Goal: Task Accomplishment & Management: Complete application form

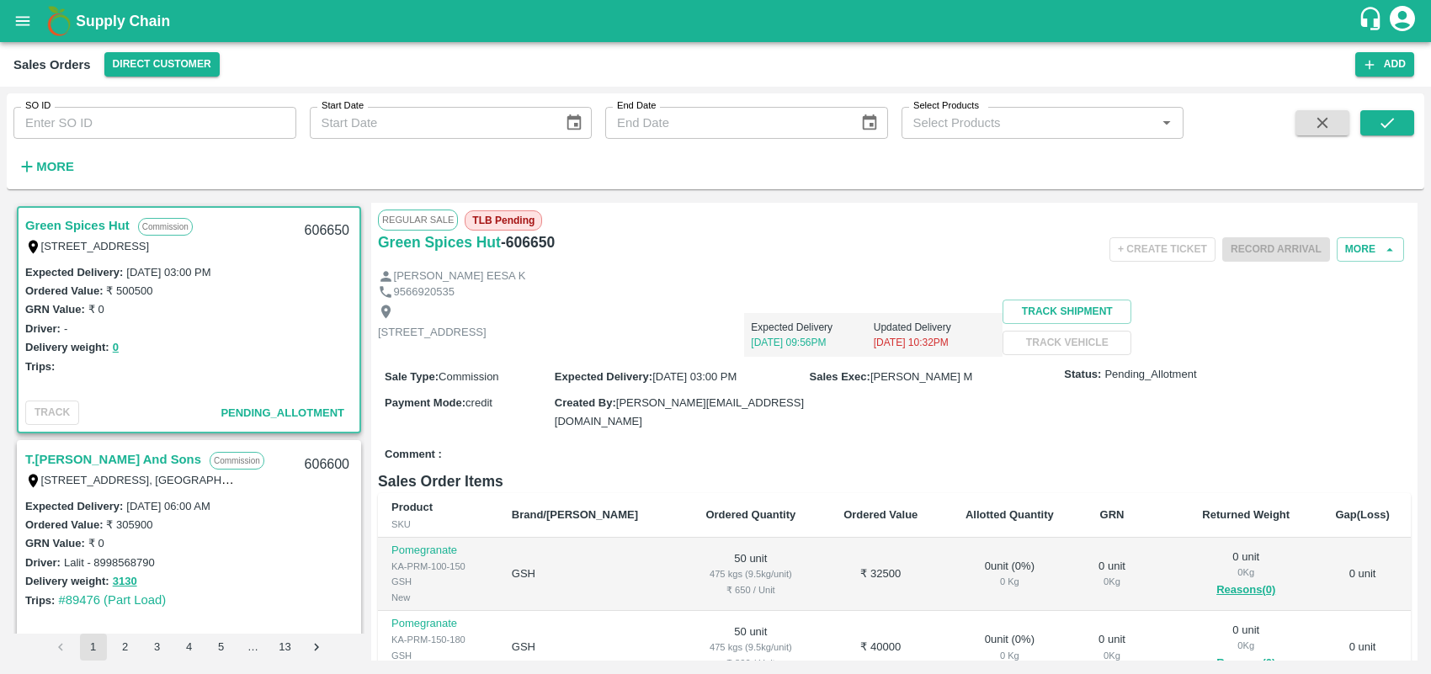
click at [46, 162] on strong "More" at bounding box center [55, 166] width 38 height 13
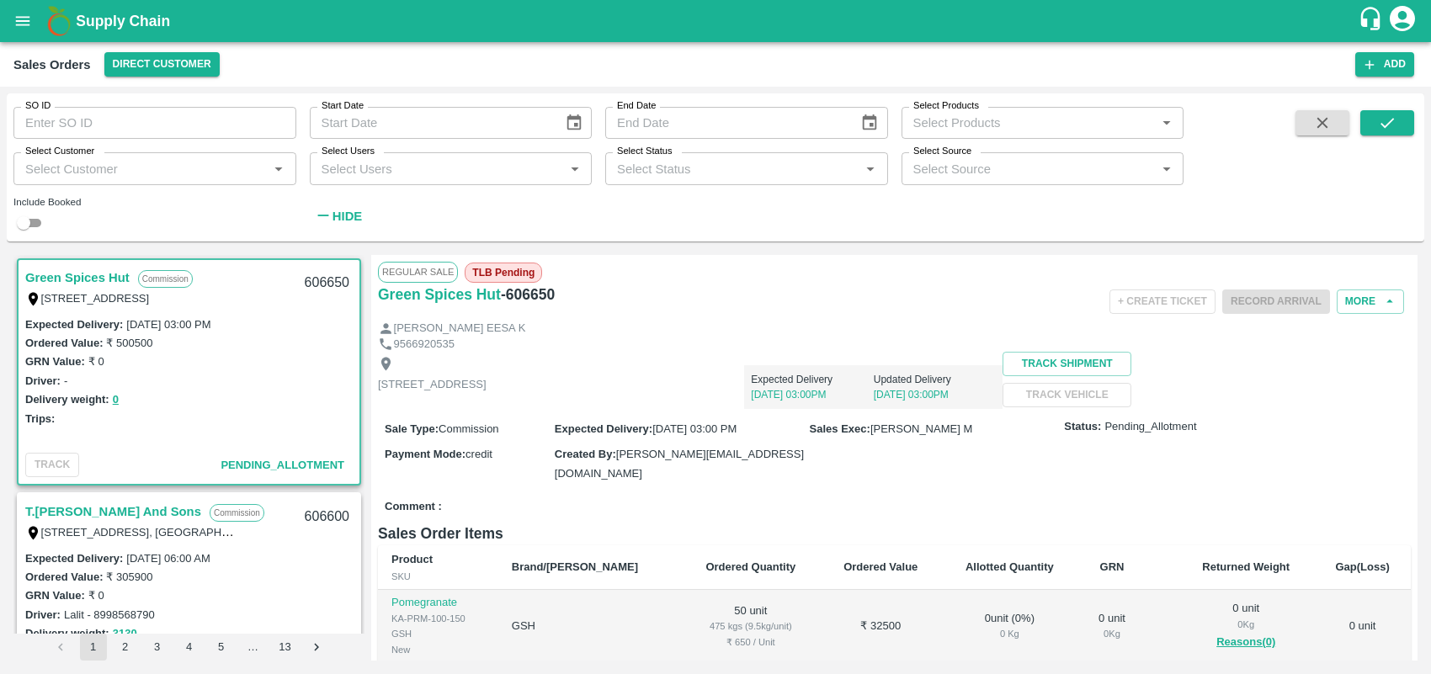
click at [127, 129] on input "SO ID" at bounding box center [154, 123] width 283 height 32
type input "605869"
click at [1396, 120] on icon "submit" at bounding box center [1387, 123] width 19 height 19
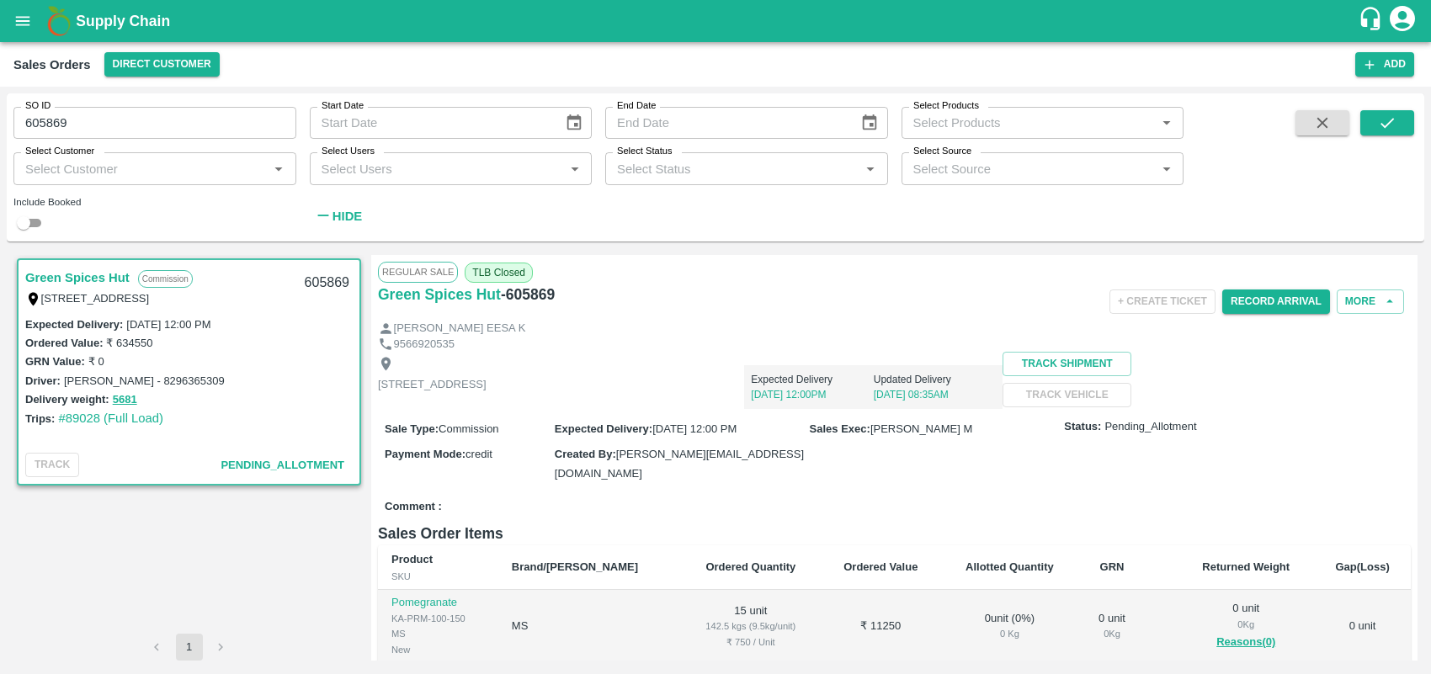
click at [1417, 470] on div "Regular Sale TLB Closed Green Spices Hut - 605869 + Create Ticket Record Arriva…" at bounding box center [894, 458] width 1046 height 406
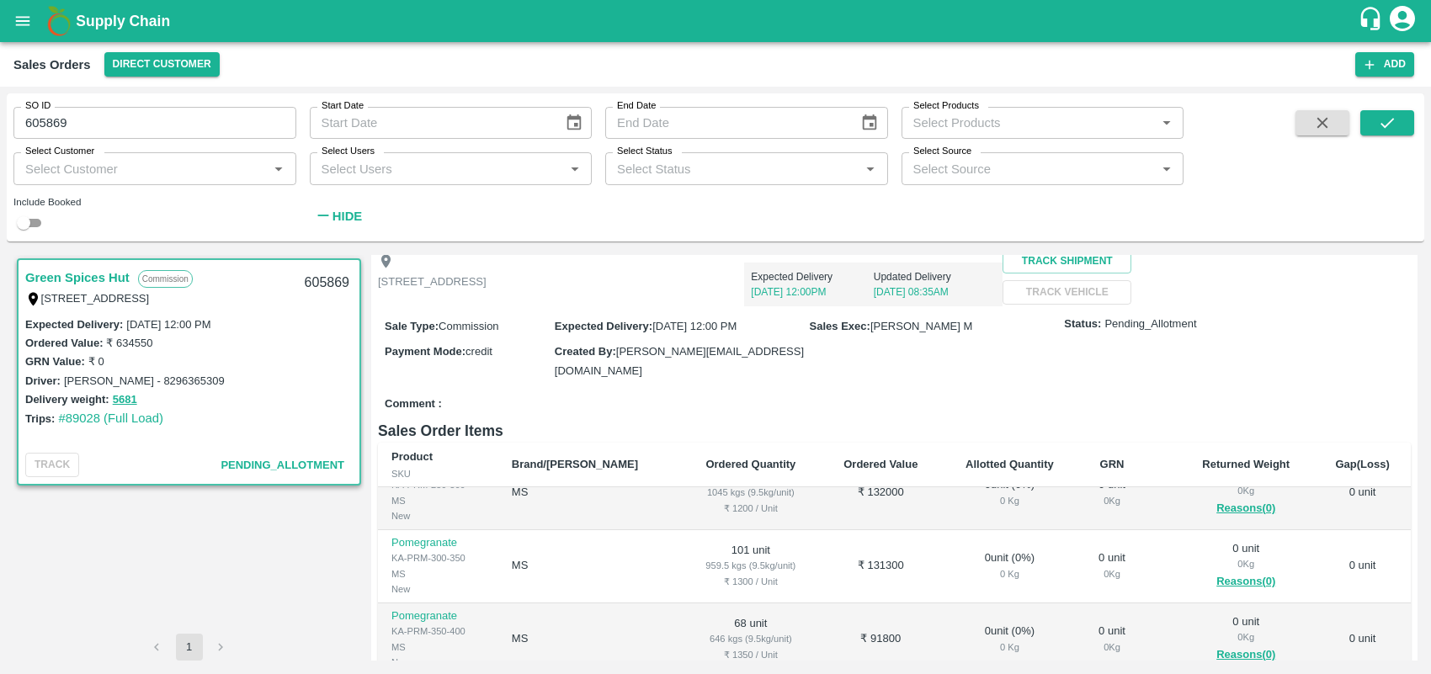
scroll to position [456, 0]
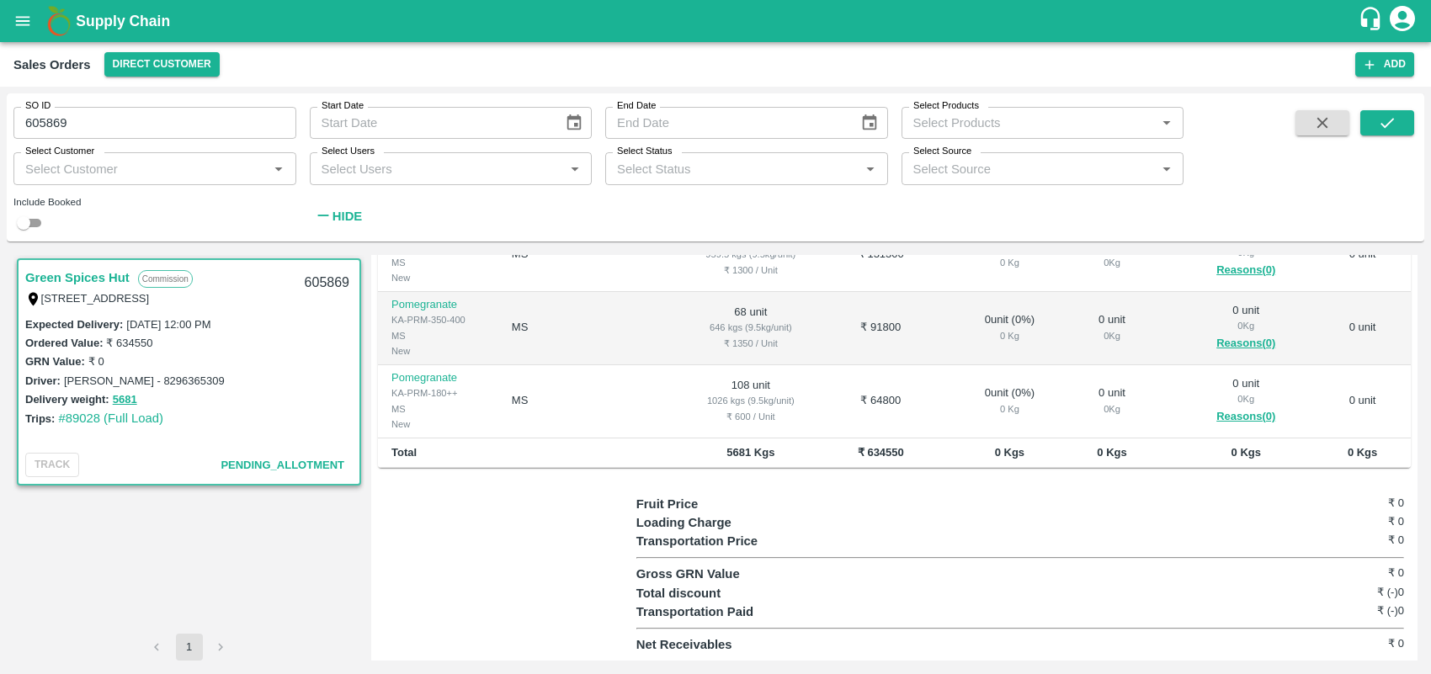
click at [1417, 413] on div "Regular Sale TLB Closed Green Spices Hut - 605869 + Create Ticket Record Arriva…" at bounding box center [894, 458] width 1046 height 406
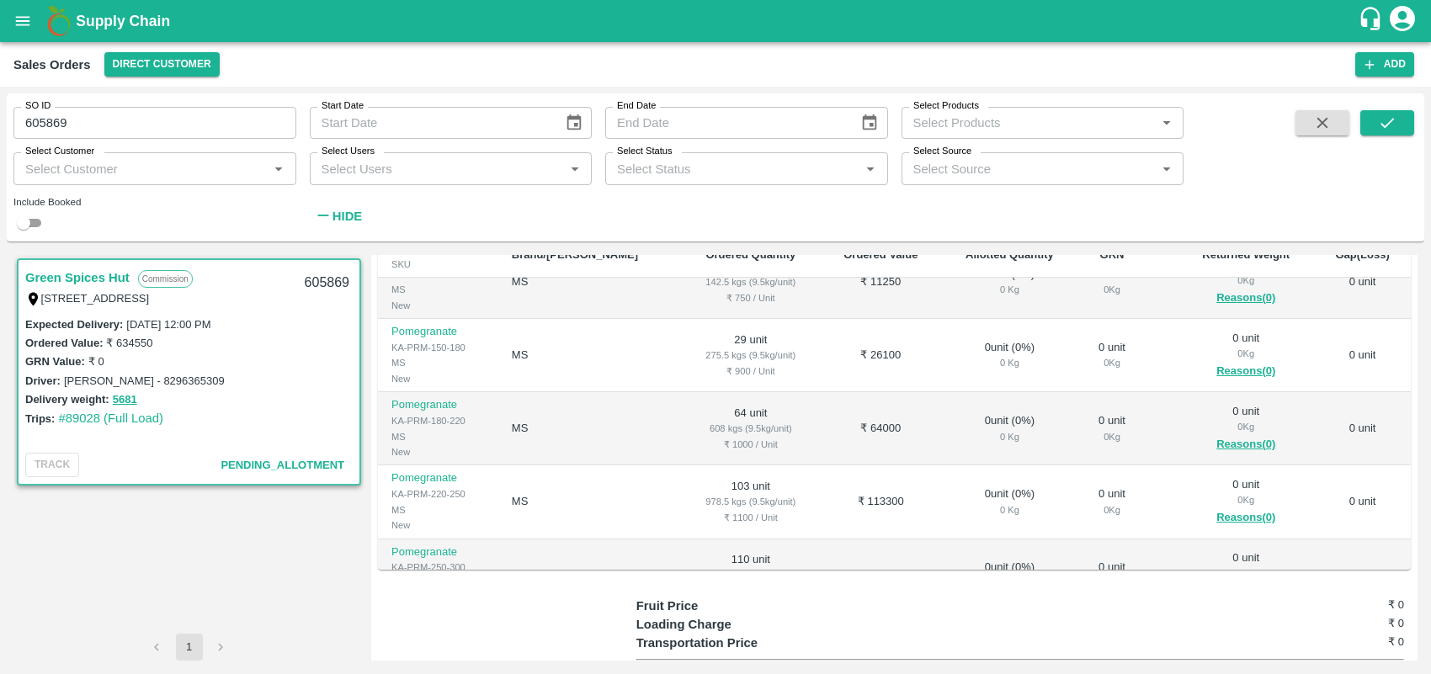
scroll to position [354, 0]
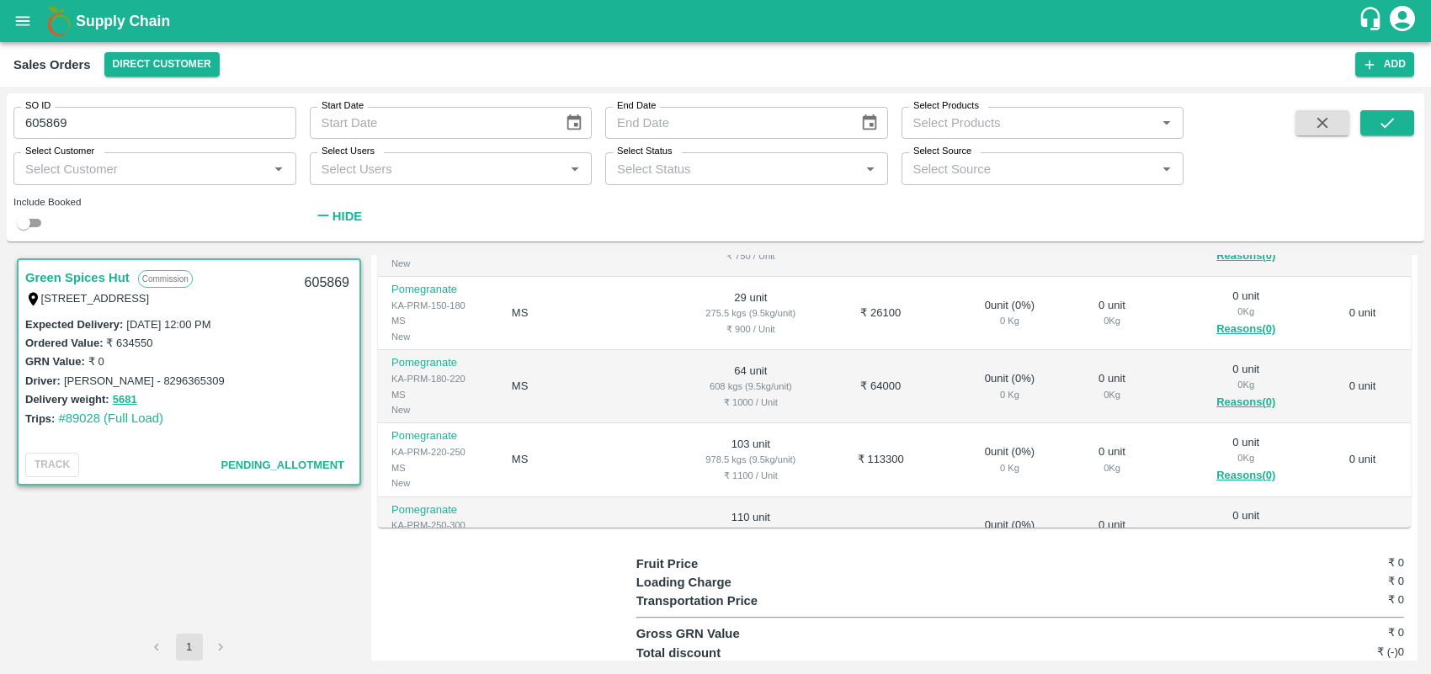
click at [1403, 476] on td "0 unit" at bounding box center [1362, 459] width 97 height 73
click at [1408, 485] on div "Regular Sale TLB Closed Green Spices Hut - 605869 + Create Ticket Record Arriva…" at bounding box center [894, 458] width 1046 height 406
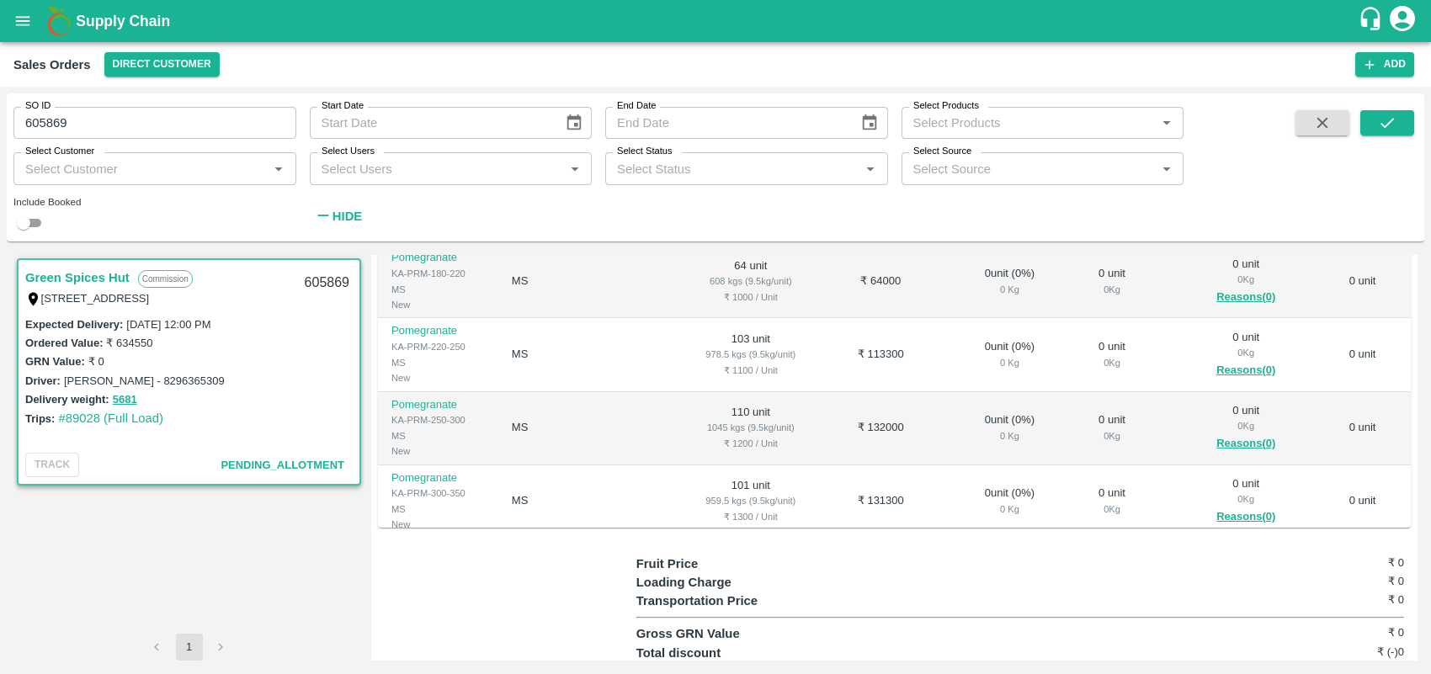
scroll to position [141, 0]
click at [1408, 284] on div "Regular Sale TLB Closed Green Spices Hut - 605869 + Create Ticket Record Arriva…" at bounding box center [894, 458] width 1046 height 406
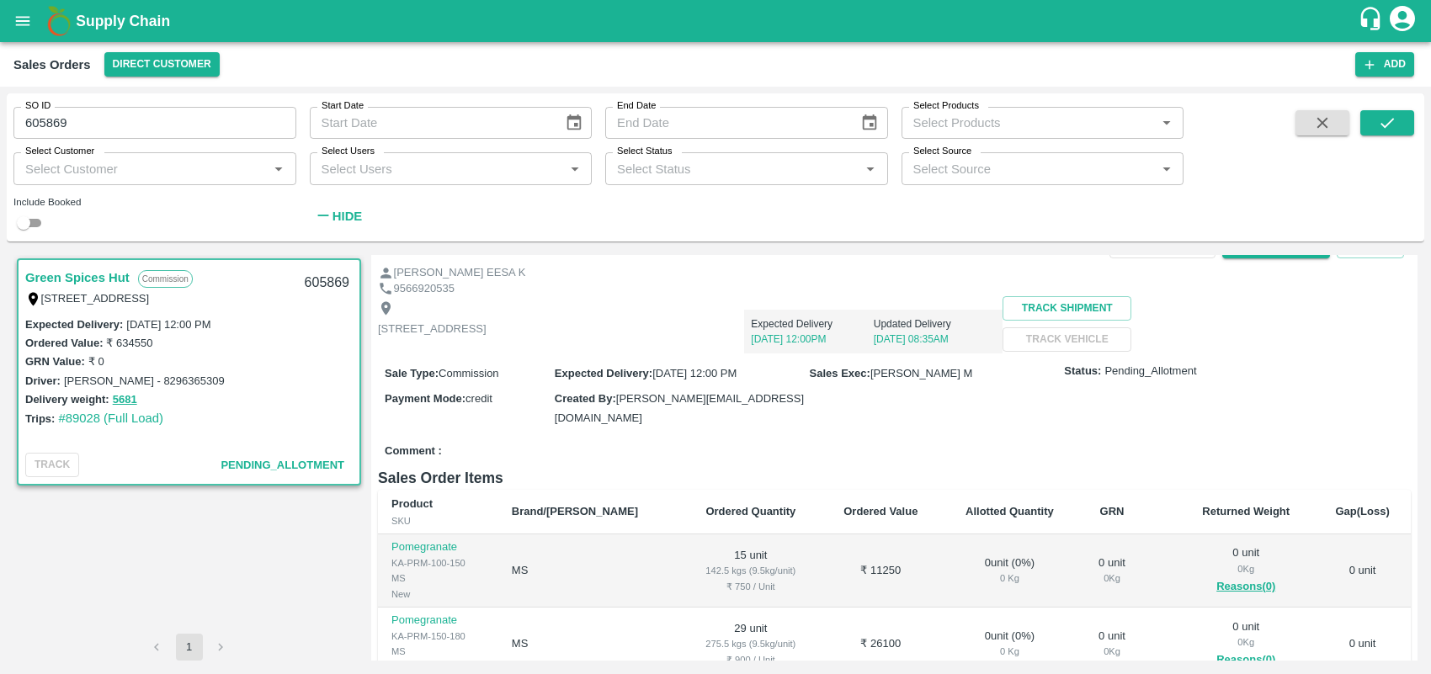
scroll to position [0, 0]
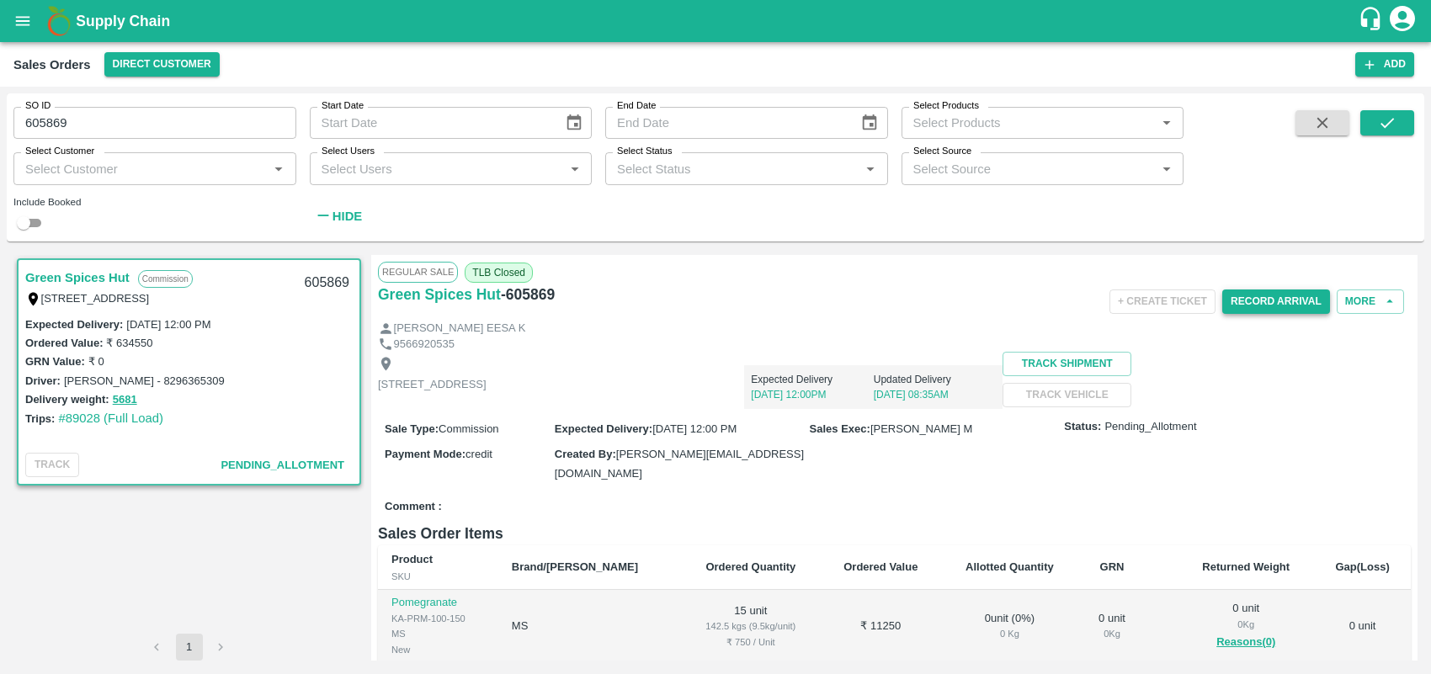
click at [1277, 296] on button "Record Arrival" at bounding box center [1276, 302] width 108 height 24
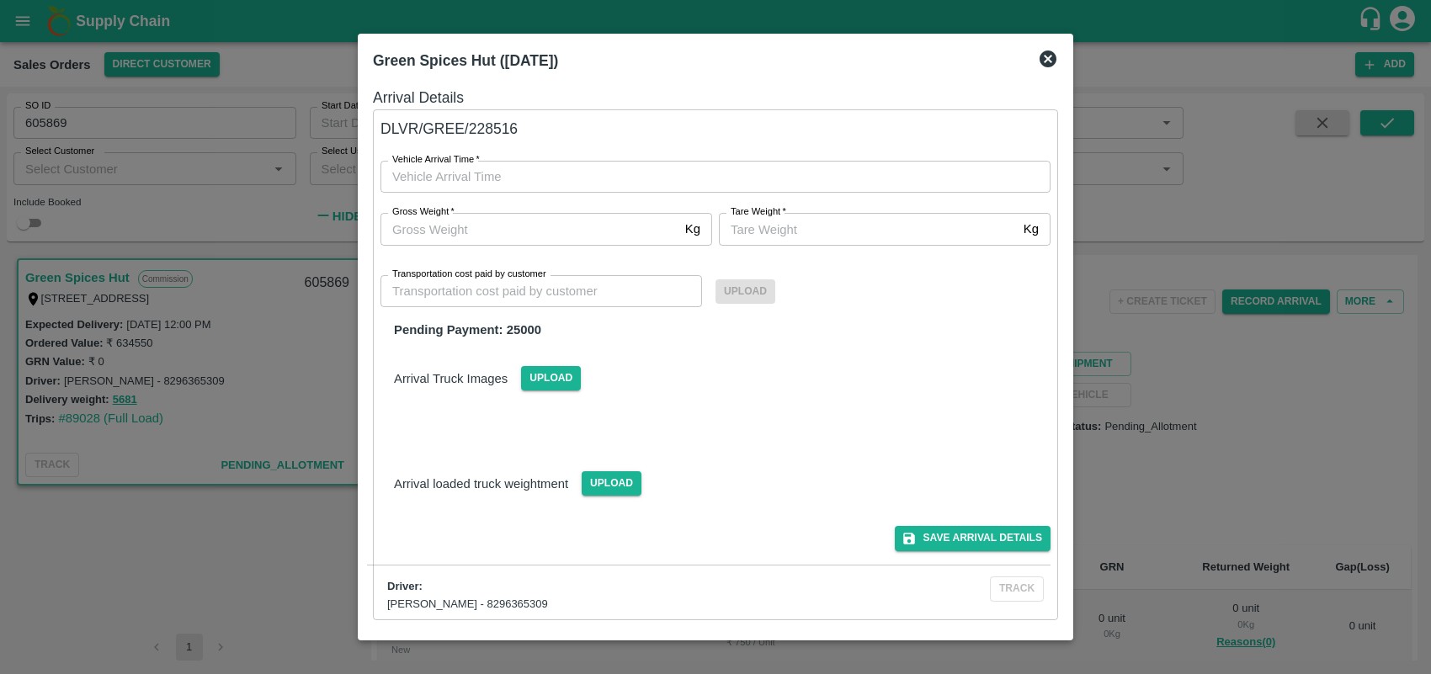
type input "DD/MM/YYYY hh:mm aa"
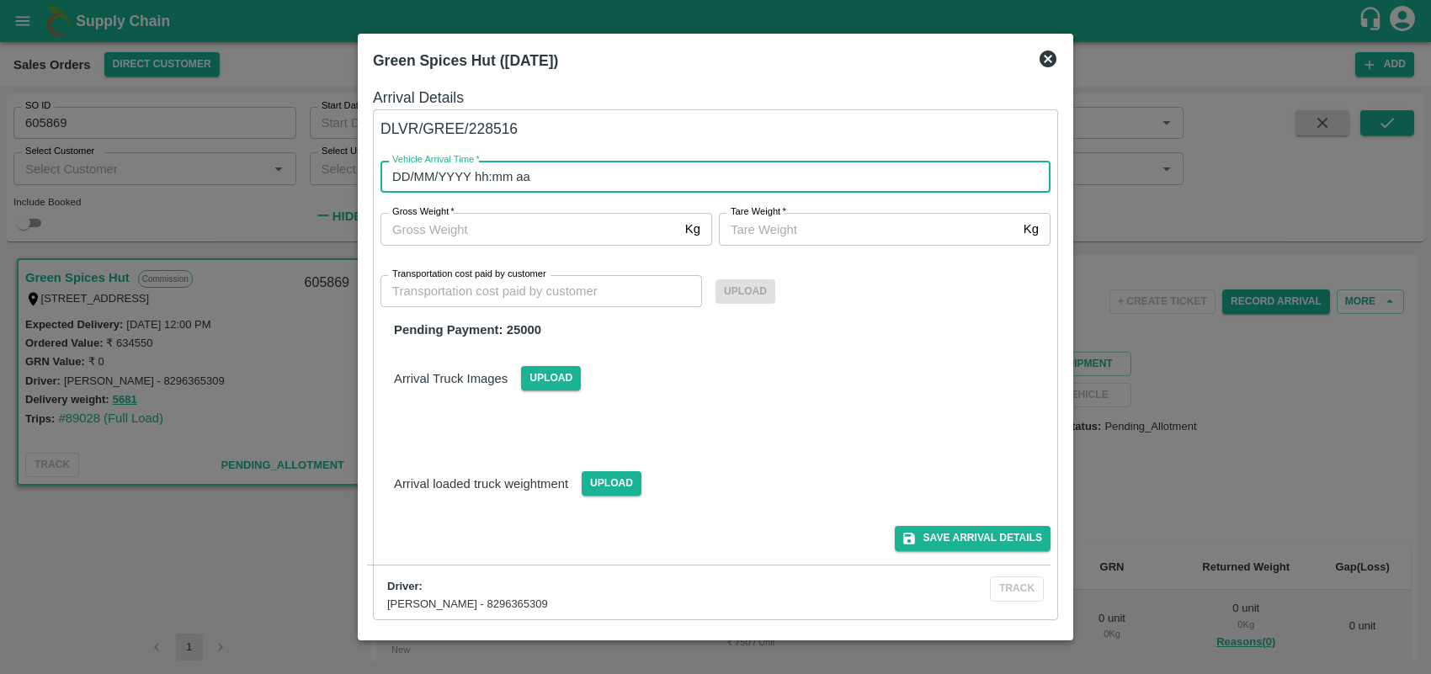
click at [737, 186] on input "DD/MM/YYYY hh:mm aa" at bounding box center [710, 177] width 658 height 32
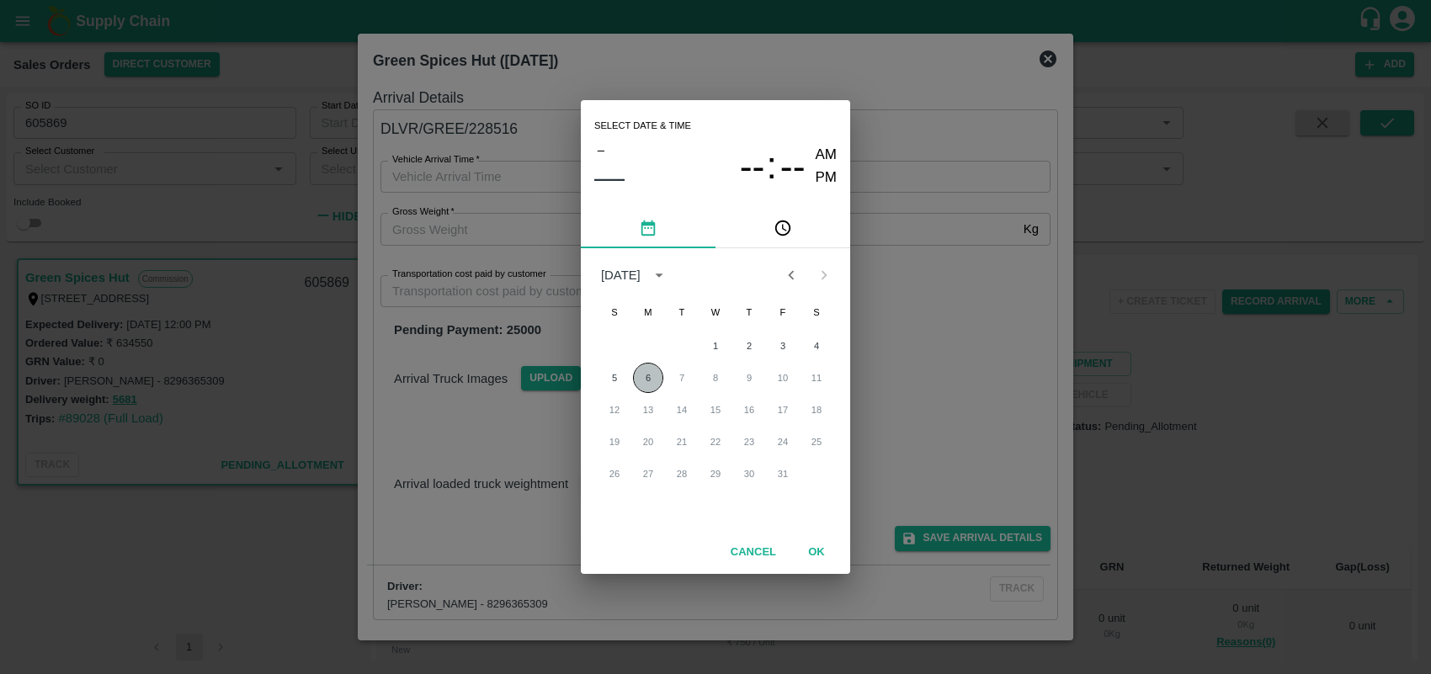
click at [649, 370] on button "6" at bounding box center [648, 378] width 30 height 30
type input "[DATE] 12:00 AM"
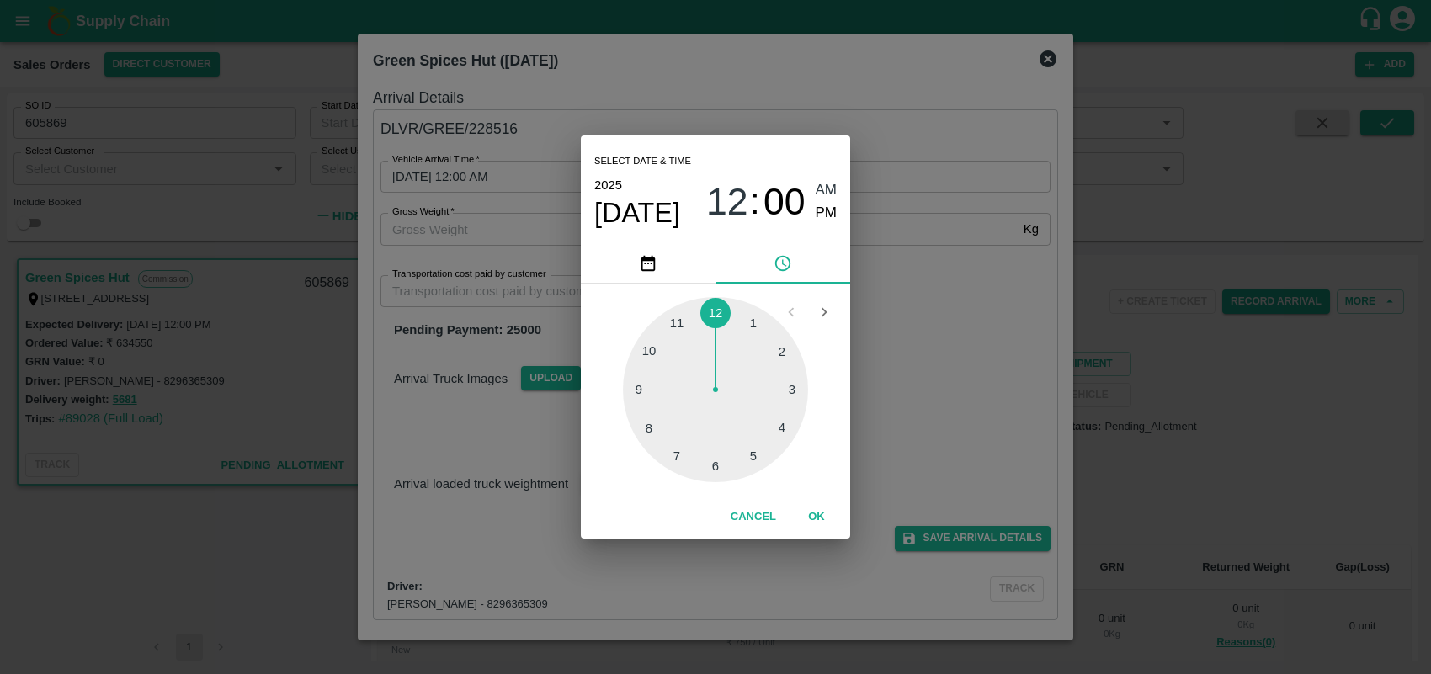
click at [818, 514] on button "OK" at bounding box center [817, 517] width 54 height 29
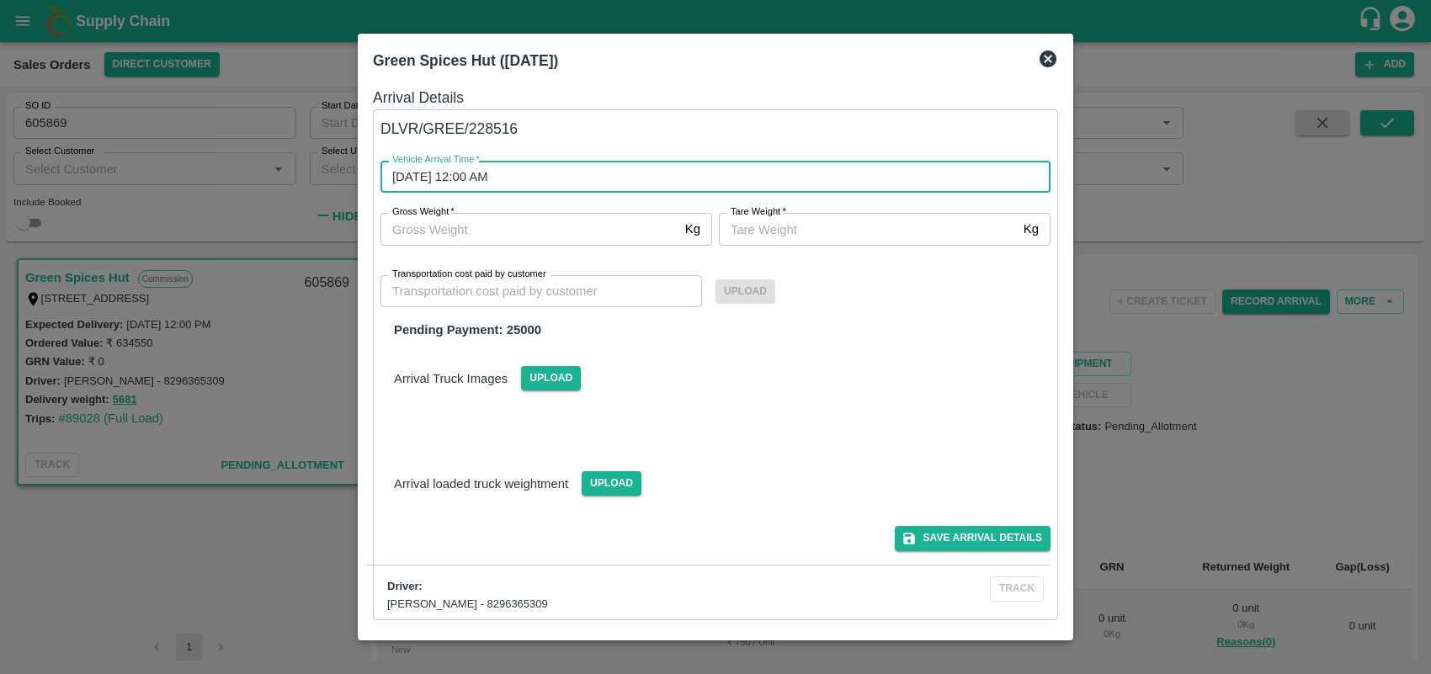
click at [616, 237] on input "Gross Weight   *" at bounding box center [530, 229] width 298 height 32
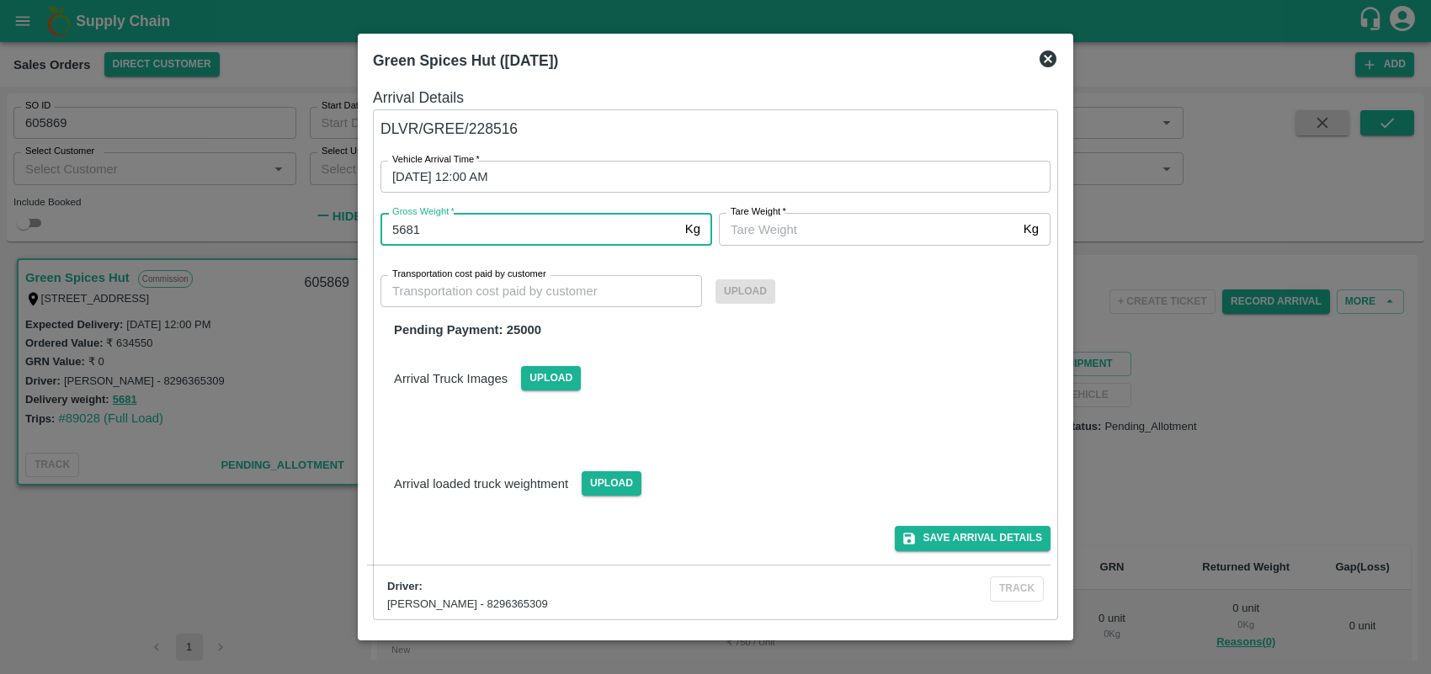
type input "5681"
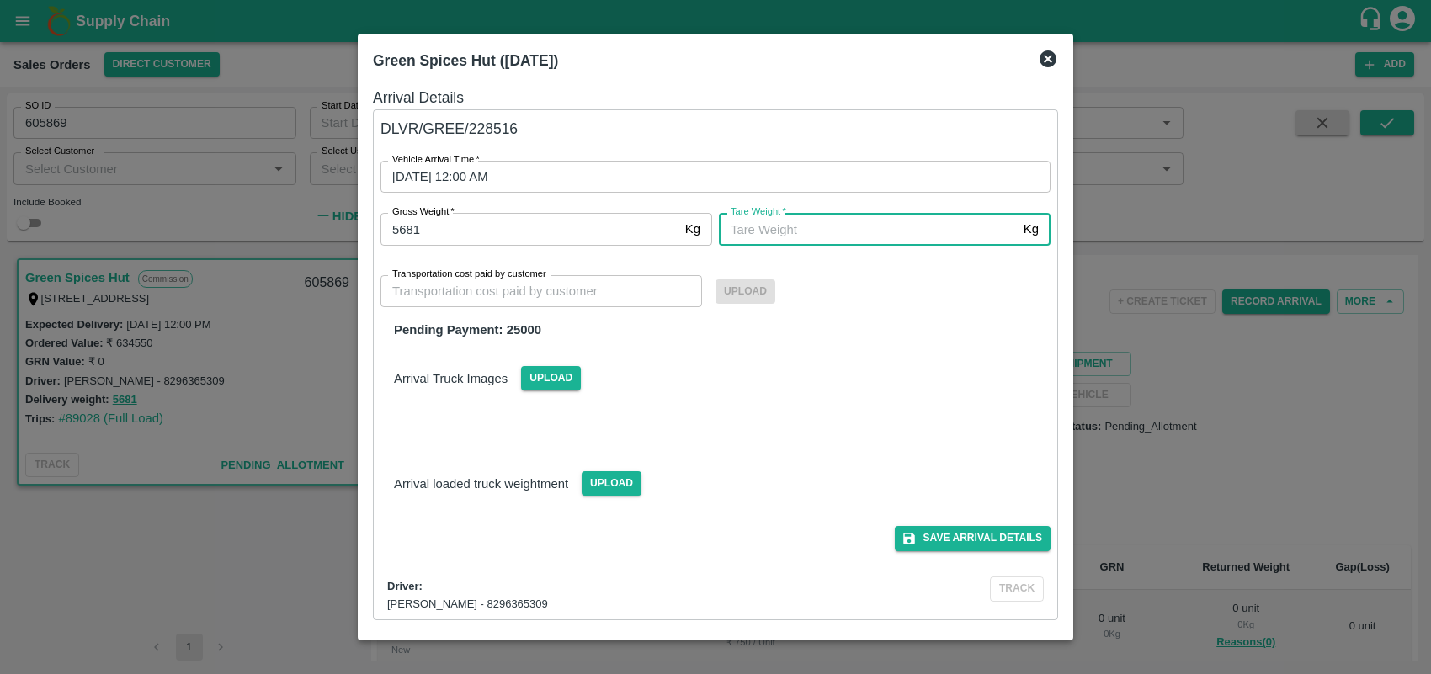
click at [796, 237] on input "[PERSON_NAME]   *" at bounding box center [868, 229] width 298 height 32
type input "5681"
click at [802, 423] on div at bounding box center [709, 424] width 684 height 13
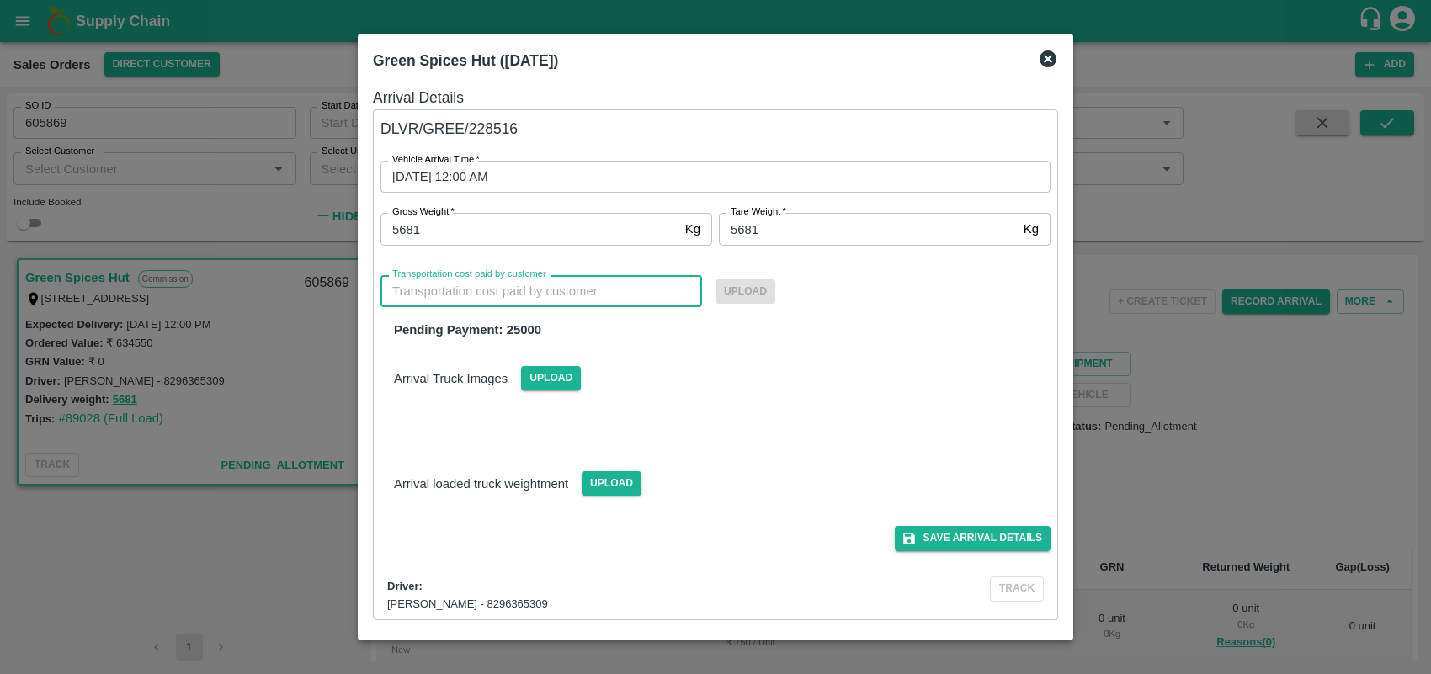
click at [564, 296] on input "Transportation cost paid by customer" at bounding box center [542, 291] width 322 height 32
type input "25000"
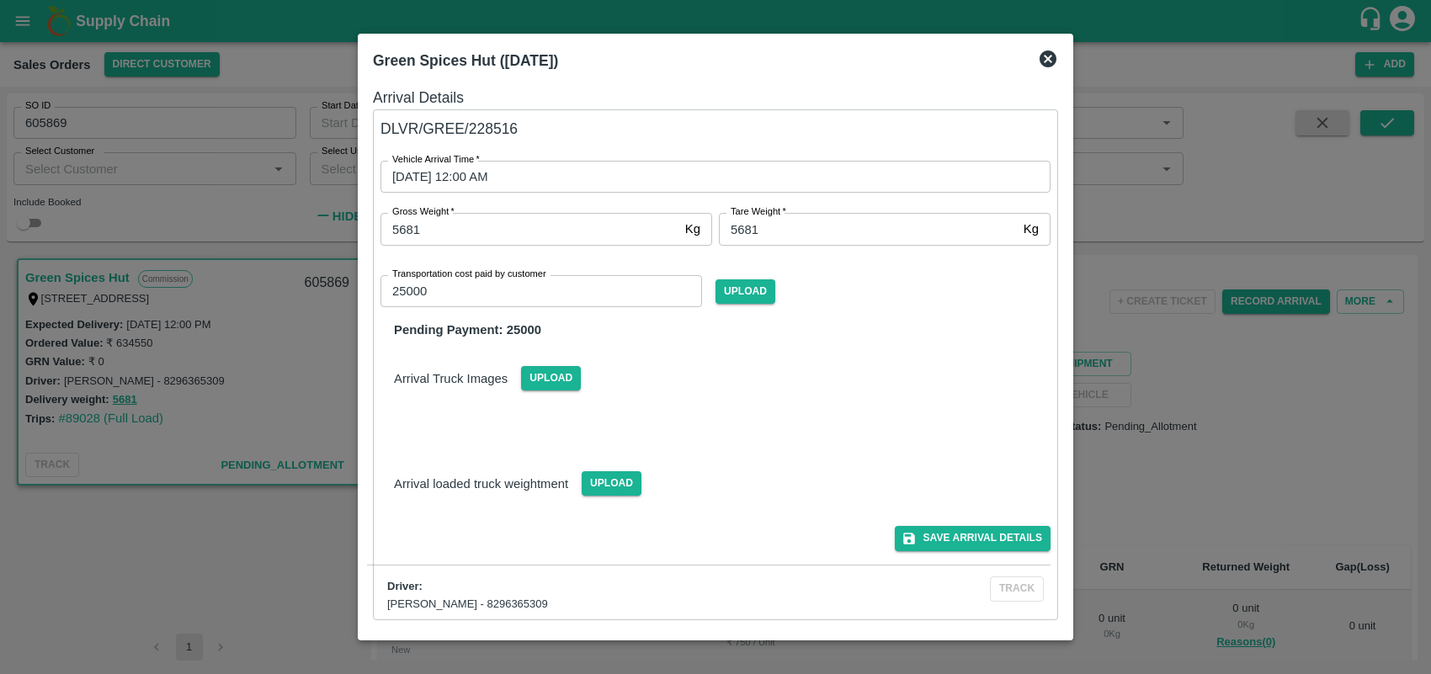
click at [693, 373] on div "Arrival Truck Images Upload" at bounding box center [715, 364] width 697 height 51
click at [746, 296] on span "Upload" at bounding box center [746, 291] width 60 height 24
click at [0, 0] on input "Upload" at bounding box center [0, 0] width 0 height 0
click at [758, 291] on span "Upload" at bounding box center [746, 291] width 60 height 24
click at [0, 0] on input "Upload" at bounding box center [0, 0] width 0 height 0
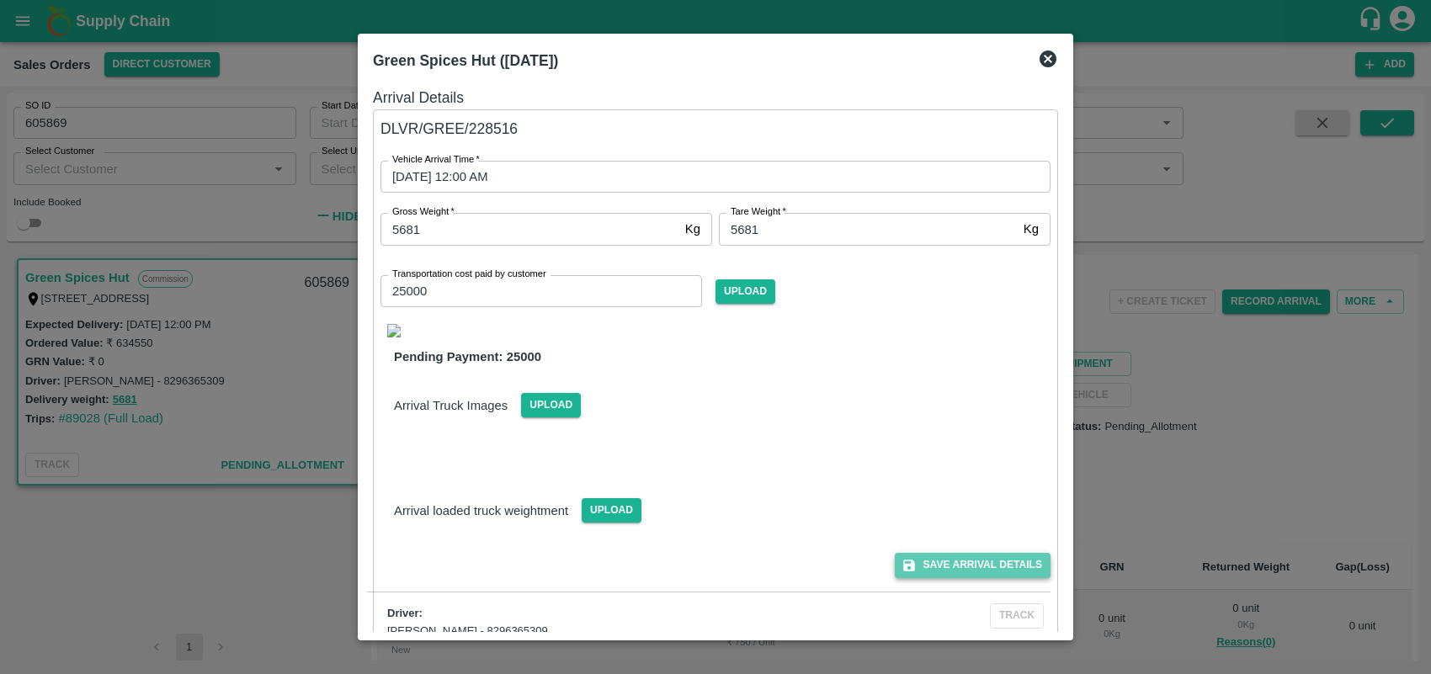
click at [975, 562] on button "Save Arrival Details" at bounding box center [973, 565] width 156 height 24
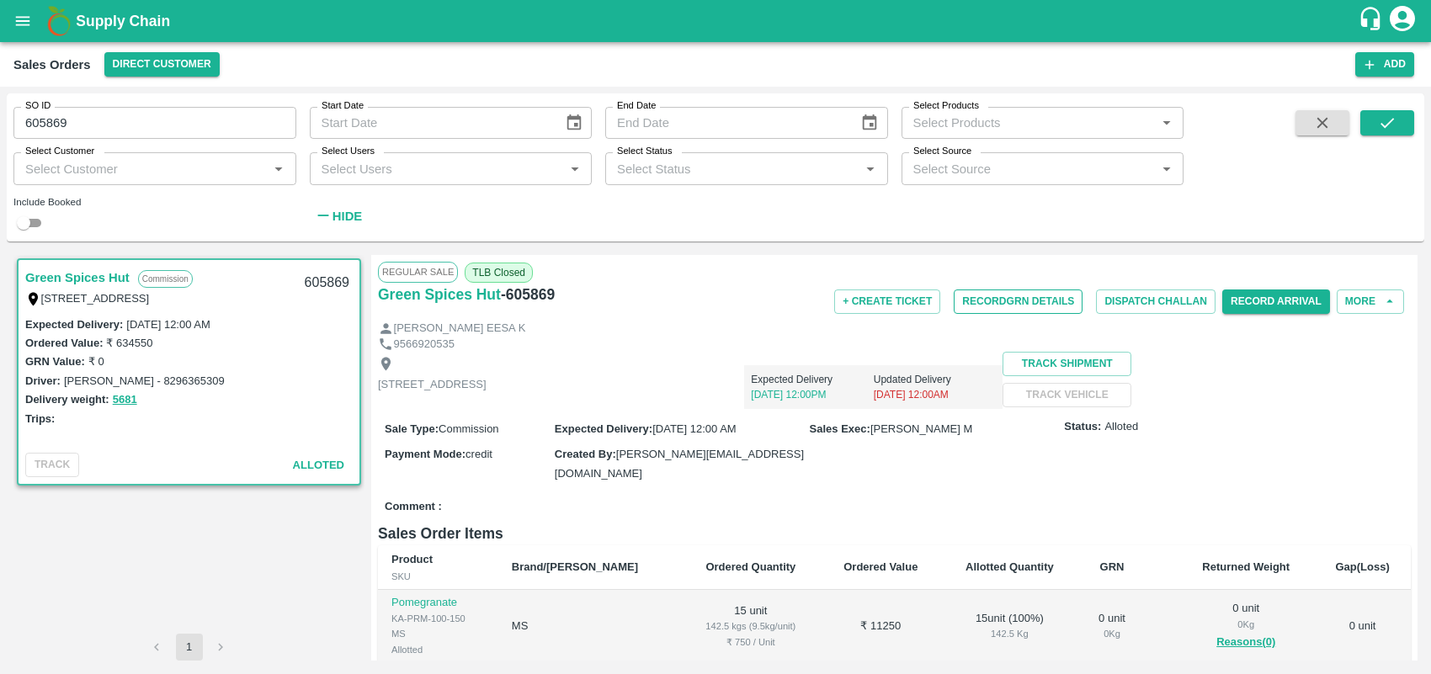
click at [1013, 292] on button "Record GRN Details" at bounding box center [1018, 302] width 129 height 24
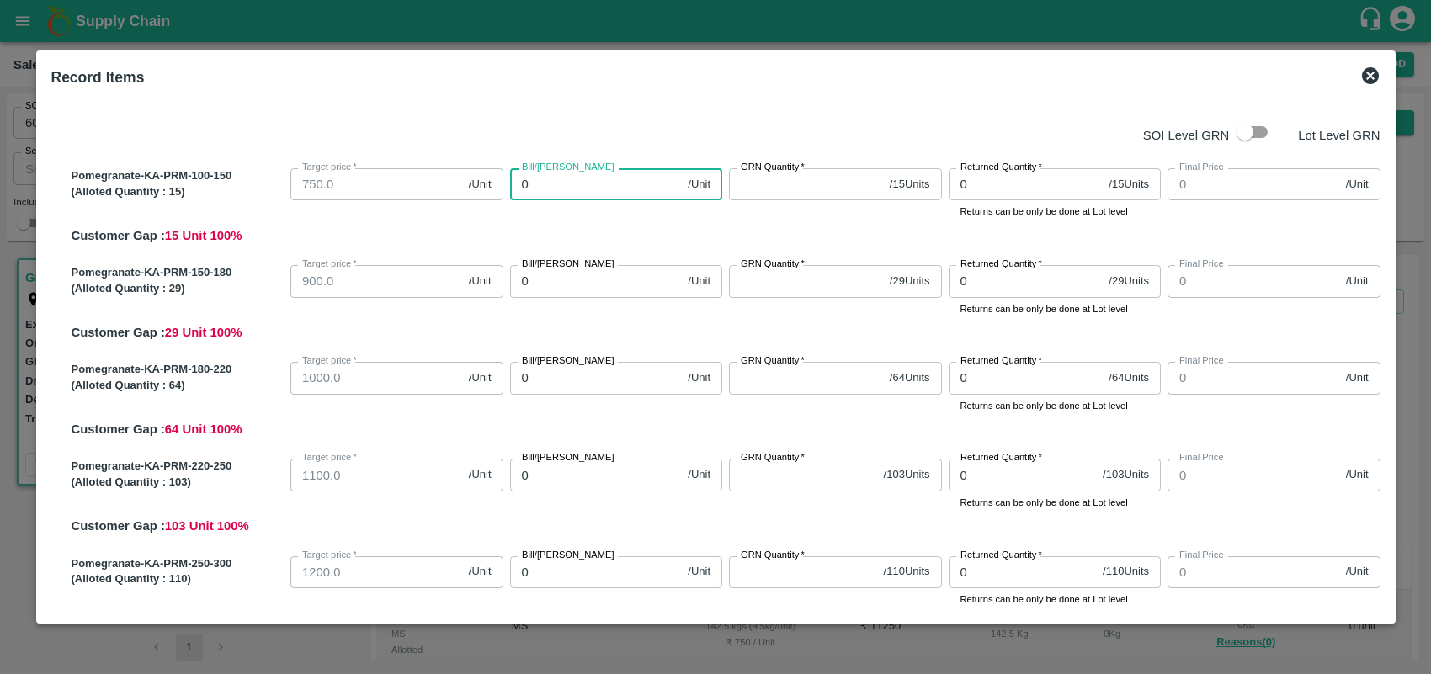
click at [564, 179] on input "0" at bounding box center [596, 184] width 172 height 32
type input "075"
type input "75"
type input "0750"
type input "750"
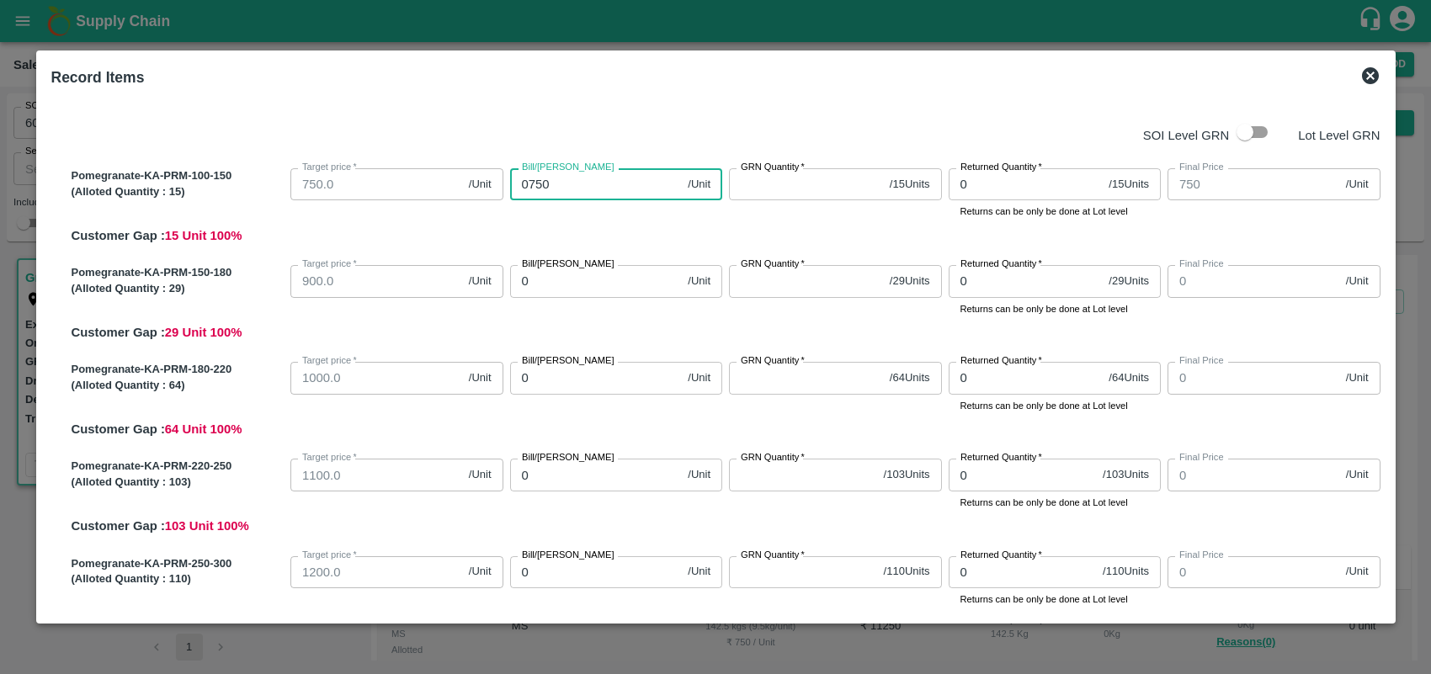
type input "0750"
click at [775, 185] on input "GRN Quantity   *" at bounding box center [806, 184] width 154 height 32
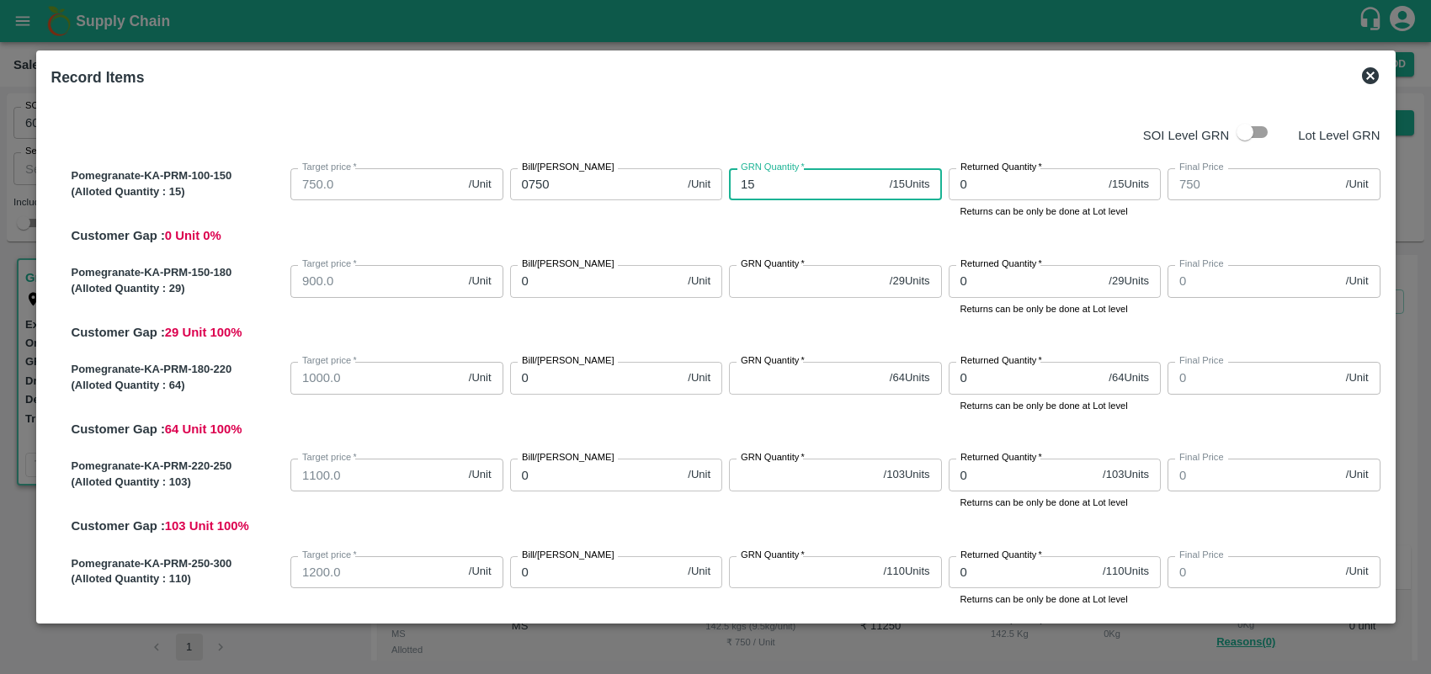
type input "15"
click at [607, 288] on input "0" at bounding box center [596, 281] width 172 height 32
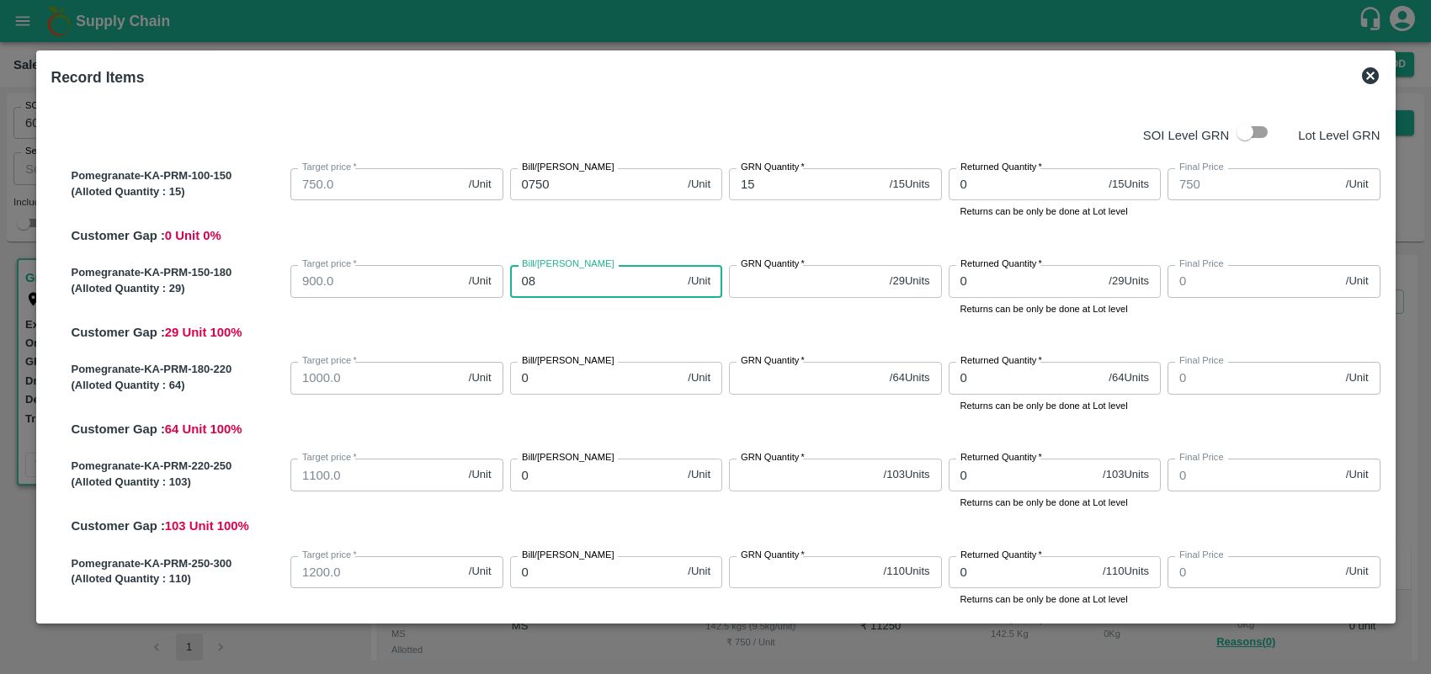
type input "085"
type input "85"
type input "0850"
type input "850"
type input "0850"
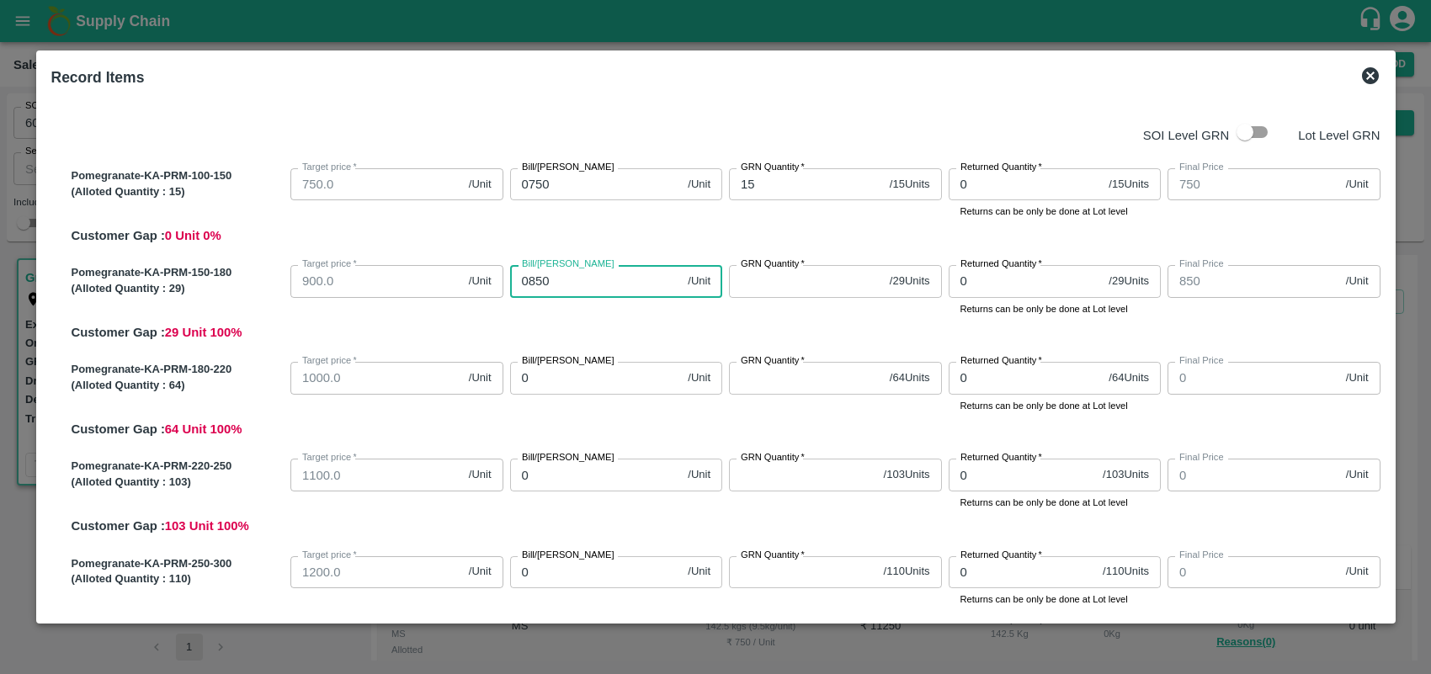
click at [801, 289] on input "GRN Quantity   *" at bounding box center [806, 281] width 154 height 32
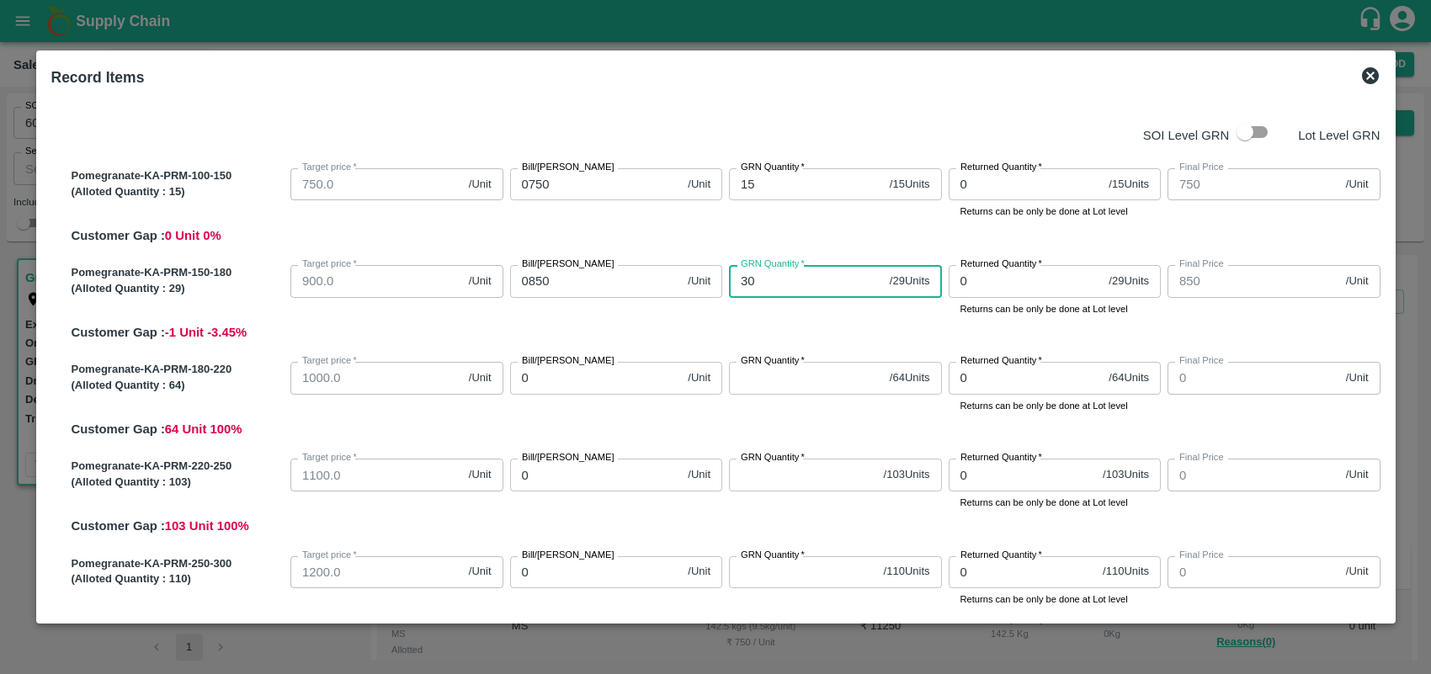
type input "3"
type input "29"
click at [603, 387] on input "0" at bounding box center [596, 378] width 172 height 32
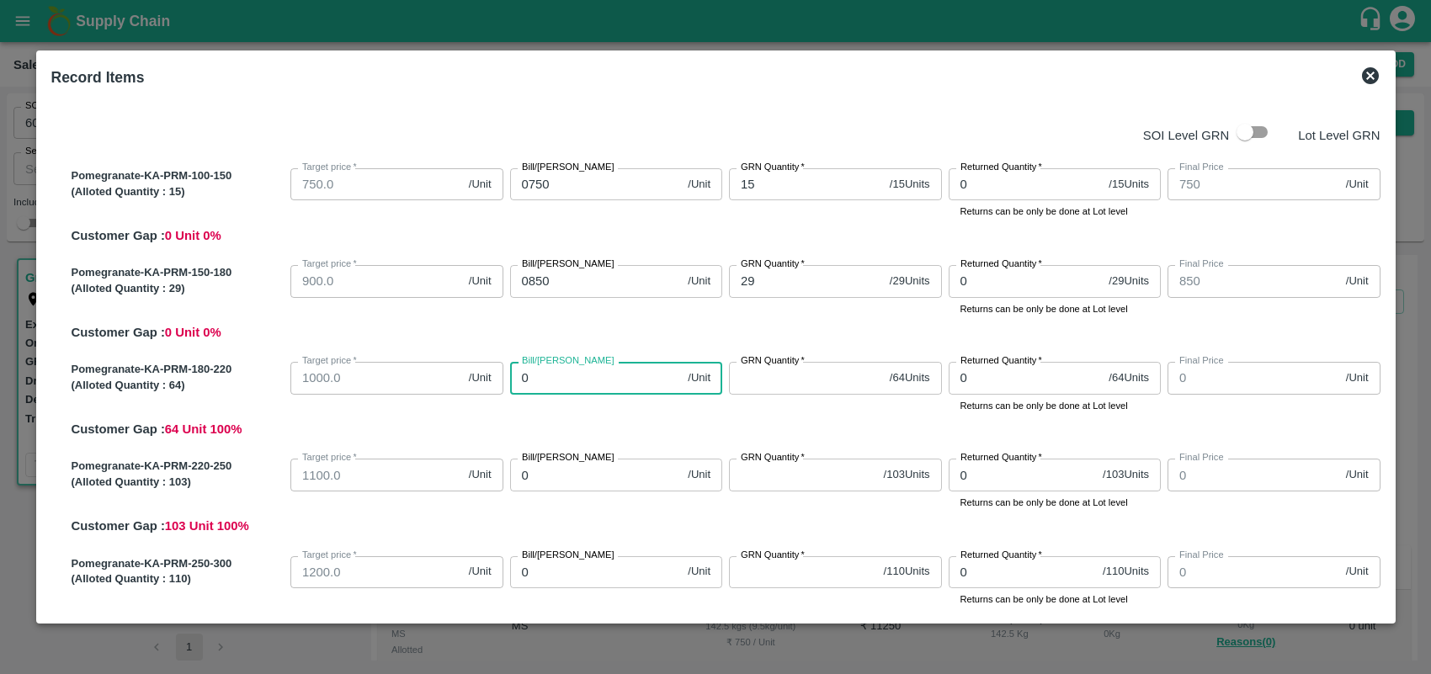
type input "09"
type input "9"
type input "095"
type input "95"
type input "0950"
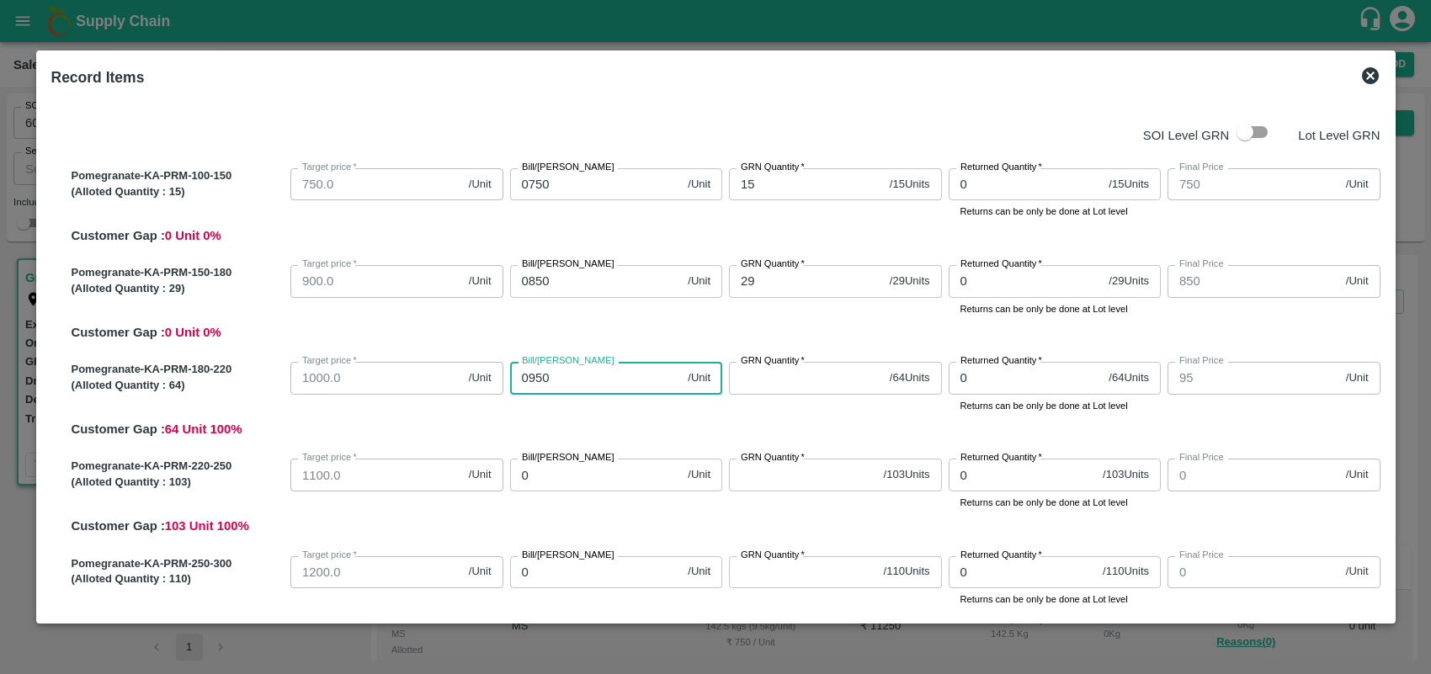
type input "950"
type input "0950"
click at [777, 385] on input "GRN Quantity   *" at bounding box center [806, 378] width 154 height 32
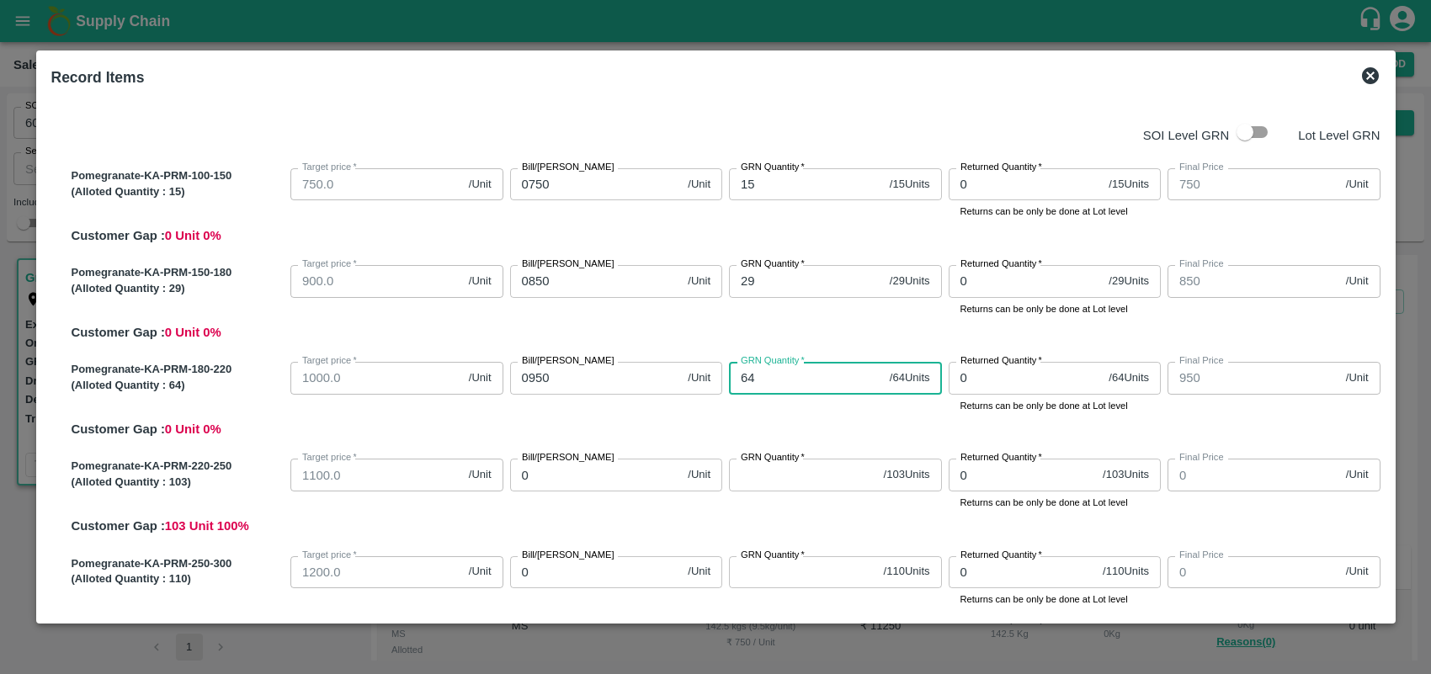
type input "64"
click at [592, 487] on input "0" at bounding box center [596, 475] width 172 height 32
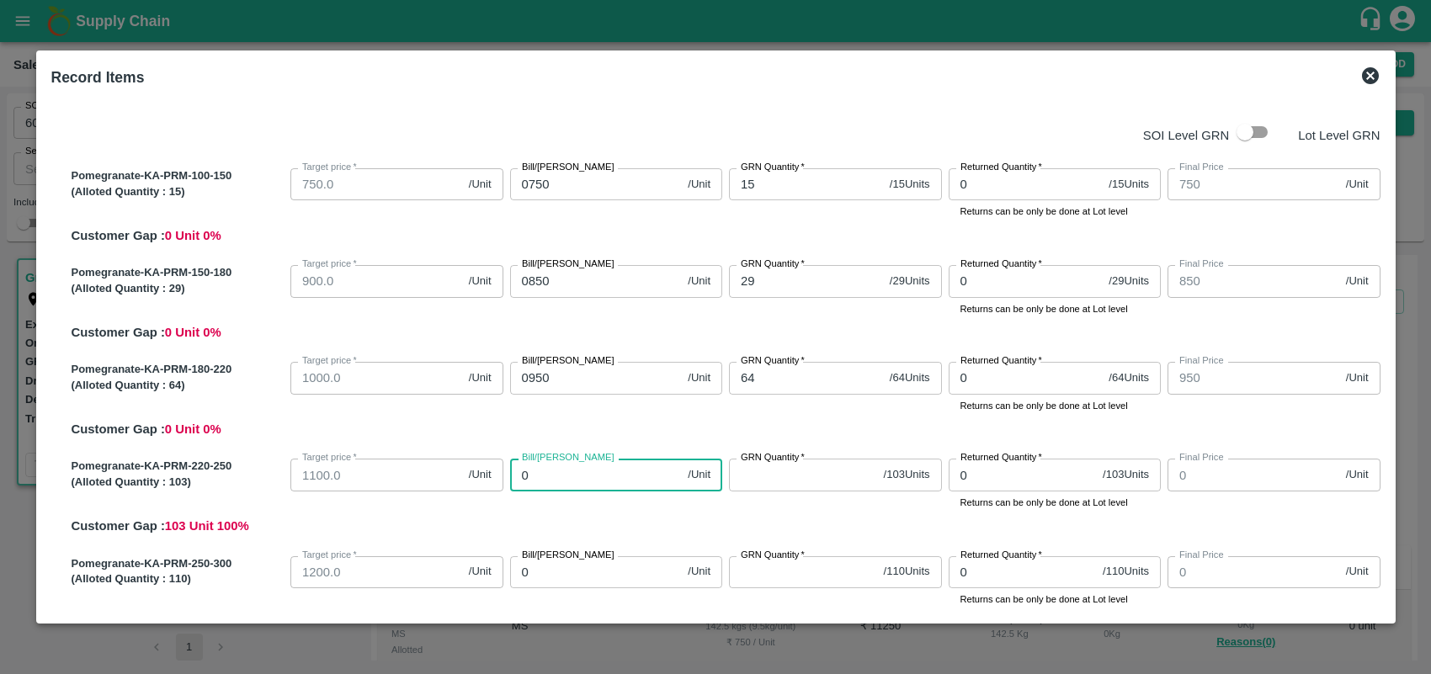
type input "01"
type input "1"
type input "010"
type input "10"
type input "0105"
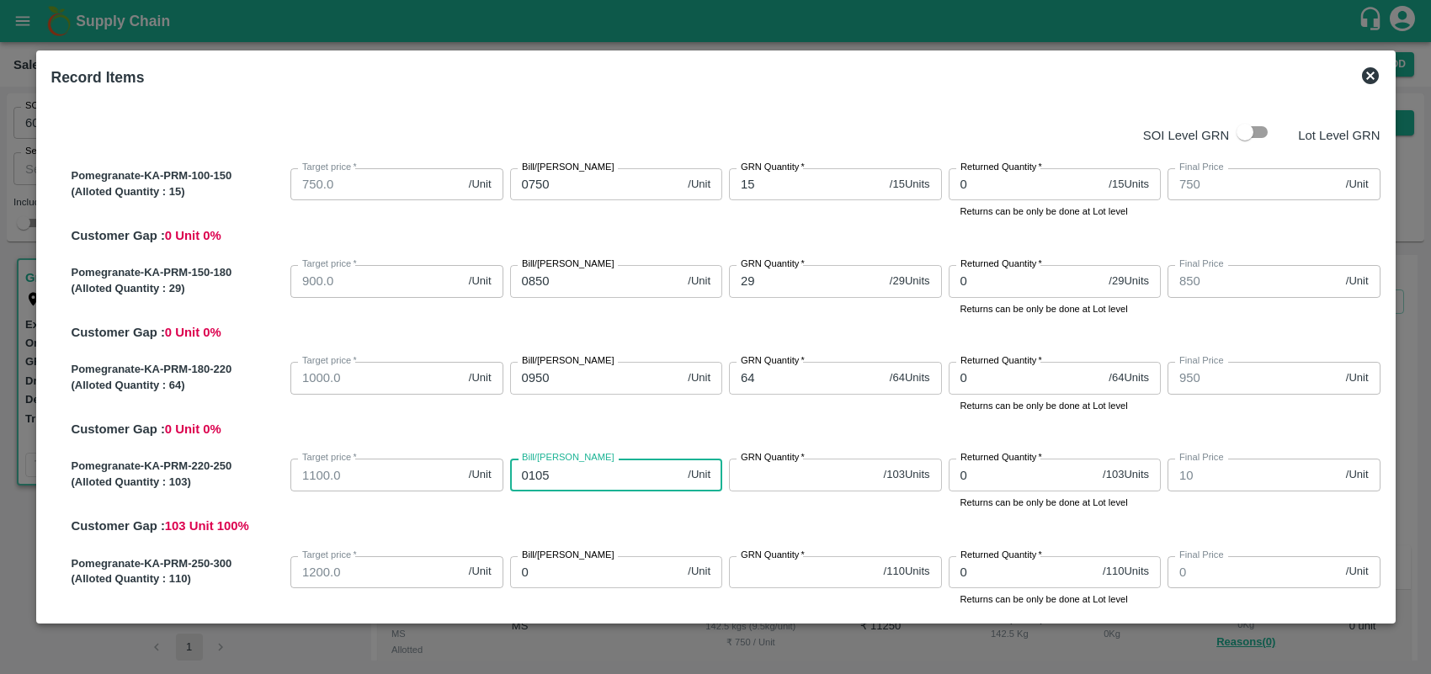
type input "105"
type input "01050"
type input "1050"
type input "01050"
click at [758, 485] on input "GRN Quantity   *" at bounding box center [803, 475] width 148 height 32
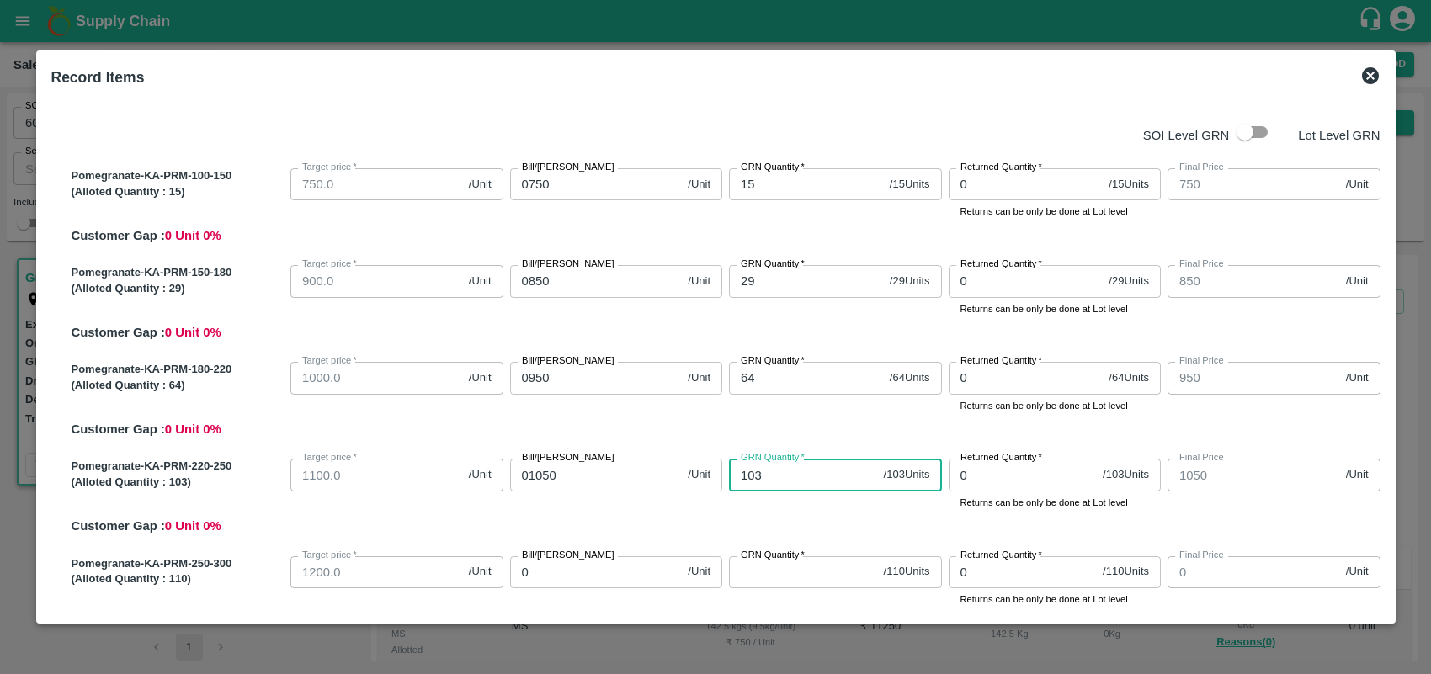
type input "103"
click at [595, 577] on input "0" at bounding box center [596, 572] width 172 height 32
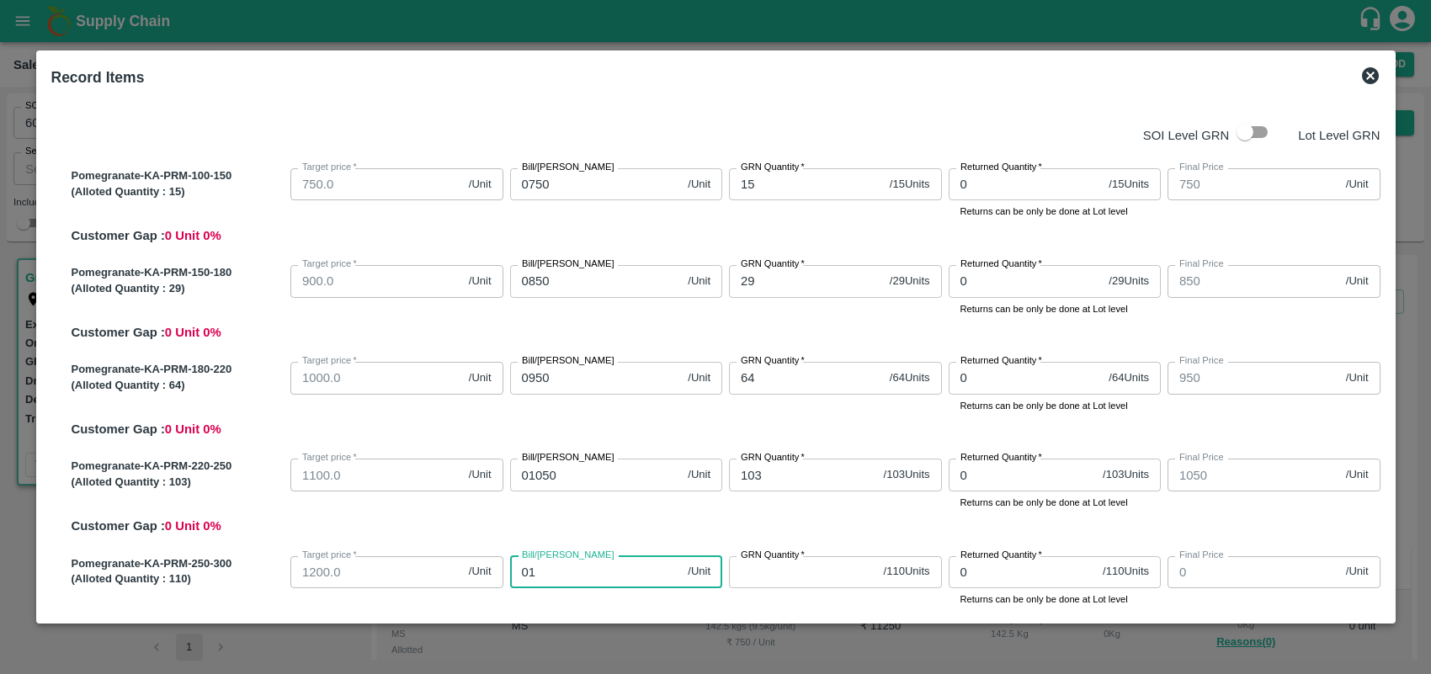
type input "011"
type input "11"
type input "01100"
type input "1100"
type input "01100"
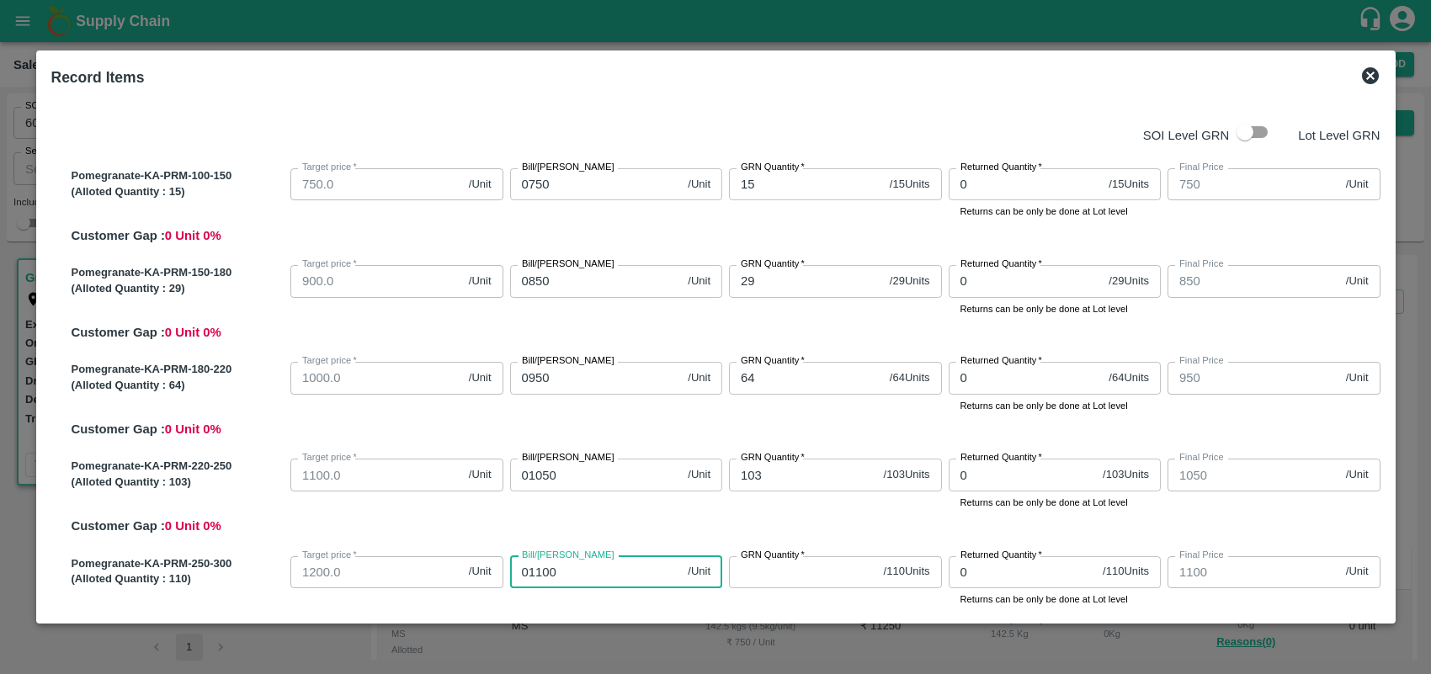
click at [783, 573] on input "GRN Quantity   *" at bounding box center [803, 572] width 148 height 32
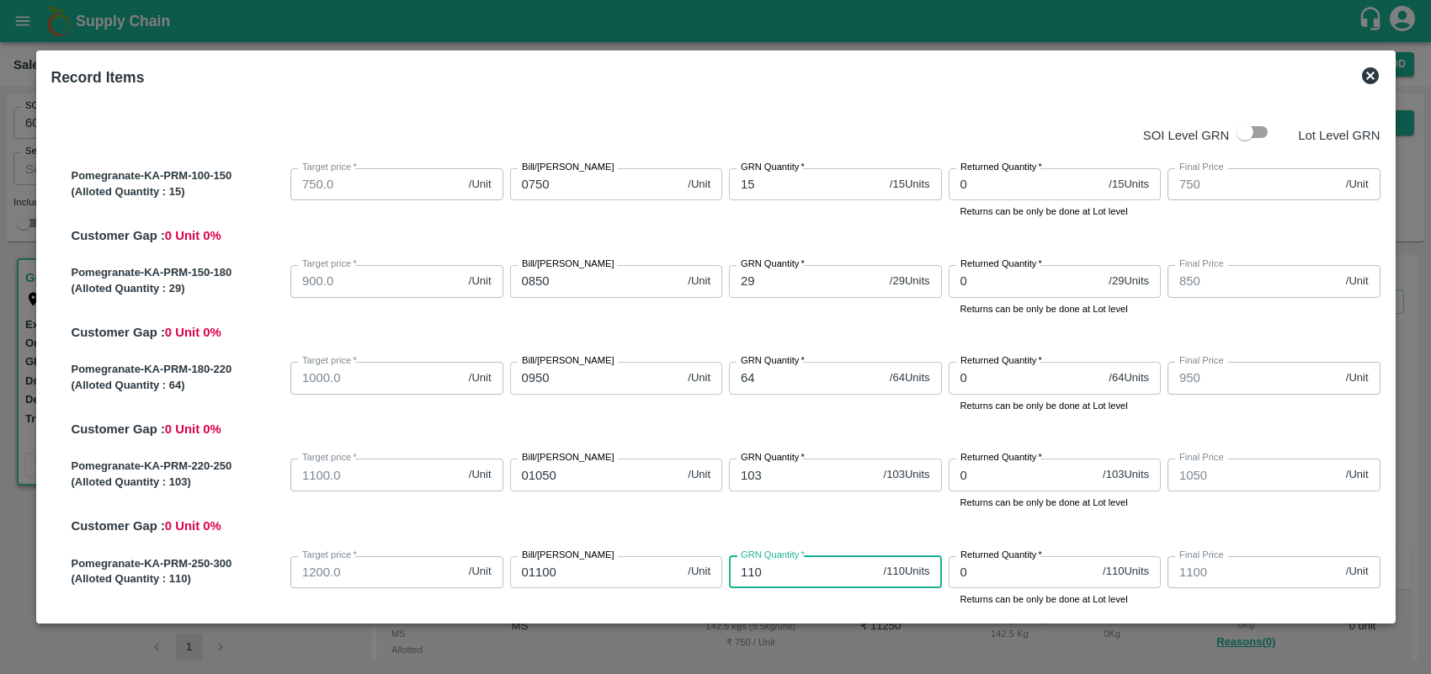
type input "110"
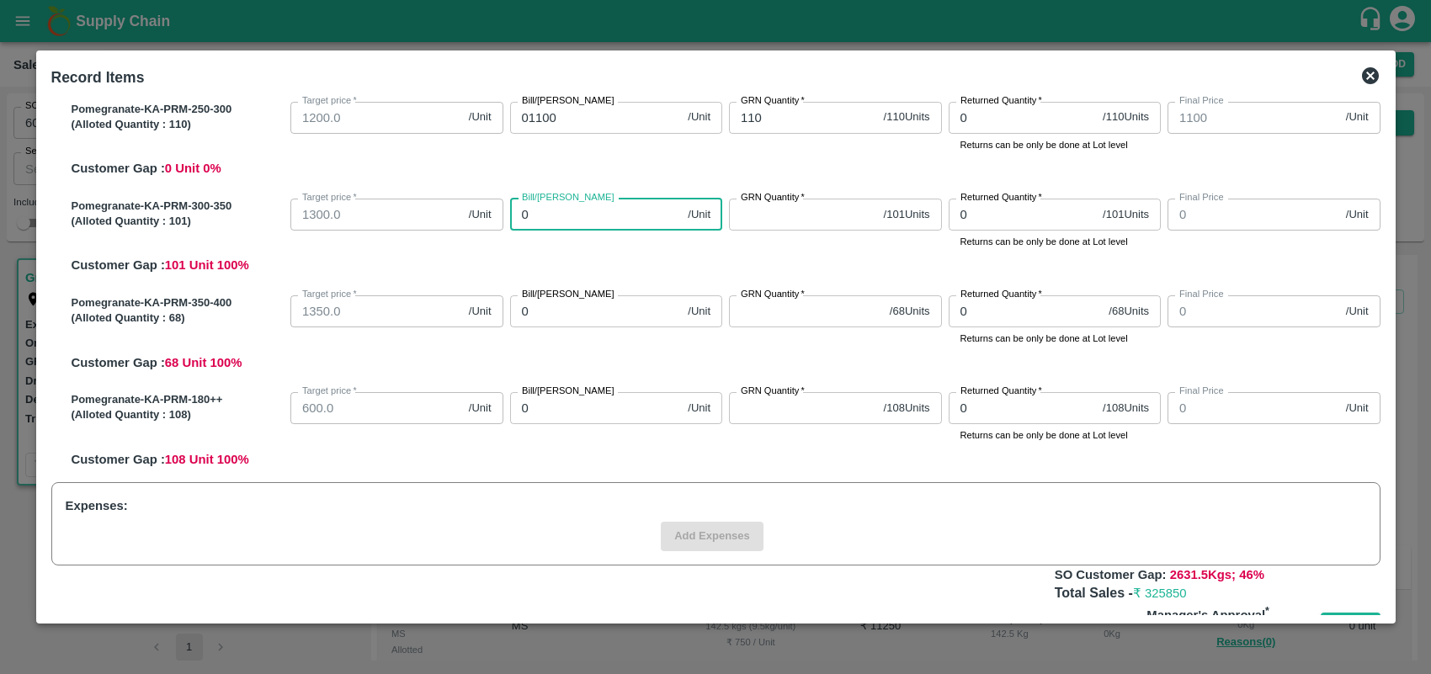
click at [590, 204] on input "0" at bounding box center [596, 215] width 172 height 32
type input "011"
type input "11"
type input "0110"
type input "110"
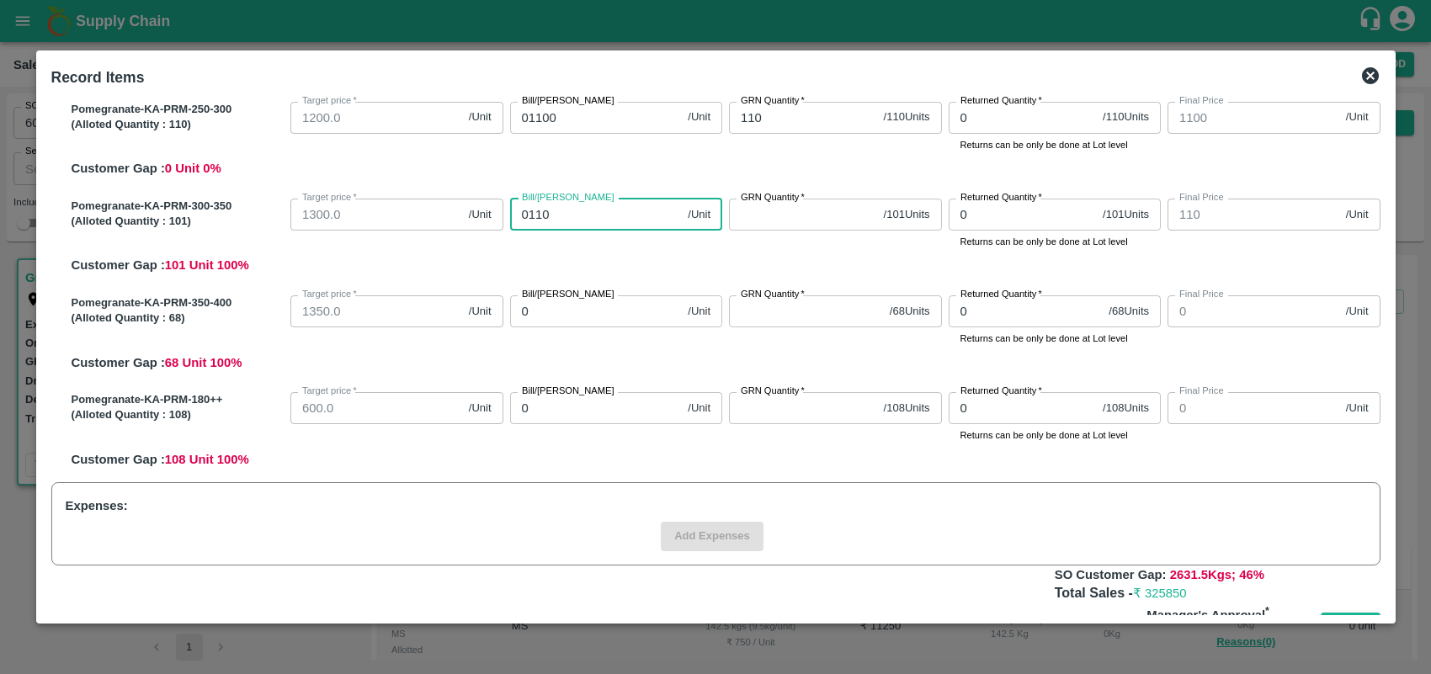
type input "01100"
type input "1100"
type input "01100"
click at [796, 225] on input "GRN Quantity   *" at bounding box center [803, 215] width 148 height 32
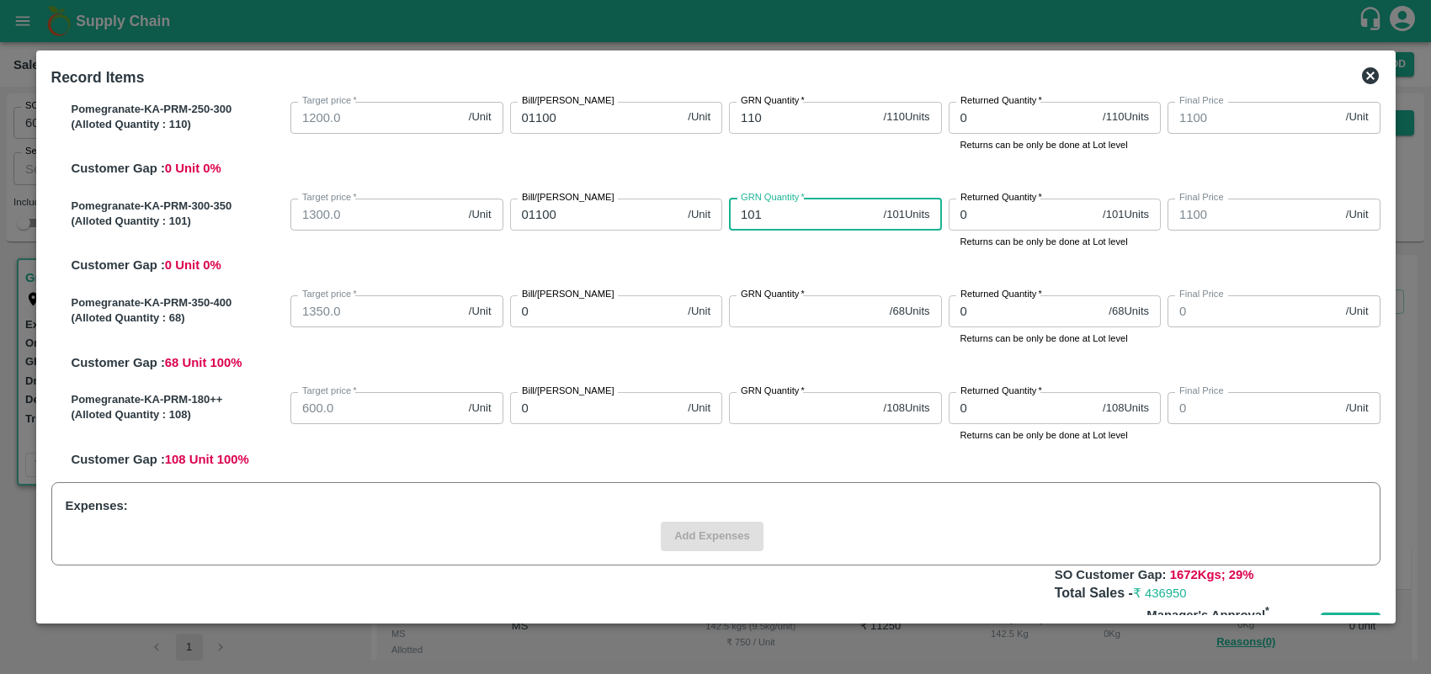
type input "101"
click at [604, 324] on input "0" at bounding box center [596, 311] width 172 height 32
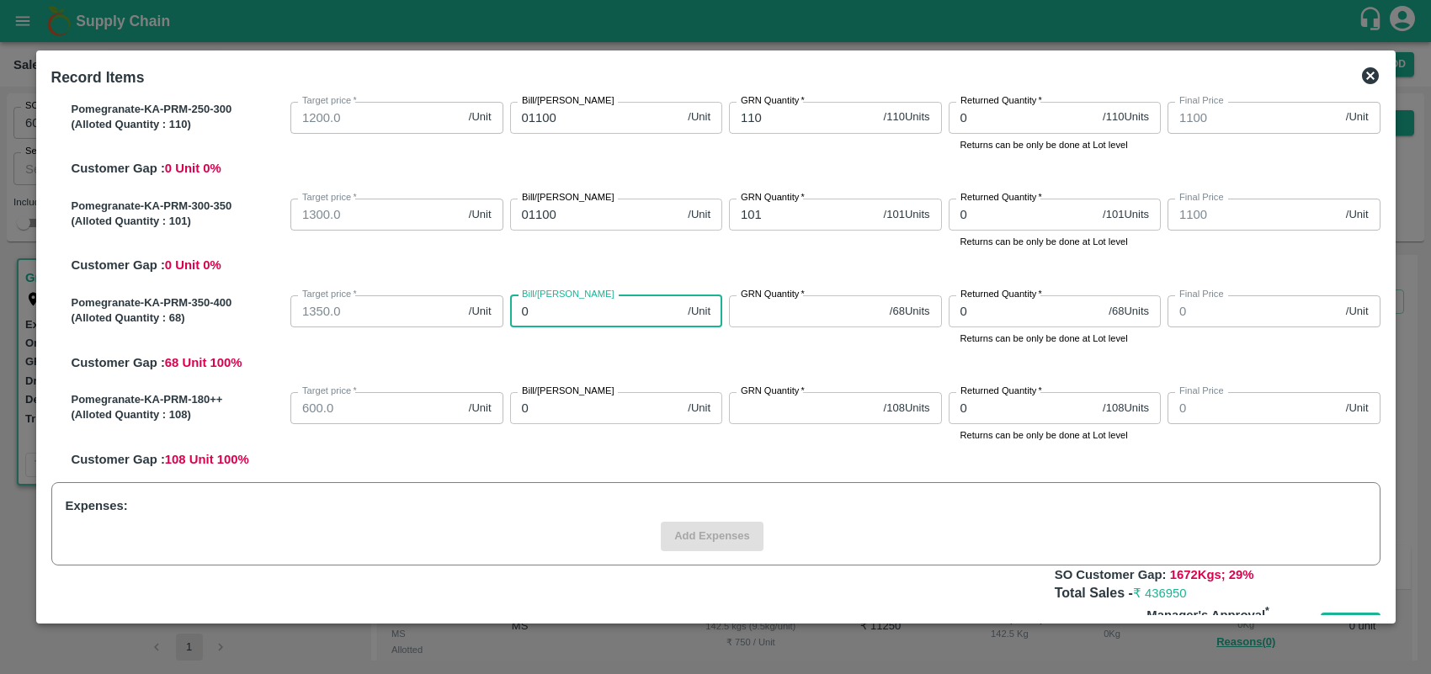
type input "01"
type input "1"
type input "011"
type input "11"
type input "01100"
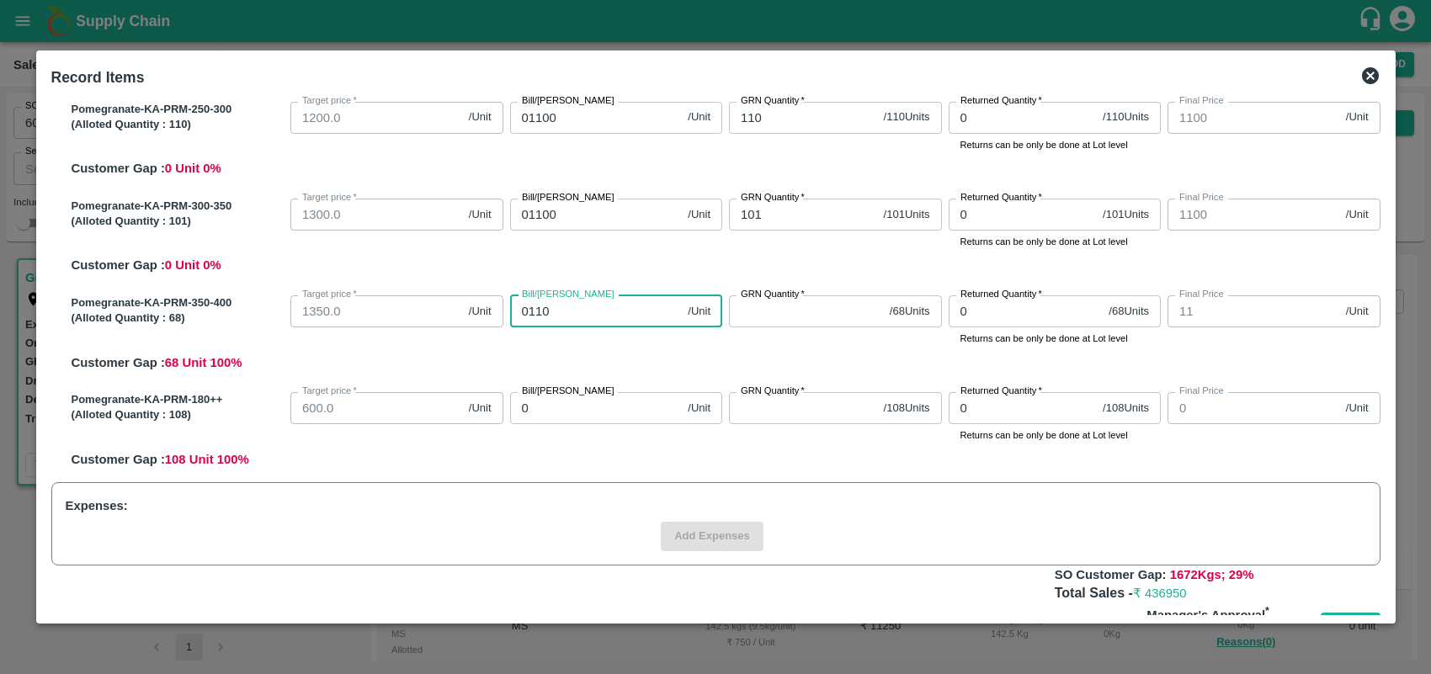
type input "1100"
type input "01100"
click at [760, 326] on input "GRN Quantity   *" at bounding box center [806, 311] width 154 height 32
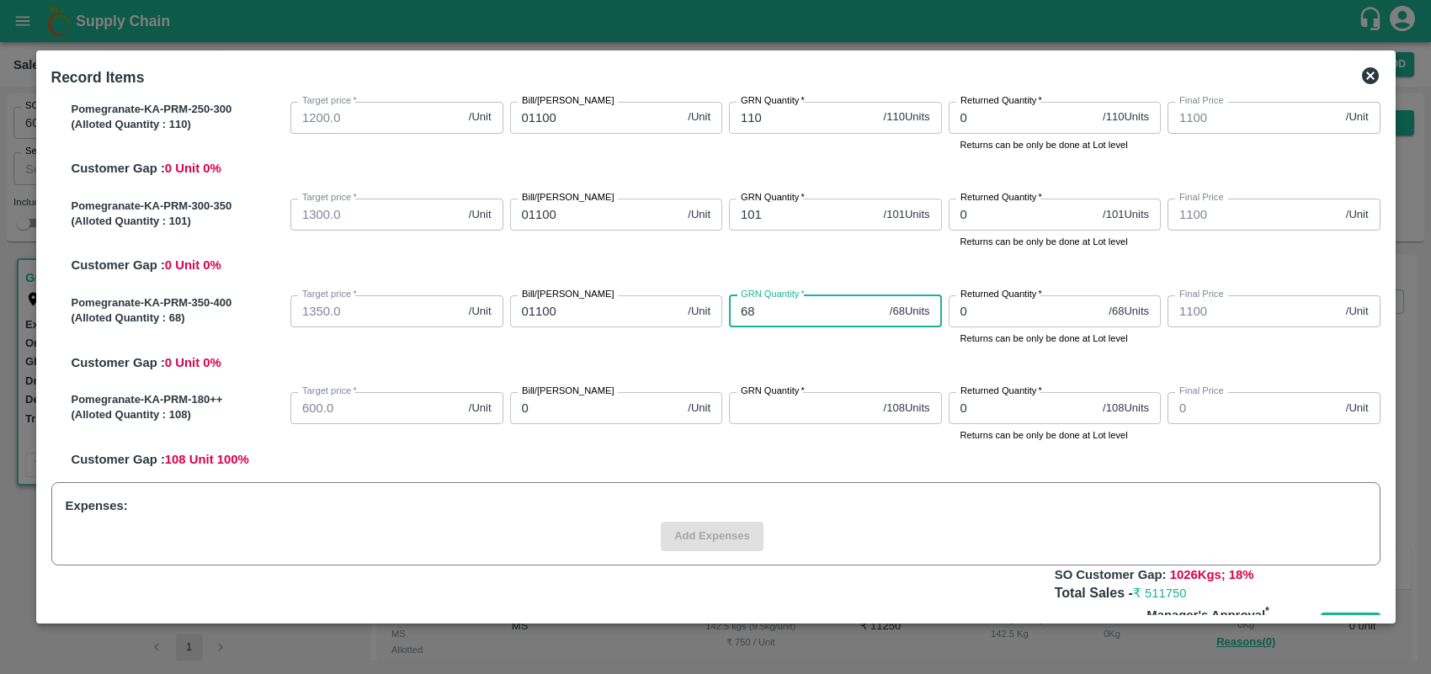
type input "68"
click at [594, 404] on input "0" at bounding box center [596, 408] width 172 height 32
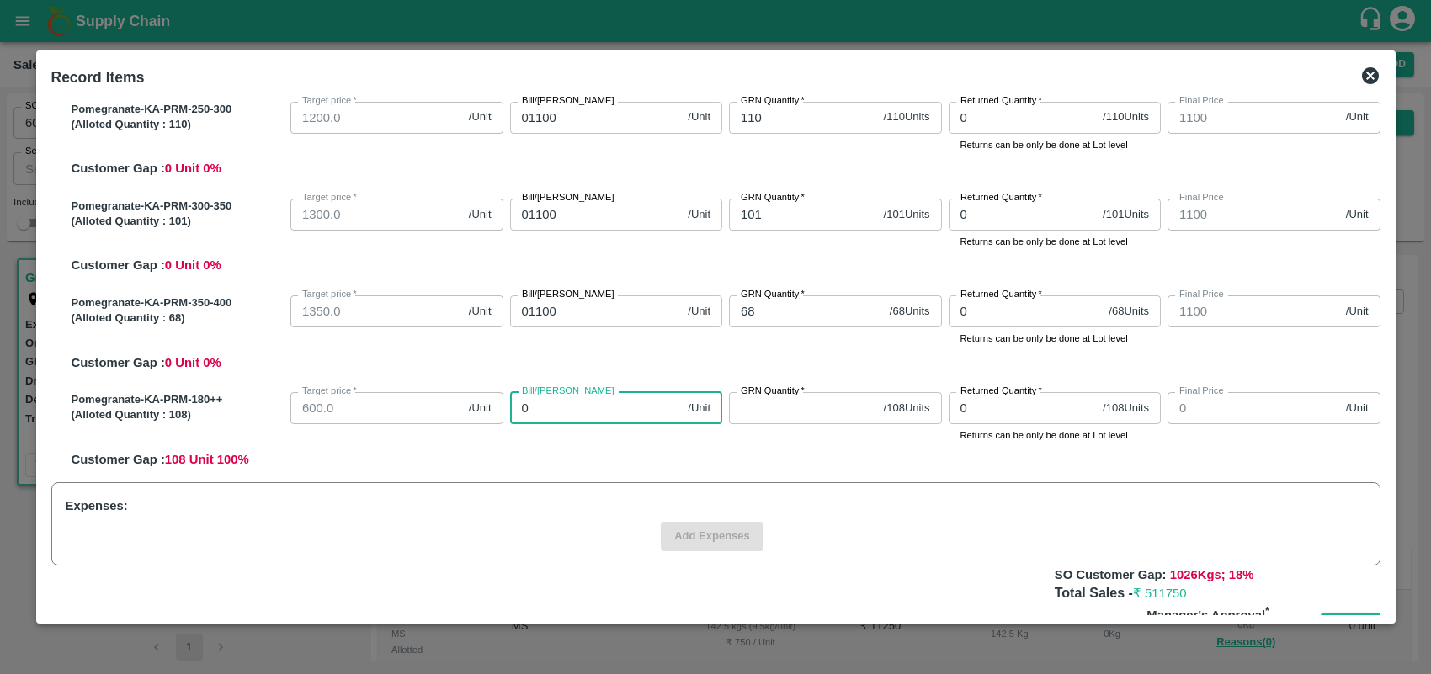
type input "05"
type input "5"
type input "0500"
type input "500"
type input "0500"
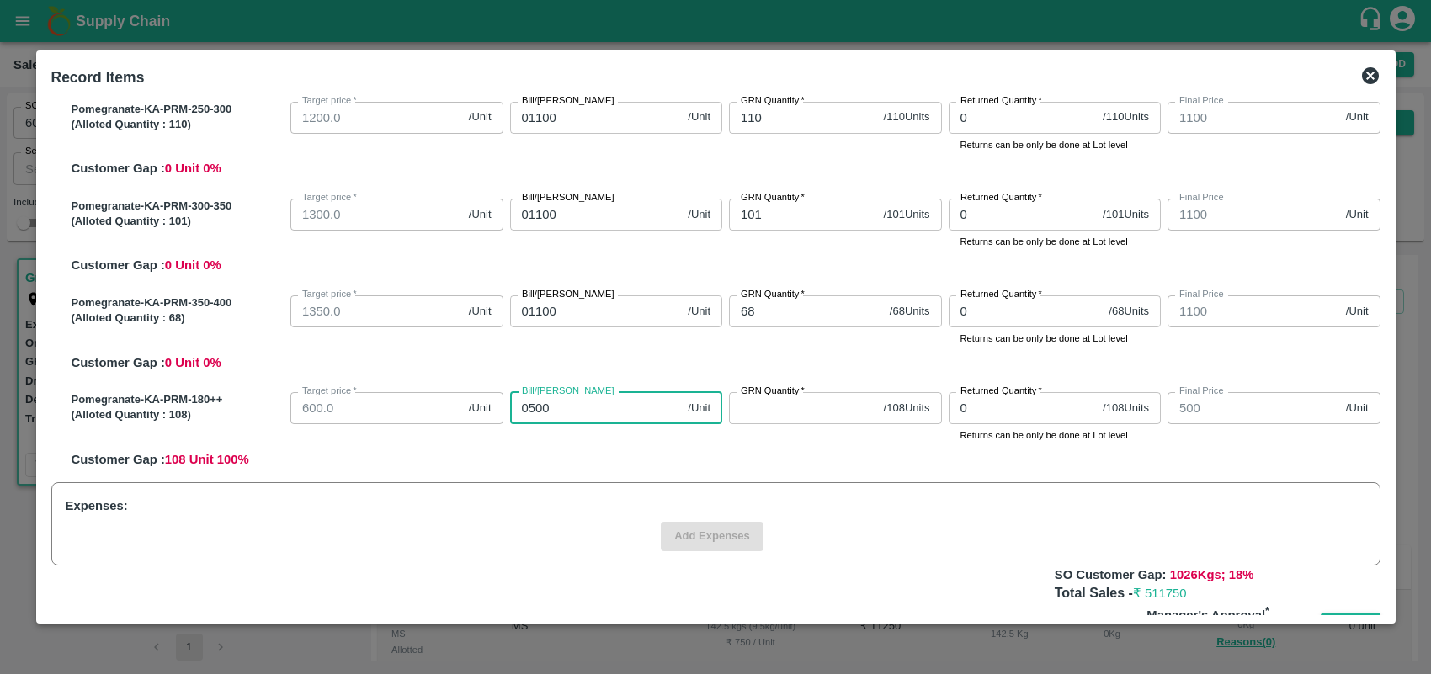
click at [745, 411] on input "GRN Quantity   *" at bounding box center [803, 408] width 148 height 32
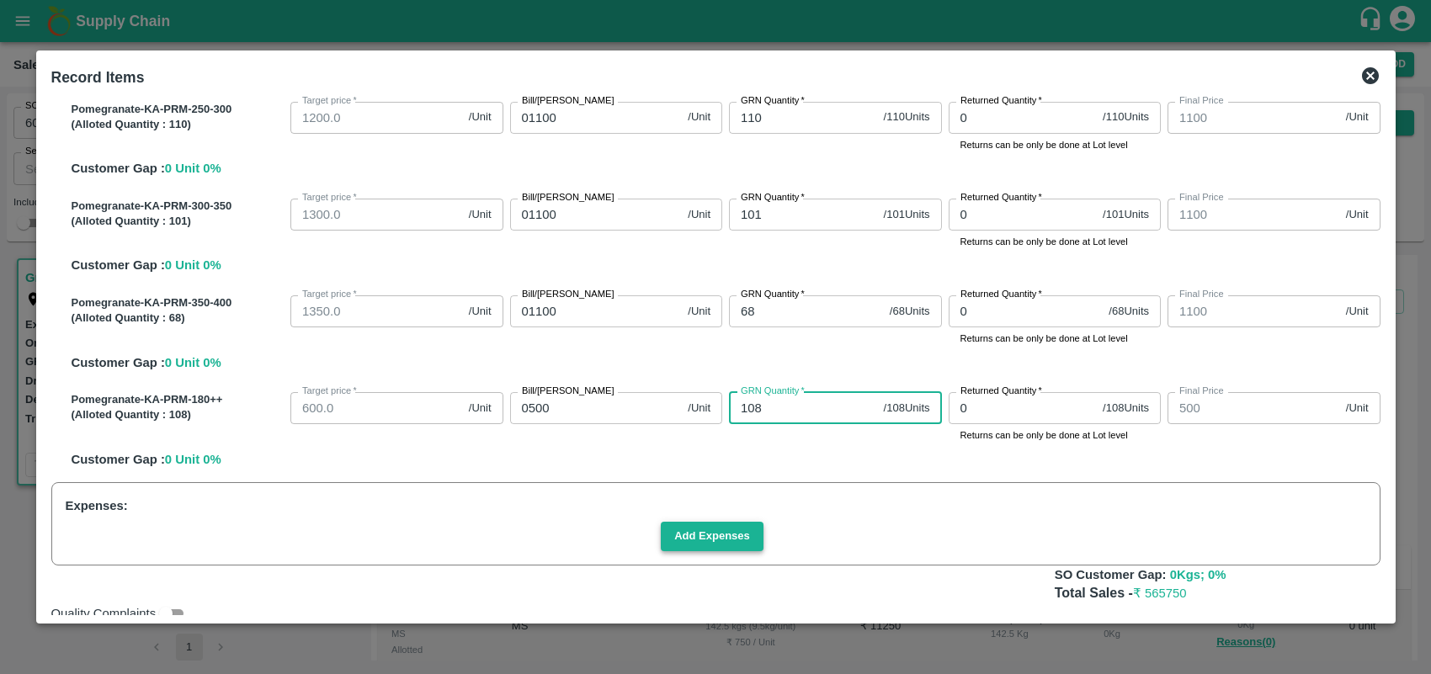
type input "108"
click at [720, 532] on button "Add Expenses" at bounding box center [712, 536] width 103 height 29
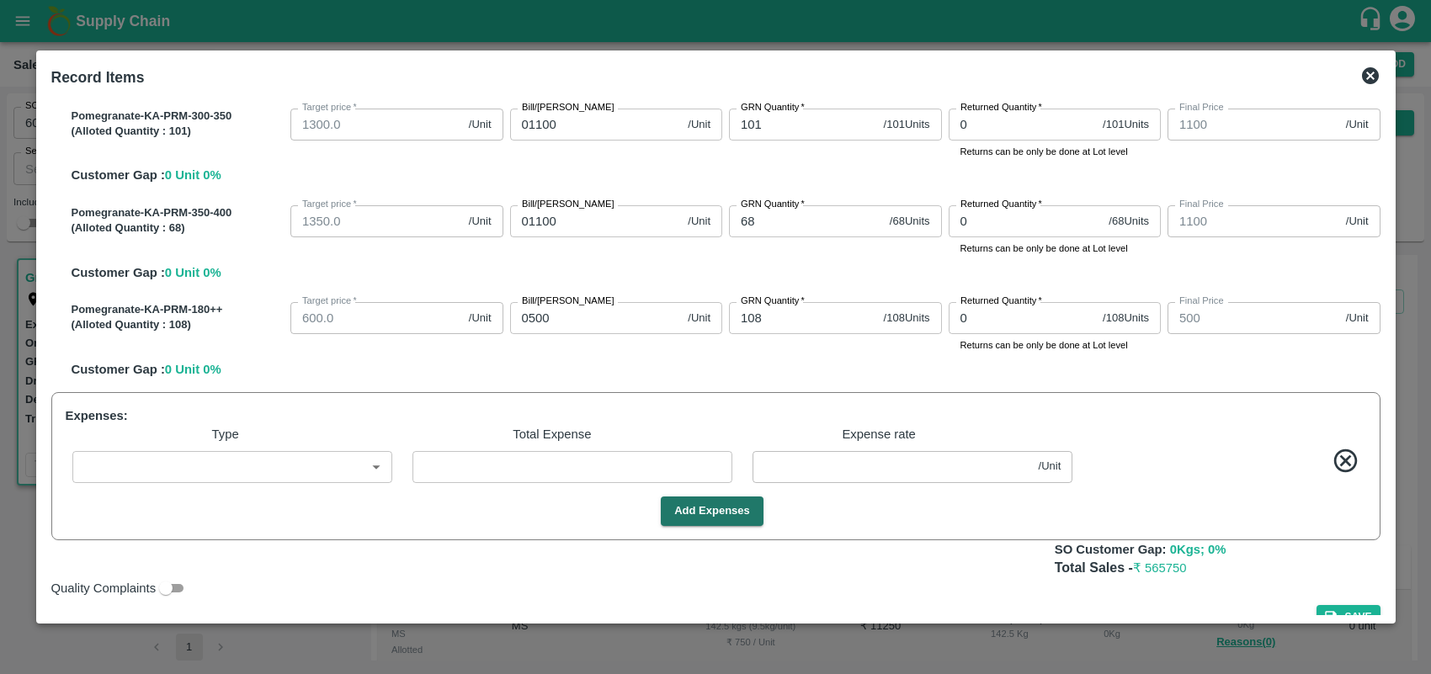
scroll to position [572, 0]
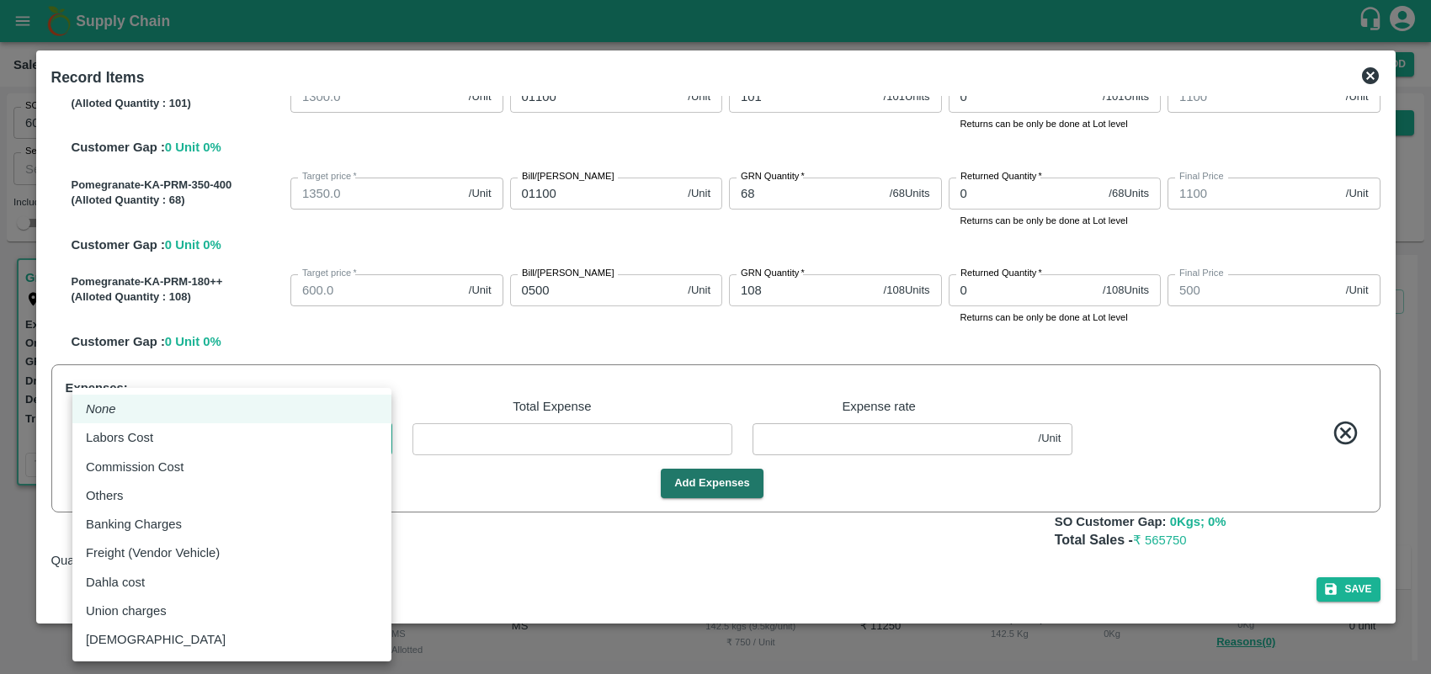
click at [305, 439] on body "Supply Chain Sales Orders Direct Customer Add SO ID 605869 SO ID Start Date Sta…" at bounding box center [715, 337] width 1431 height 674
click at [265, 435] on div "Labors Cost" at bounding box center [232, 438] width 292 height 19
type input "Labors Cost"
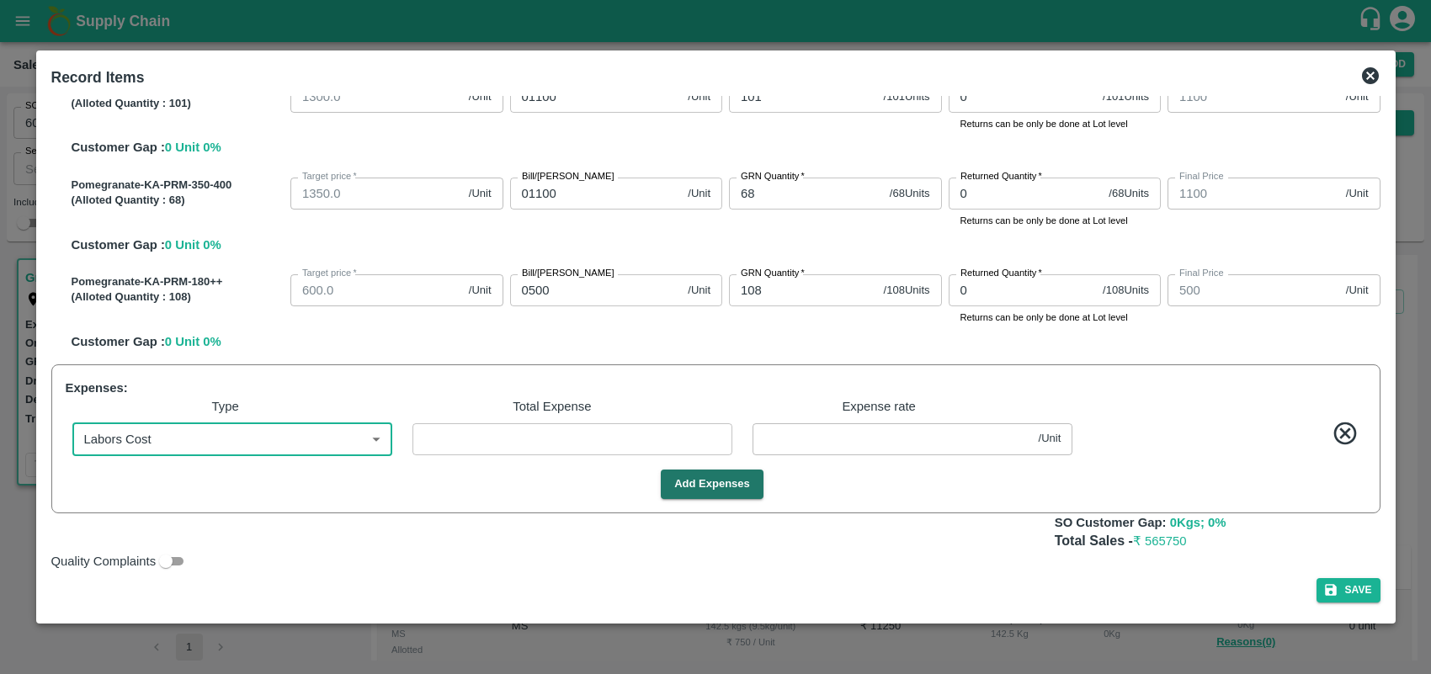
click at [520, 453] on input "number" at bounding box center [573, 439] width 320 height 32
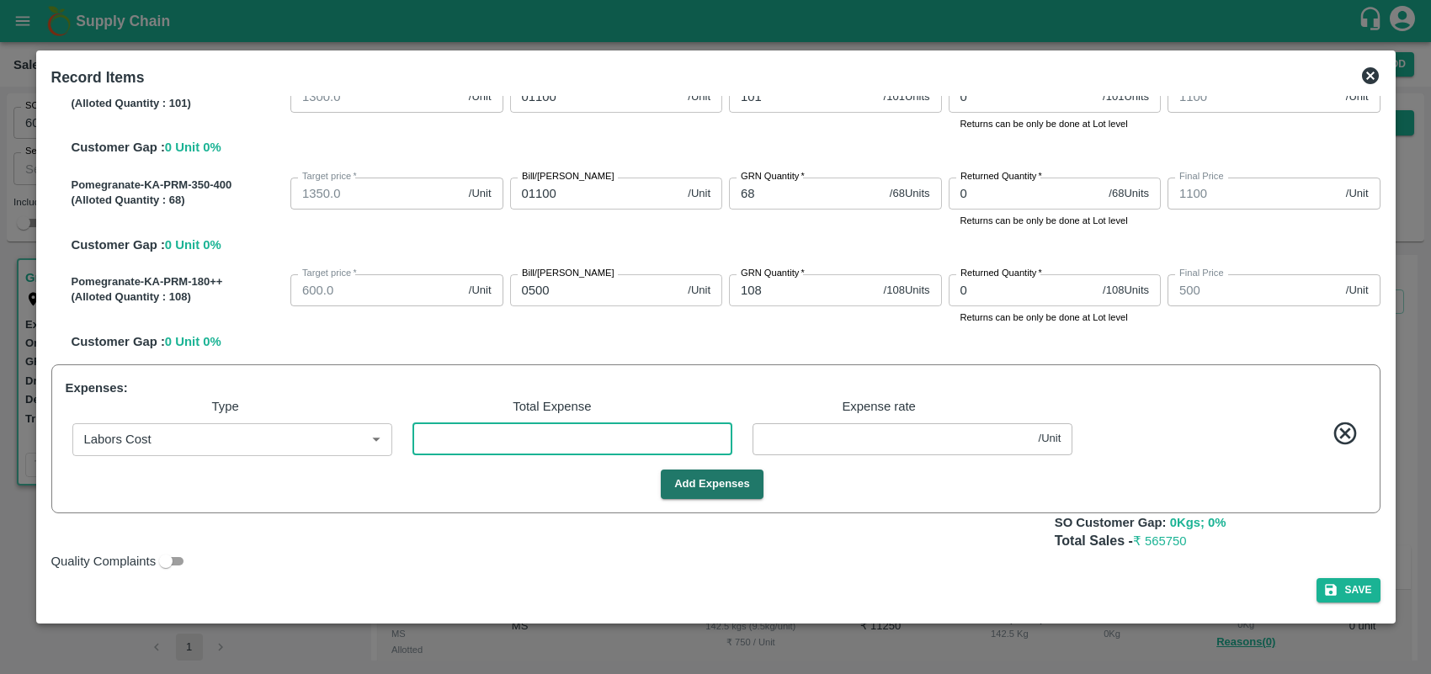
type input "2"
type input "749.9967"
type input "849.9967"
type input "949.9967"
type input "1049.9967"
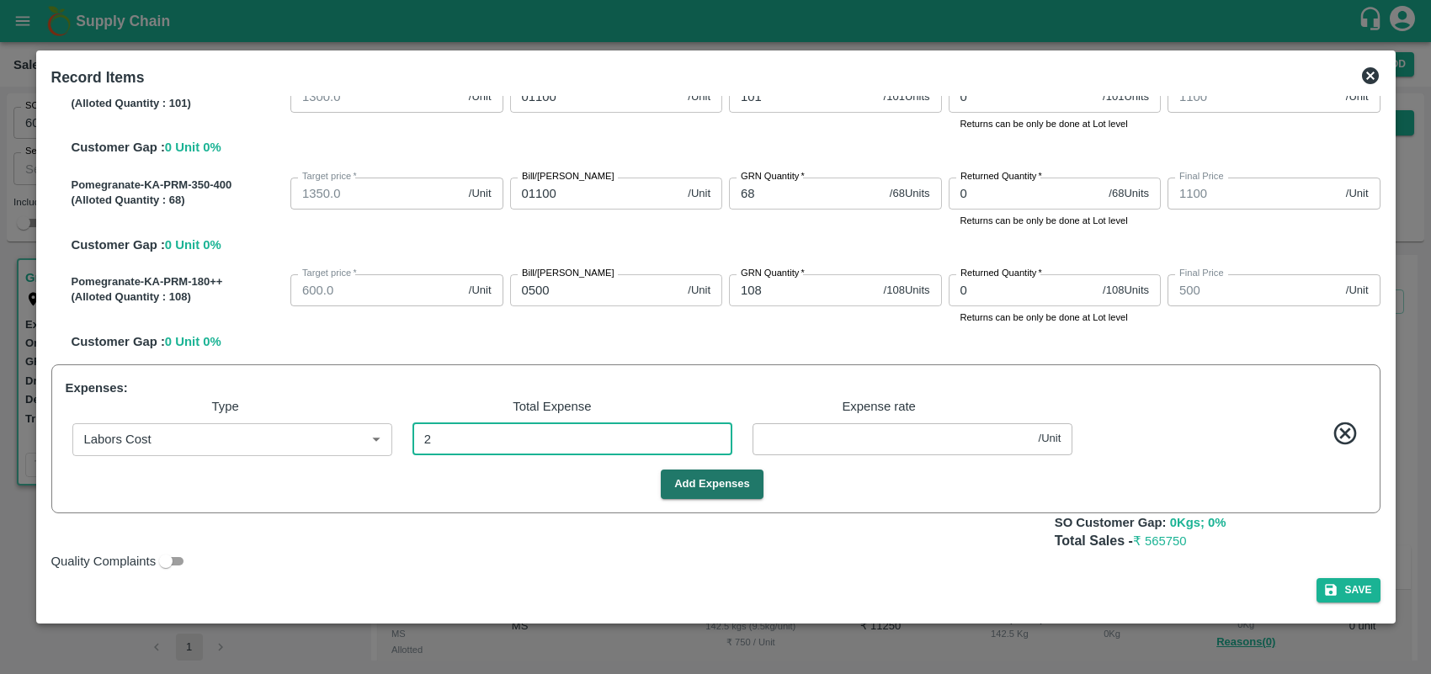
type input "1099.9967"
type input "499.9967"
type input "0.00334"
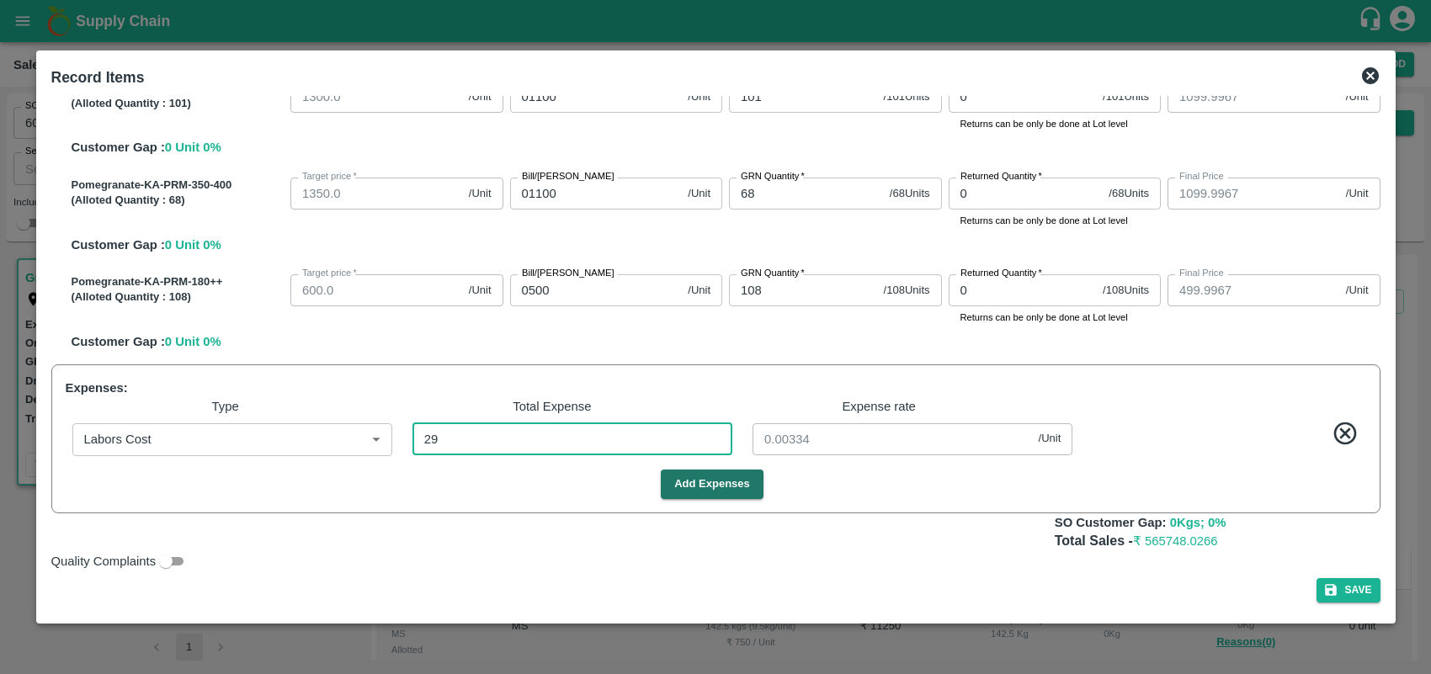
type input "299"
type input "749.5"
type input "849.5"
type input "949.5"
type input "1049.5"
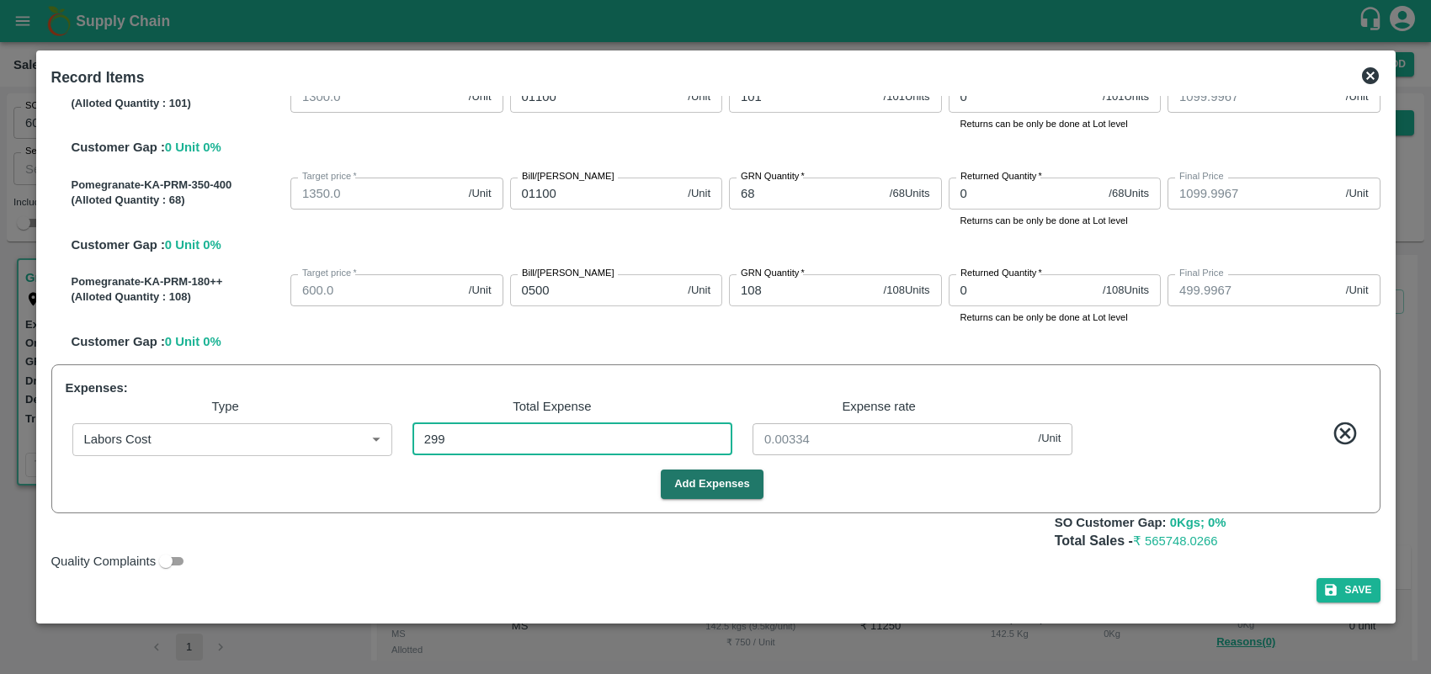
type input "1099.5"
type input "499.5"
type input "0.5"
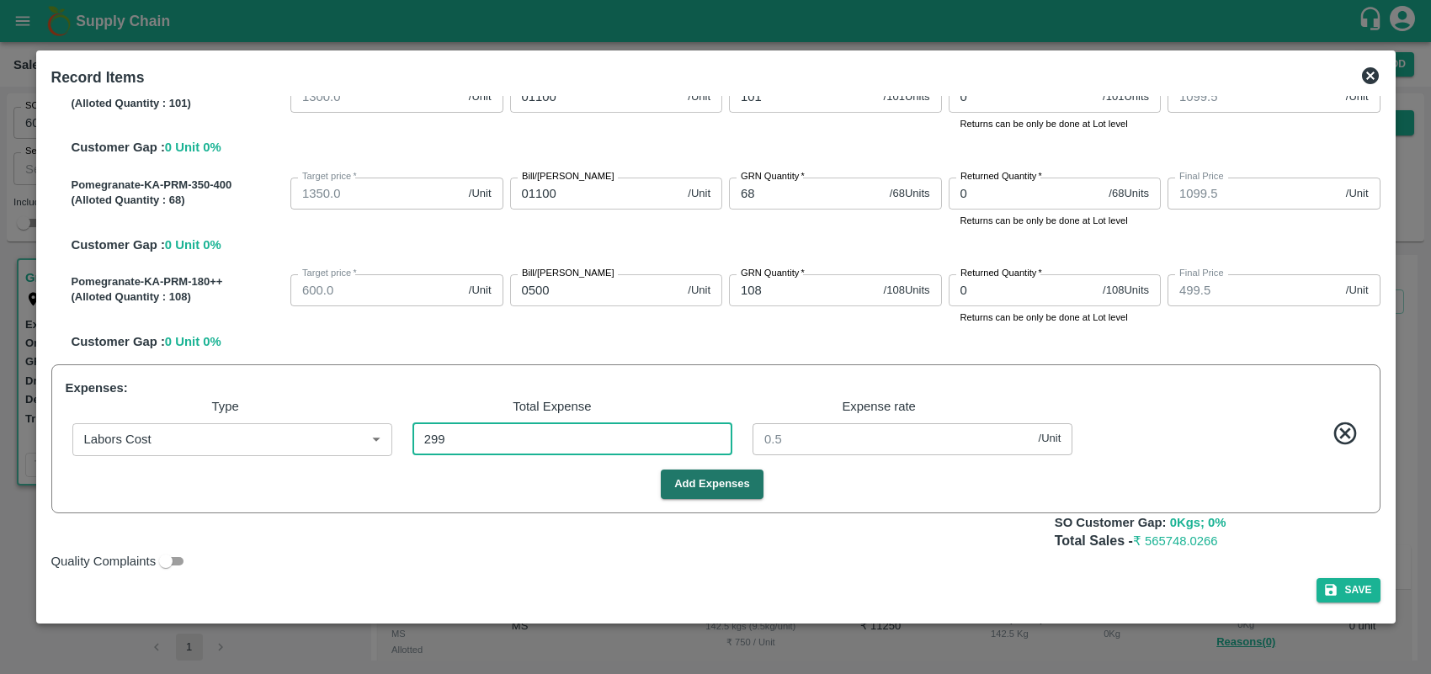
type input "2990"
type input "745"
type input "845"
type input "945"
type input "1045"
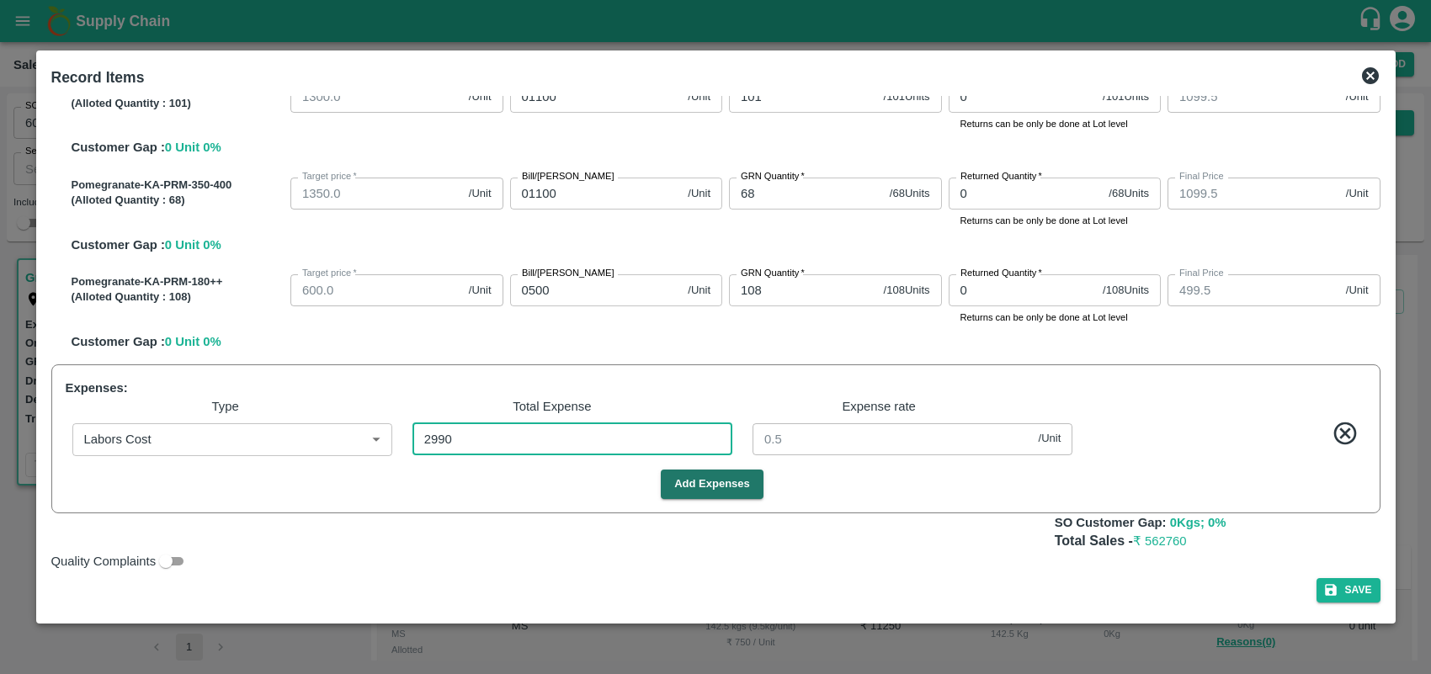
type input "1095"
type input "495"
type input "5"
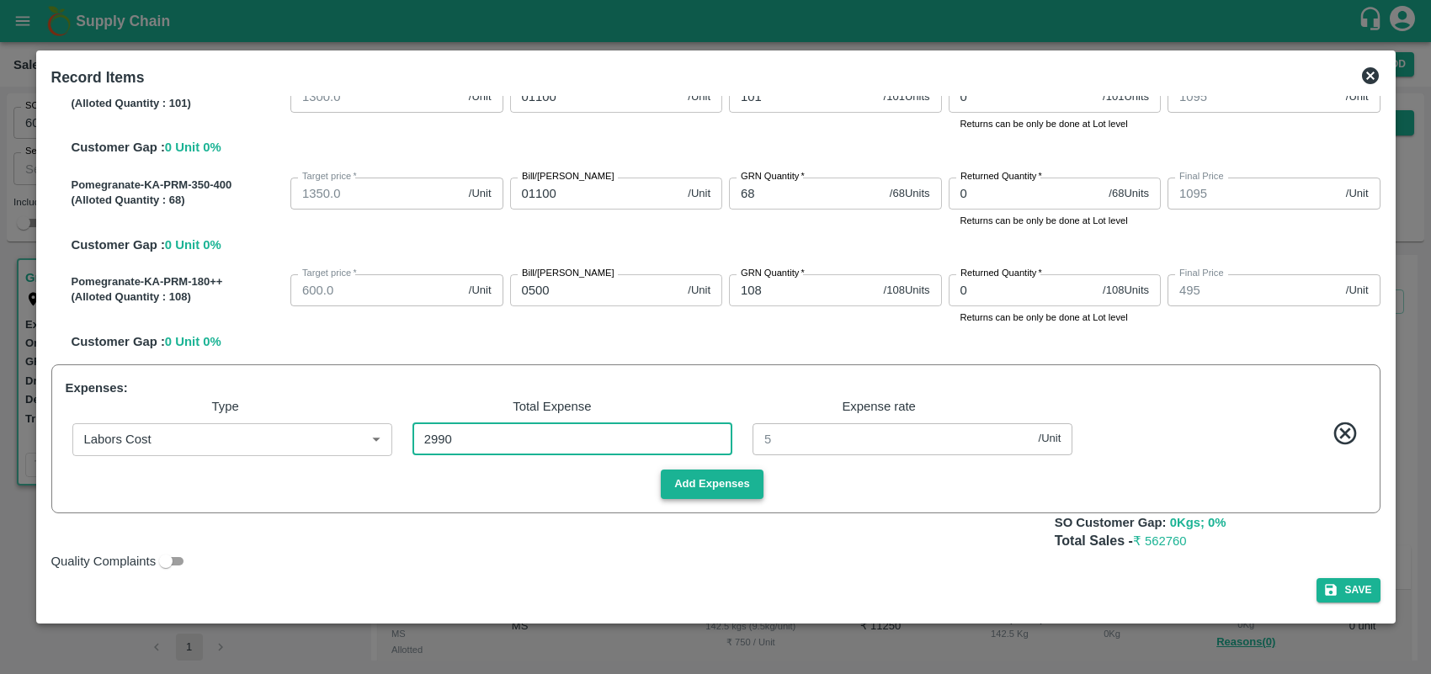
type input "2990"
click at [701, 488] on button "Add Expenses" at bounding box center [712, 484] width 103 height 29
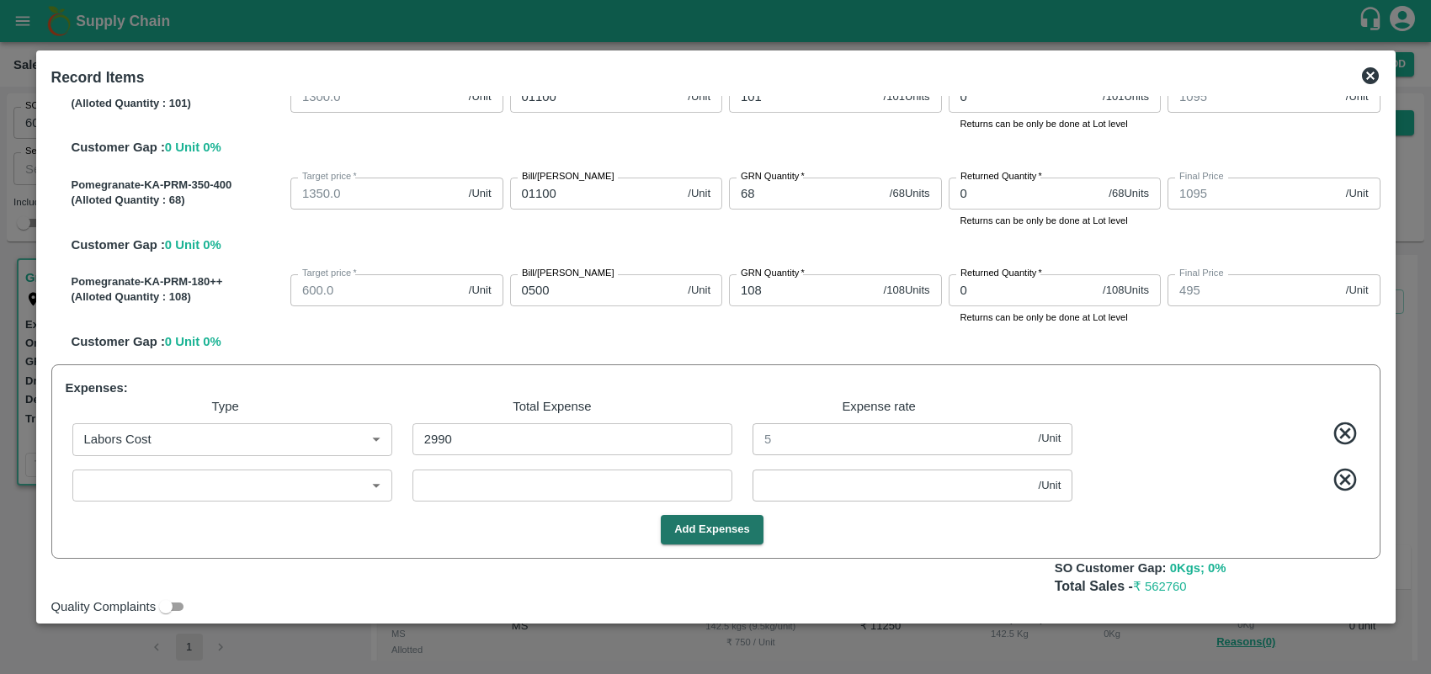
click at [316, 494] on body "Supply Chain Sales Orders Direct Customer Add SO ID 605869 SO ID Start Date Sta…" at bounding box center [715, 337] width 1431 height 674
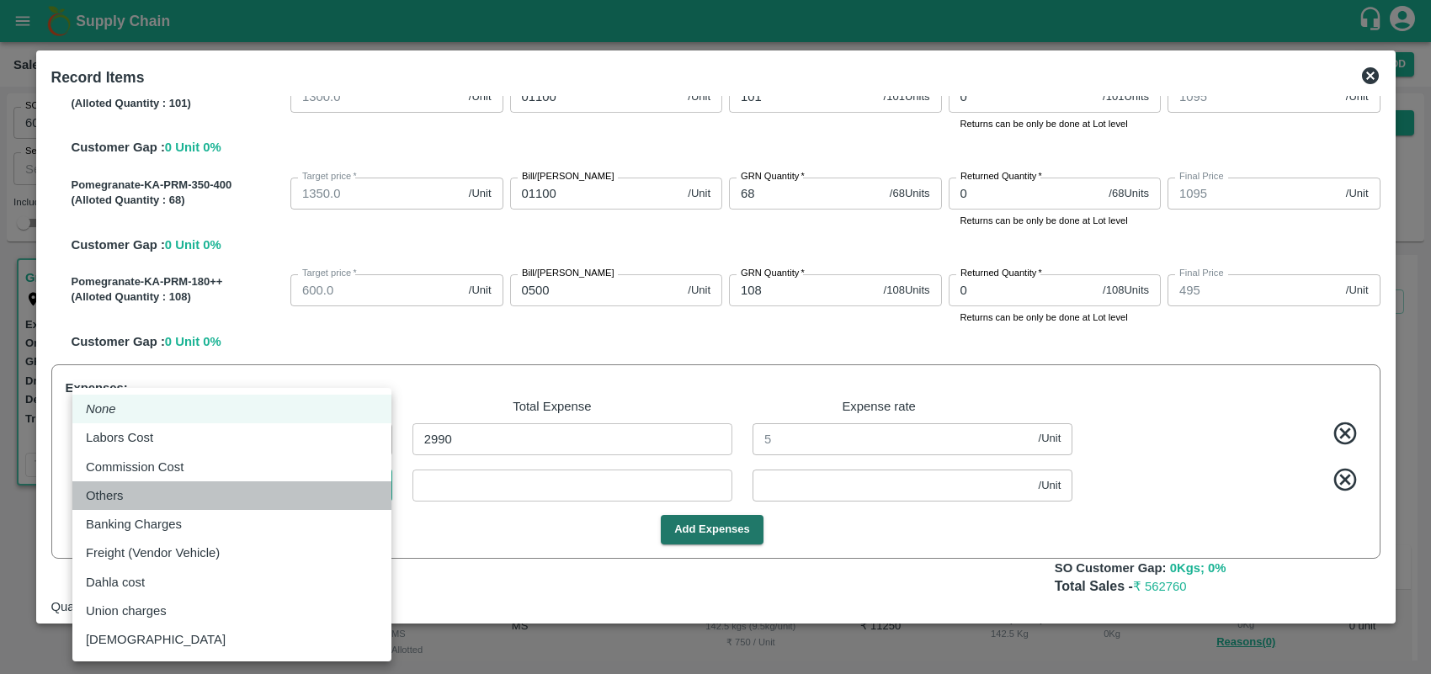
click at [141, 501] on div "Others" at bounding box center [232, 496] width 292 height 19
type input "Others"
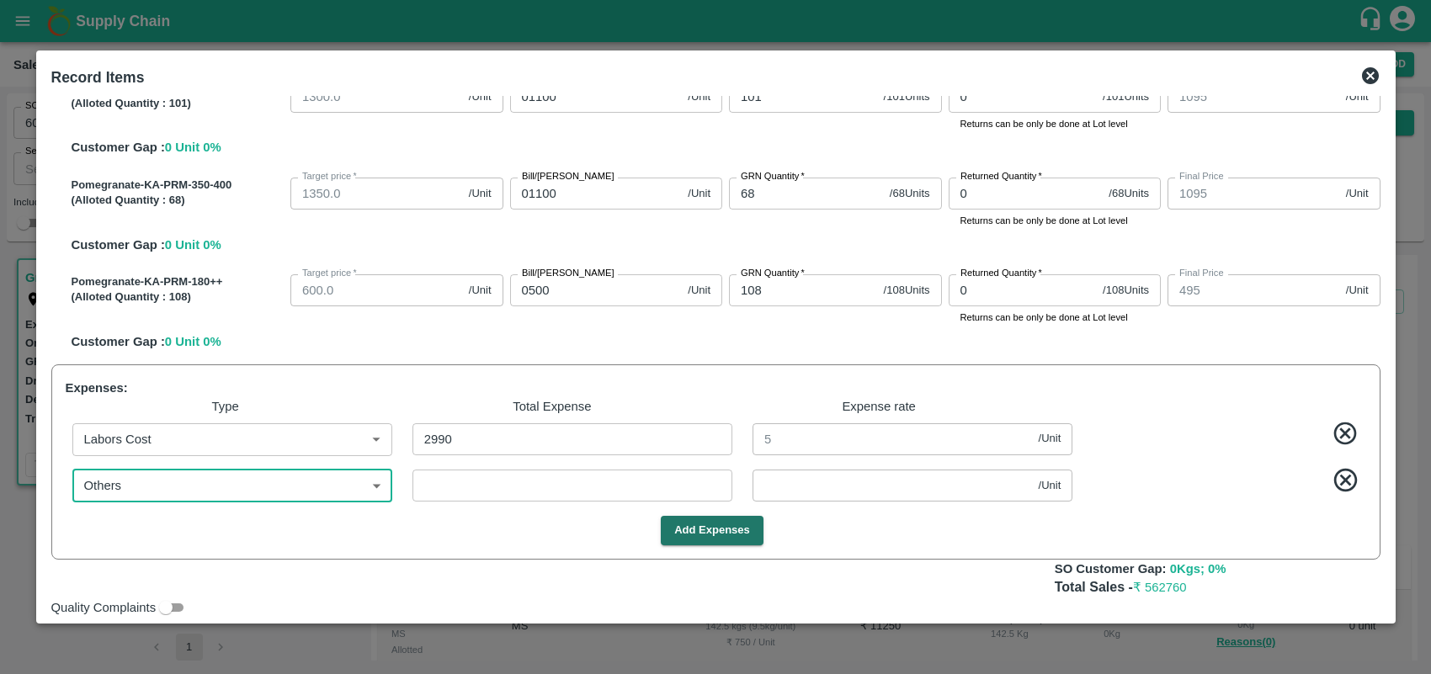
click at [481, 476] on input "number" at bounding box center [573, 486] width 320 height 32
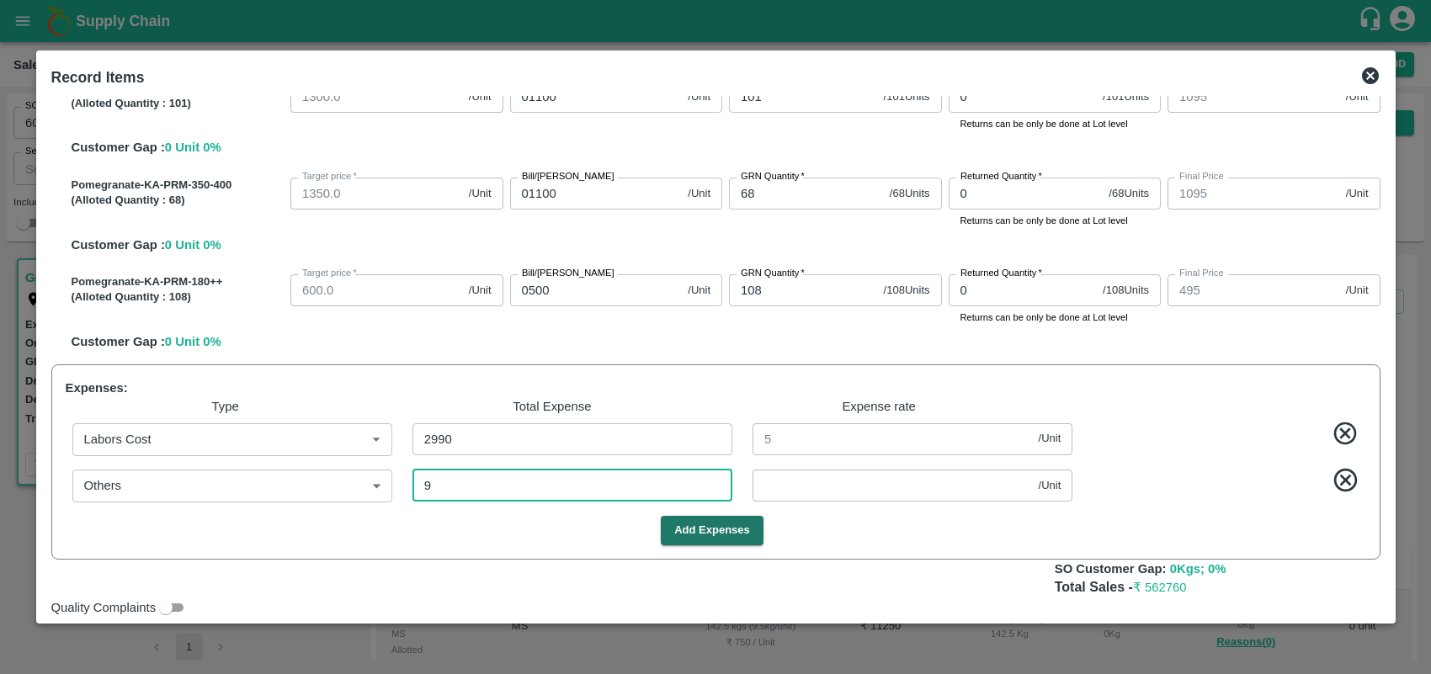
type input "90"
type input "744.8495"
type input "844.8495"
type input "944.8495"
type input "1044.8495"
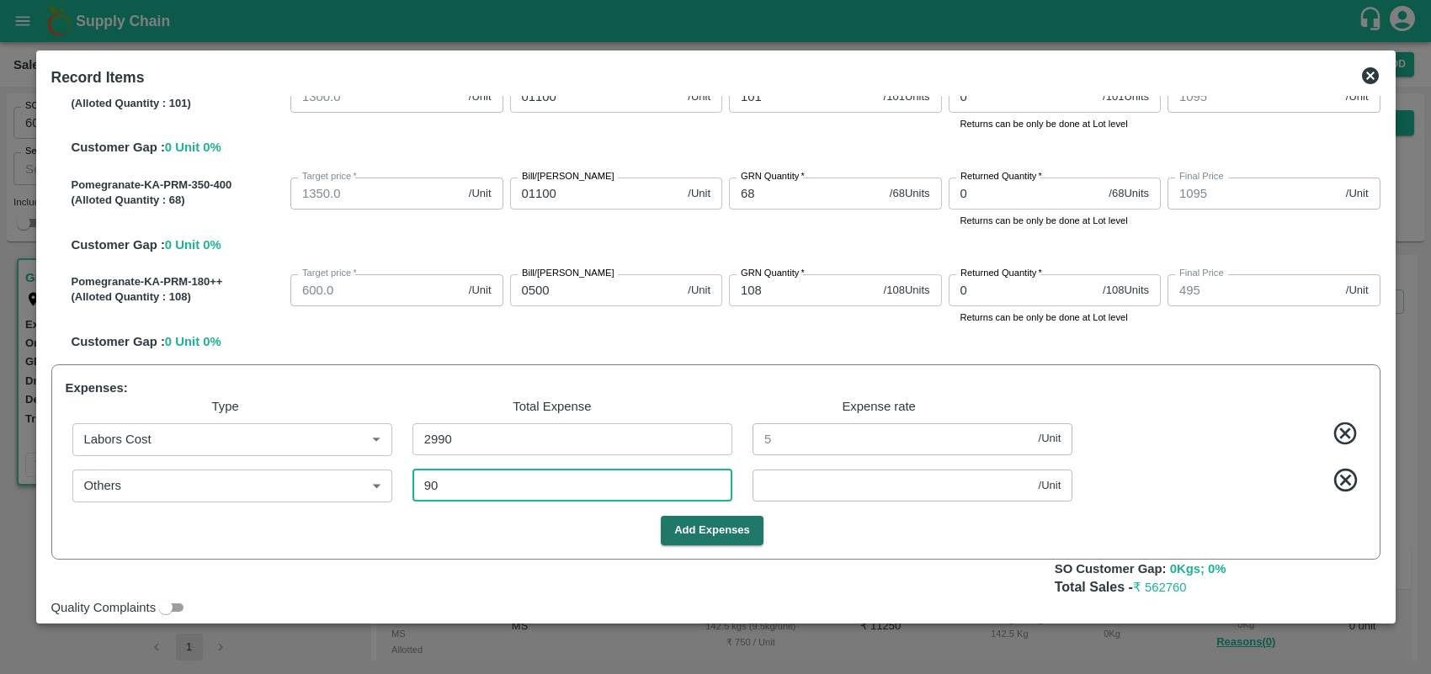
type input "1094.8495"
type input "494.8495"
type input "0.1505"
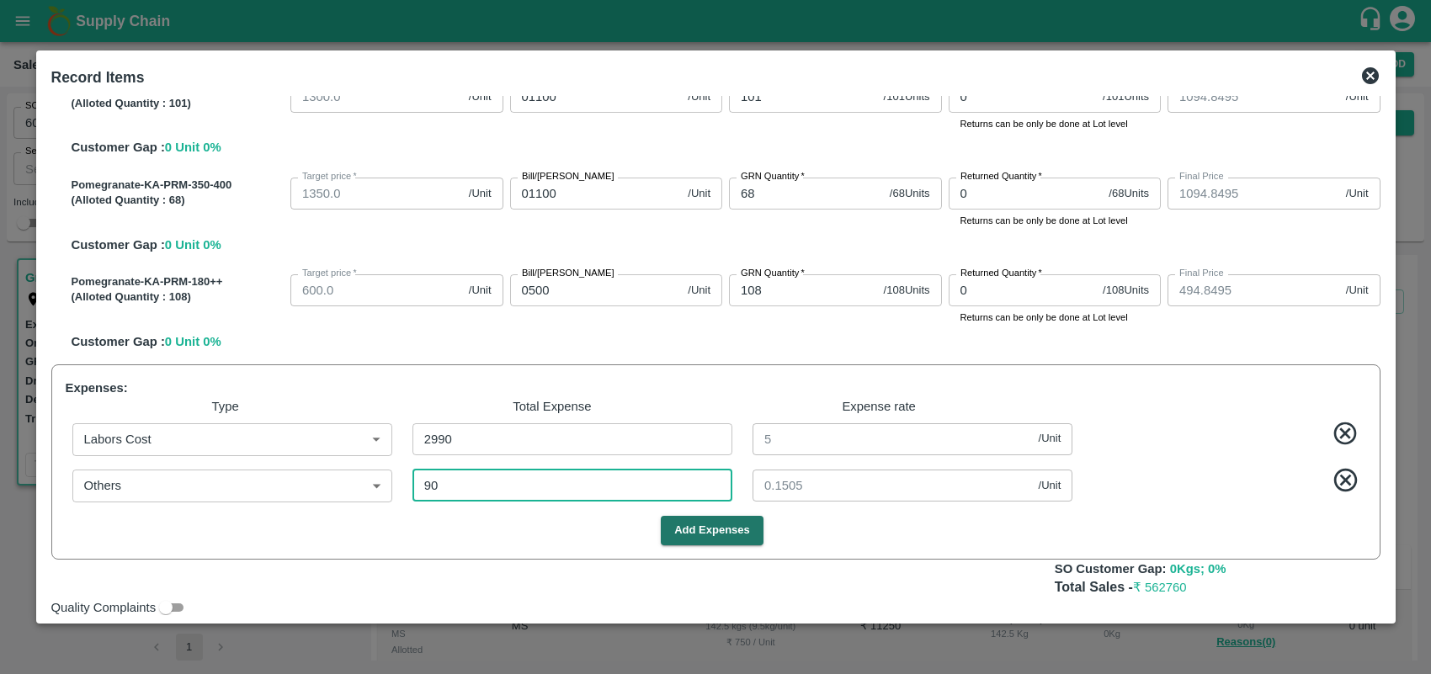
type input "900"
type input "743.495"
type input "843.495"
type input "943.495"
type input "1043.495"
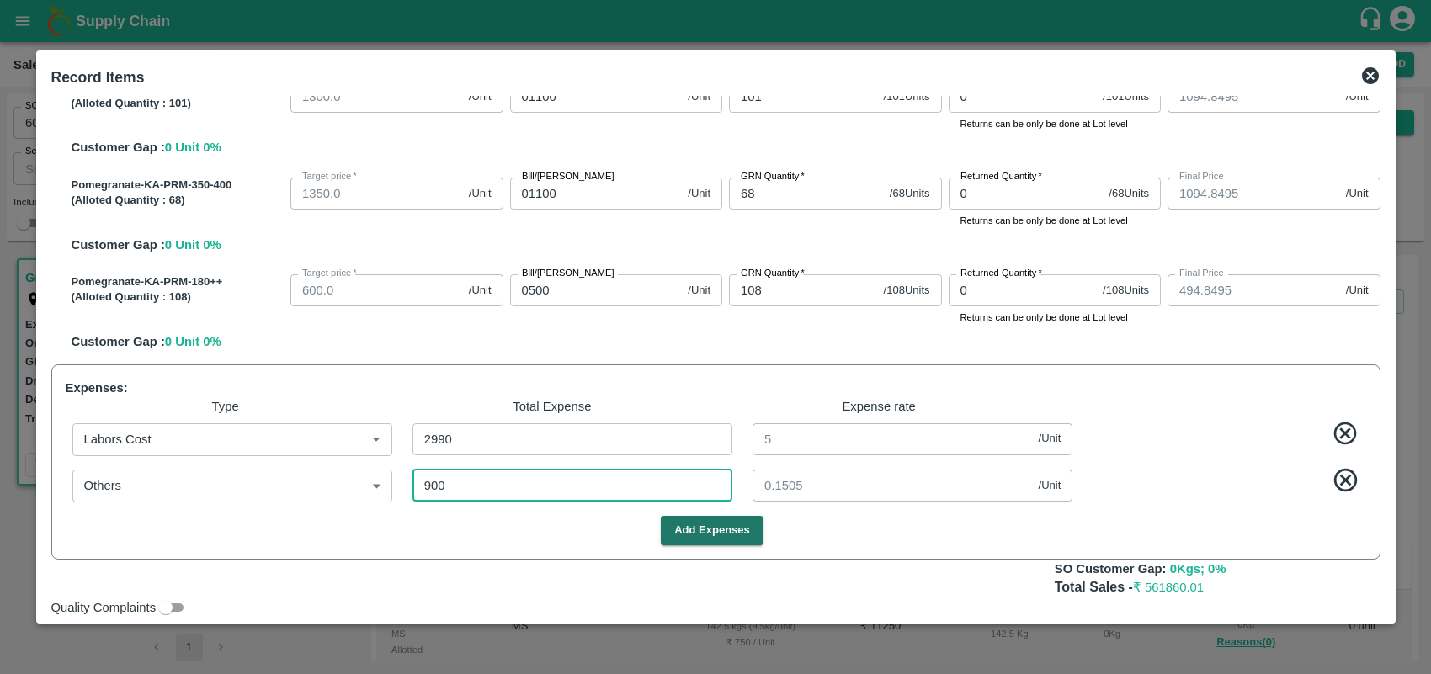
type input "1093.495"
type input "493.495"
type input "1.50502"
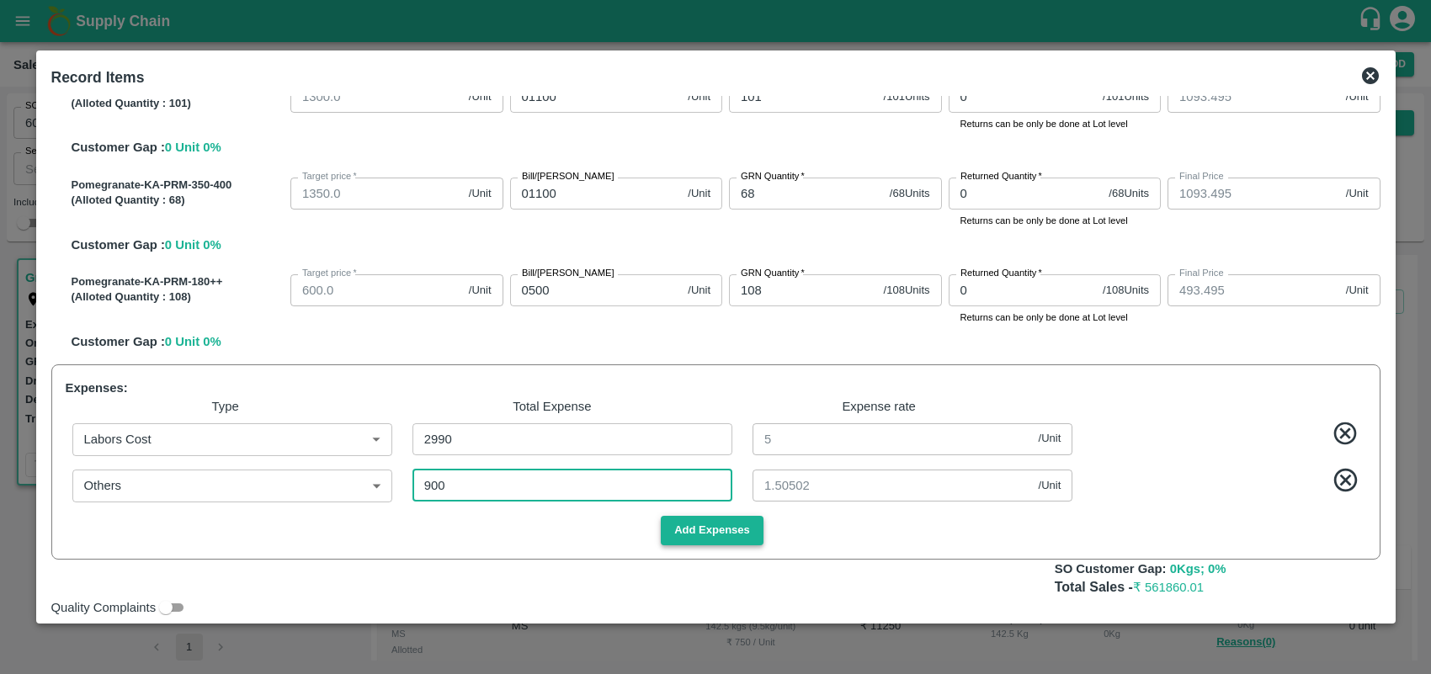
type input "900"
click at [689, 531] on button "Add Expenses" at bounding box center [712, 530] width 103 height 29
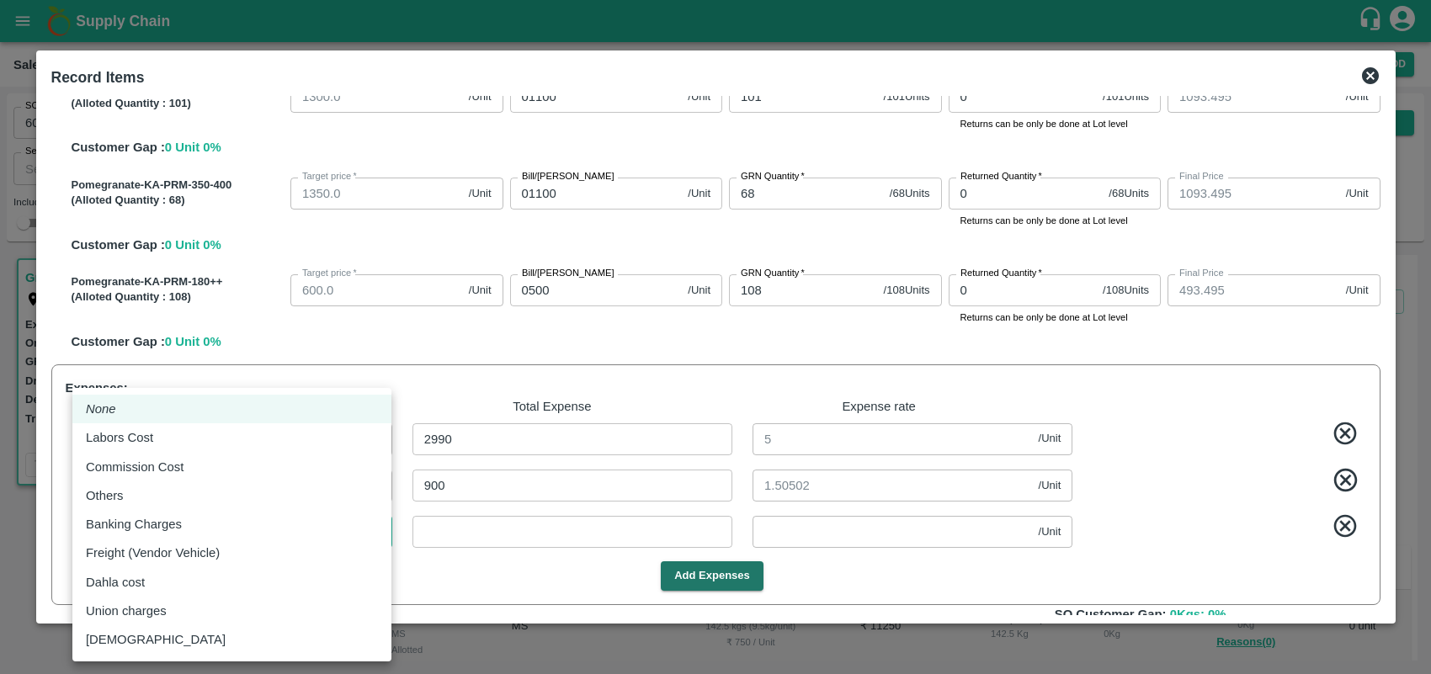
click at [276, 526] on body "Supply Chain Sales Orders Direct Customer Add SO ID 605869 SO ID Start Date Sta…" at bounding box center [715, 337] width 1431 height 674
click at [422, 491] on div at bounding box center [715, 337] width 1431 height 674
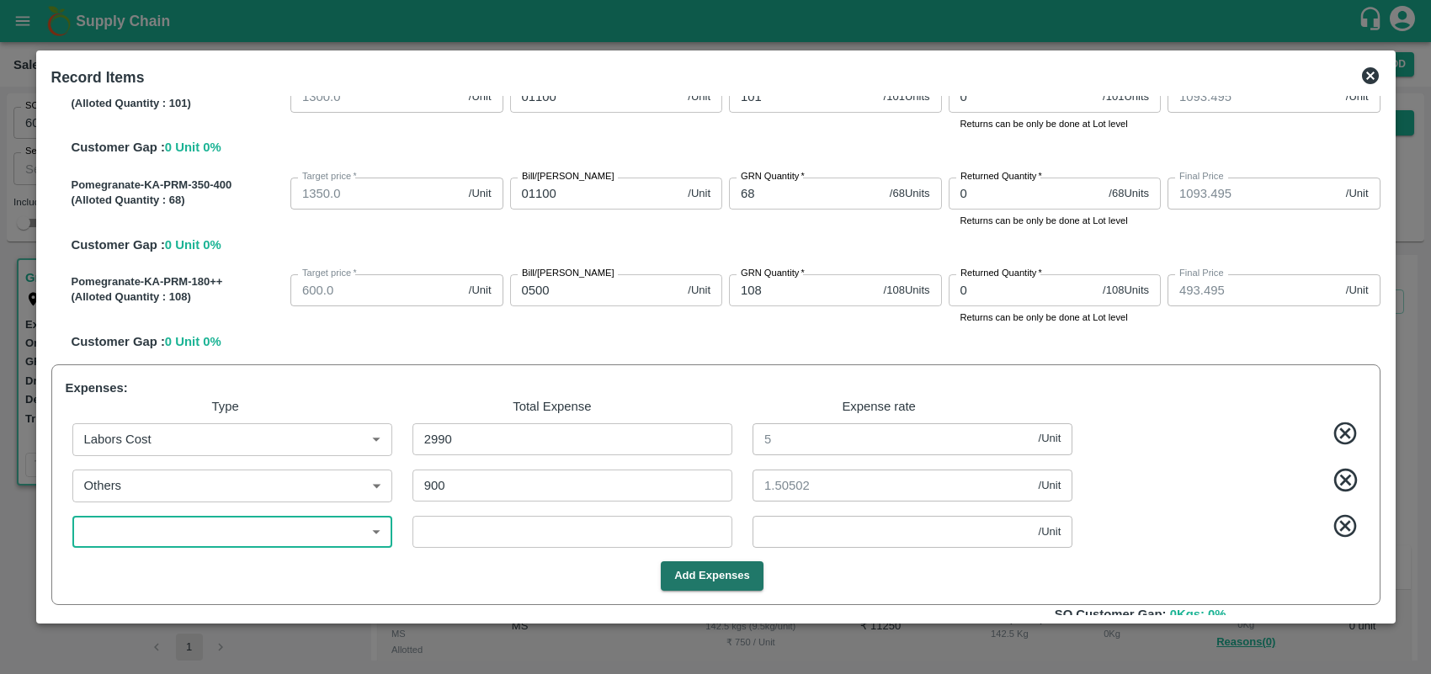
click at [446, 489] on input "900" at bounding box center [573, 486] width 320 height 32
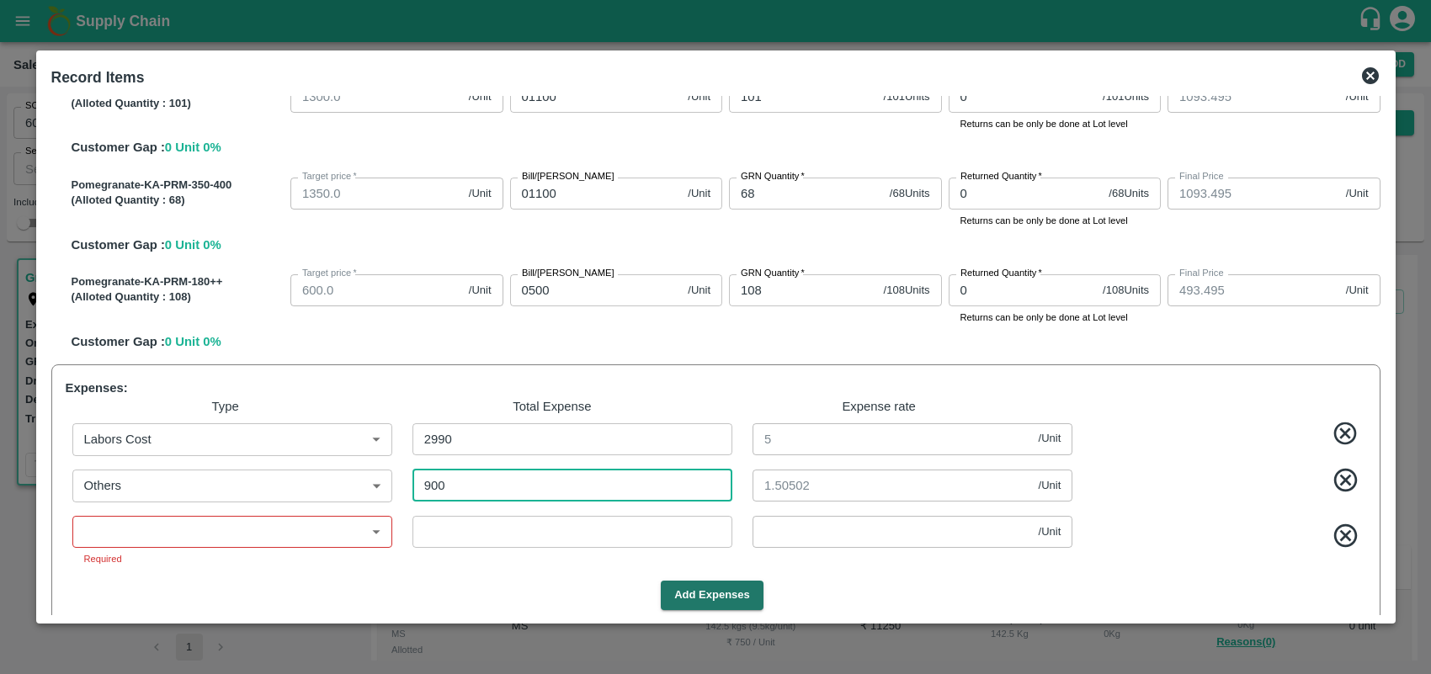
click at [1351, 540] on icon at bounding box center [1345, 535] width 23 height 23
type input "743.49498"
type input "843.49498"
type input "943.49498"
type input "1043.49498"
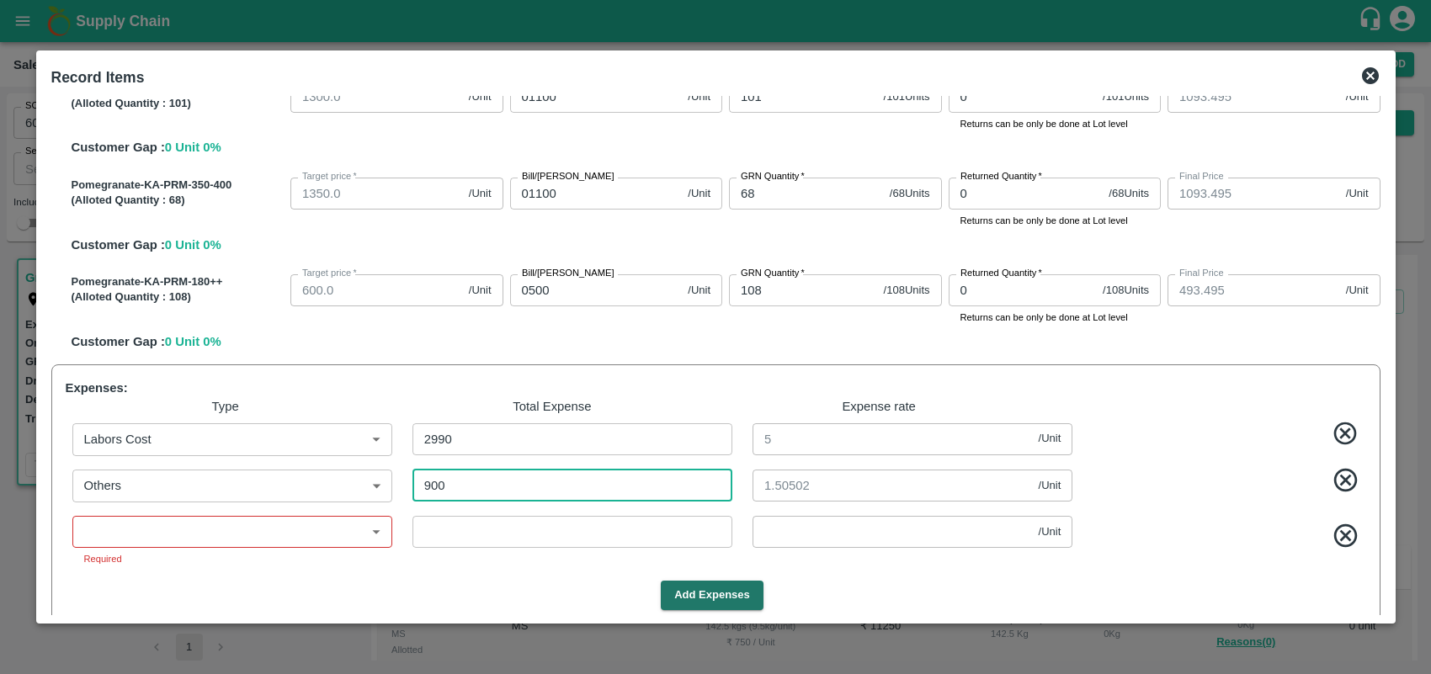
type input "1093.49498"
type input "493.49498"
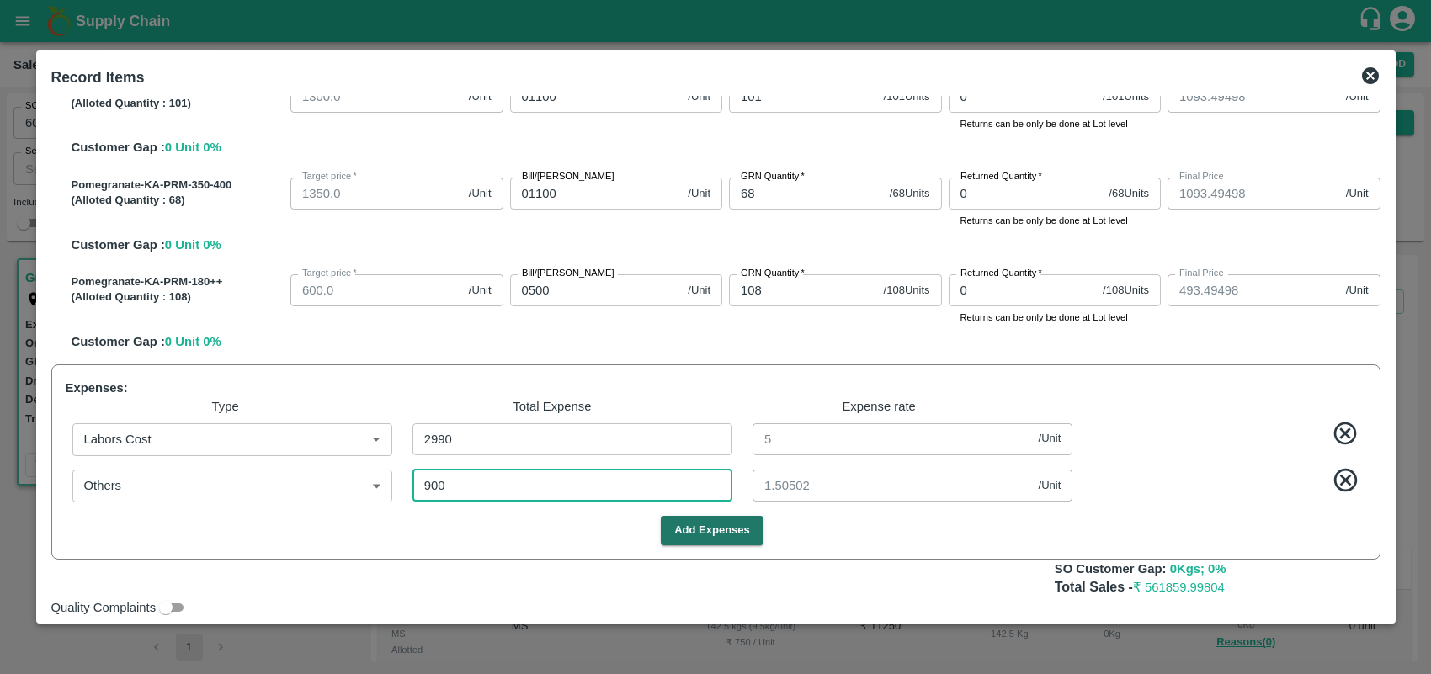
click at [490, 495] on input "900" at bounding box center [573, 486] width 320 height 32
type input "9"
type input "745"
type input "845"
type input "945"
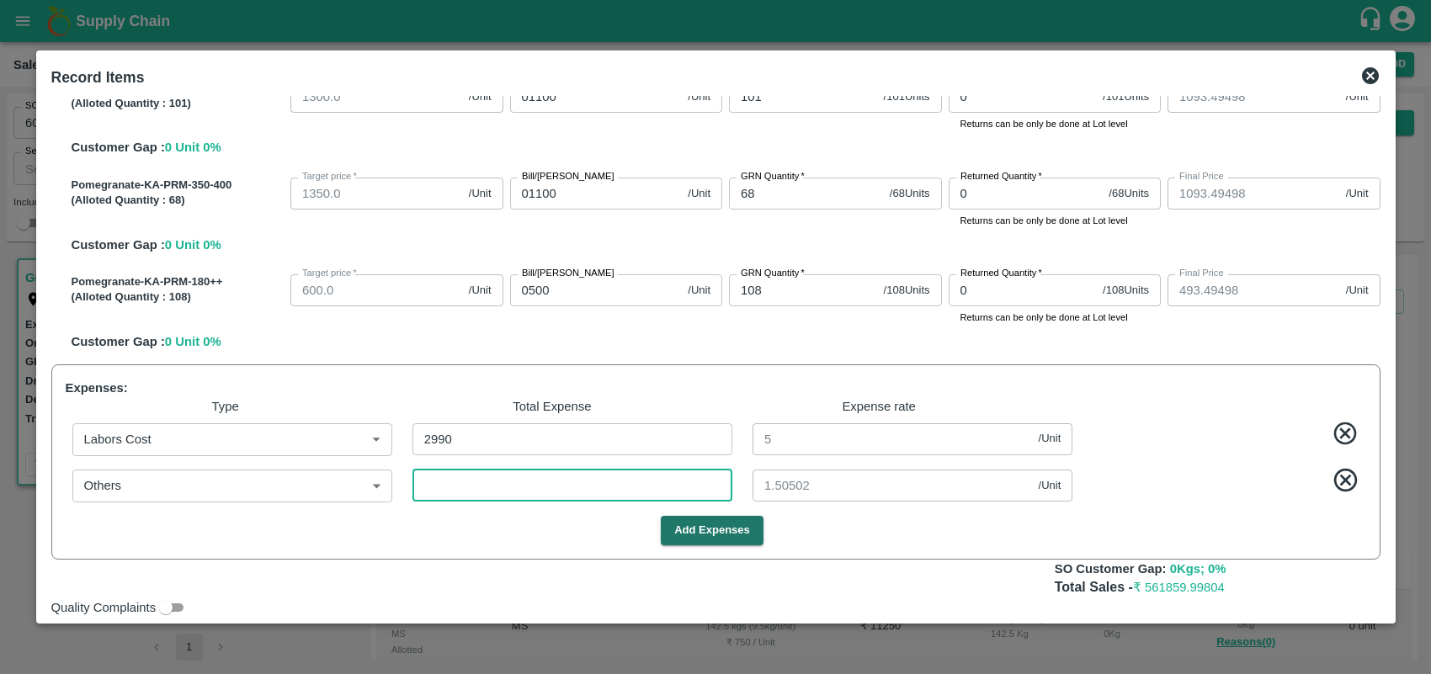
type input "1045"
type input "1095"
type input "495"
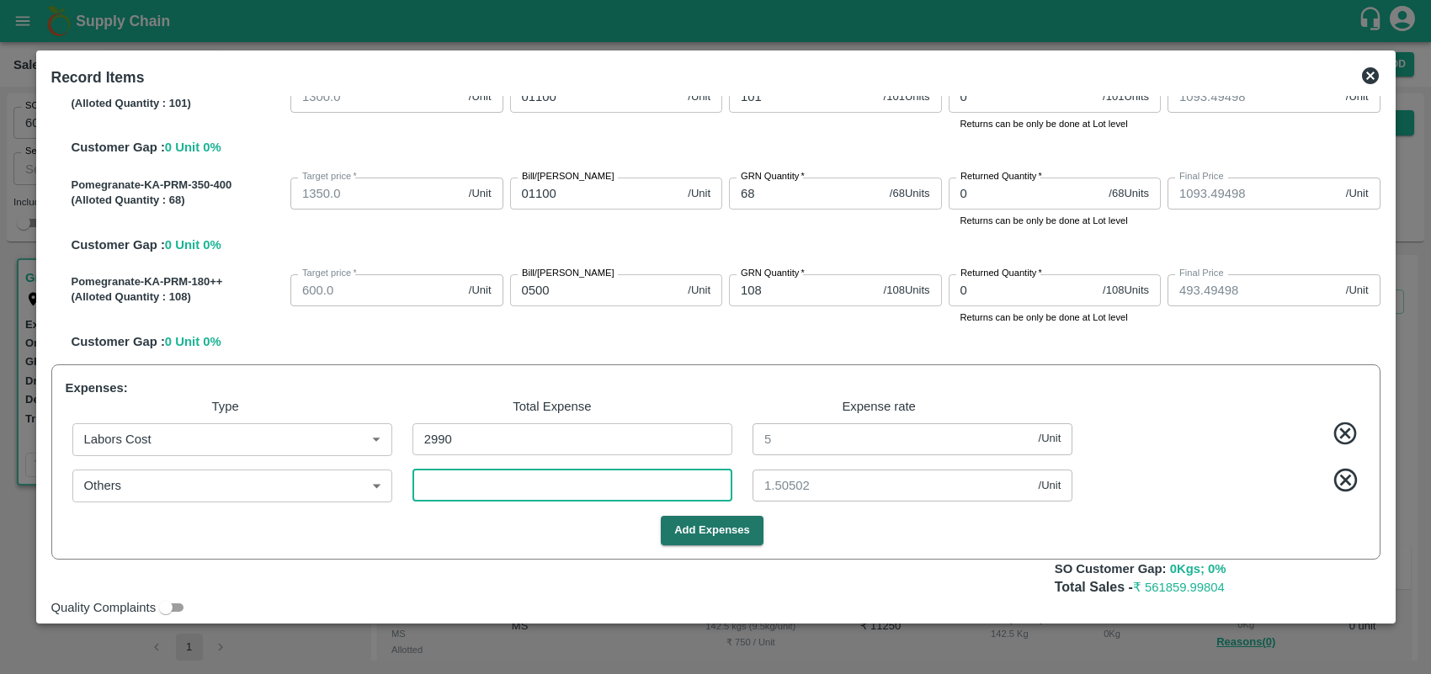
type input "0"
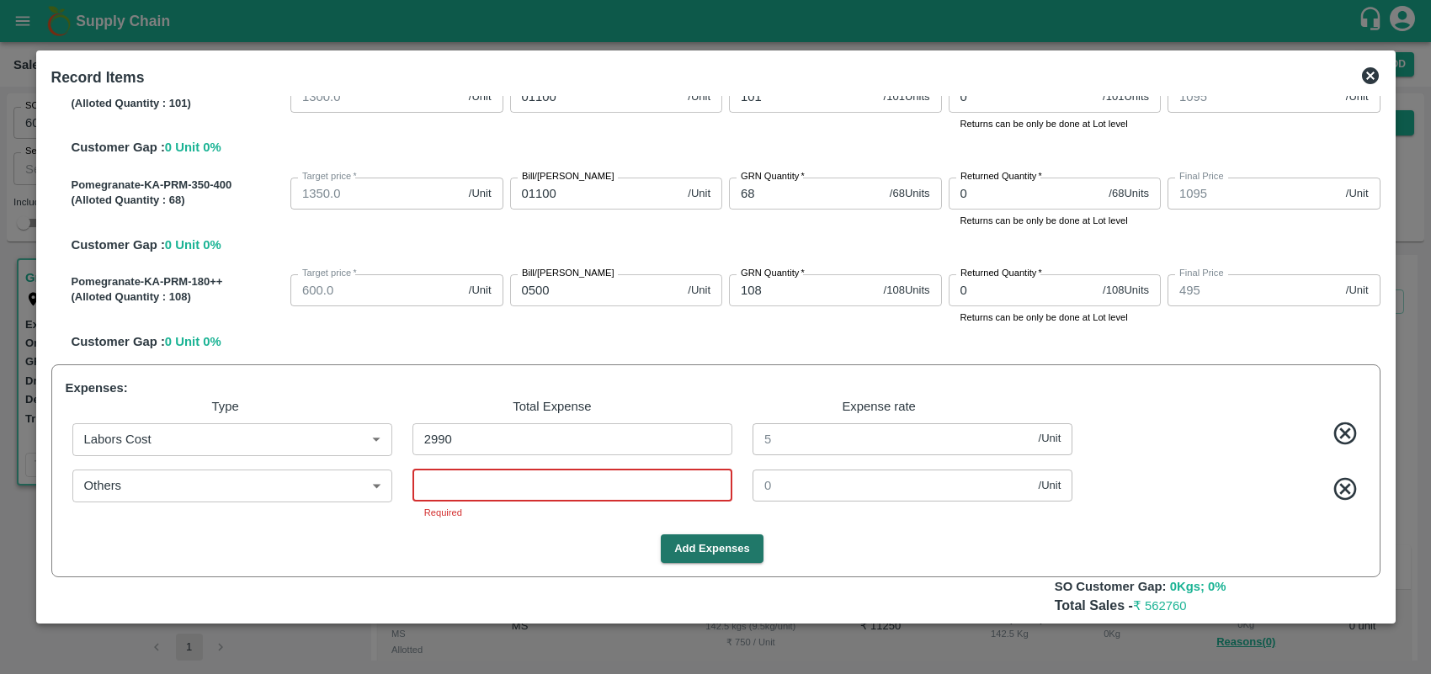
type input "2"
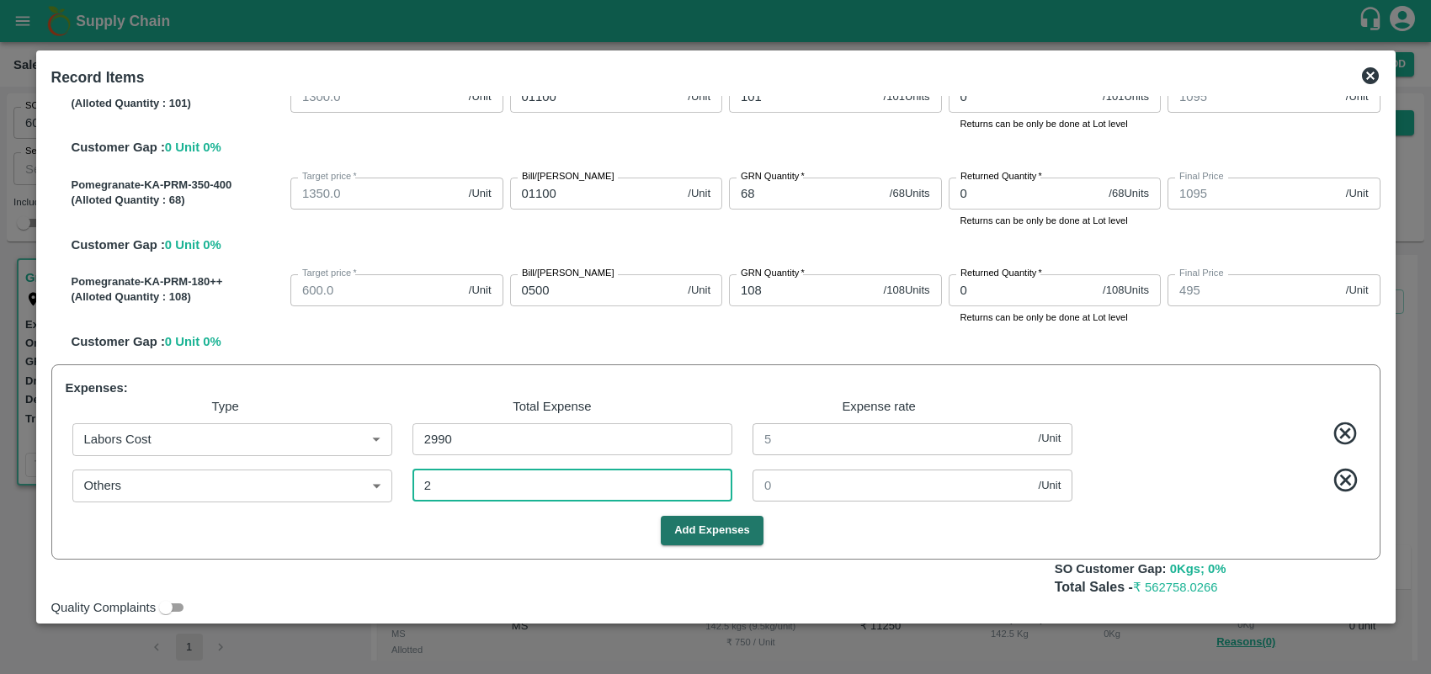
type input "744.9967"
type input "844.9967"
type input "944.9967"
type input "1044.9967"
type input "1094.9967"
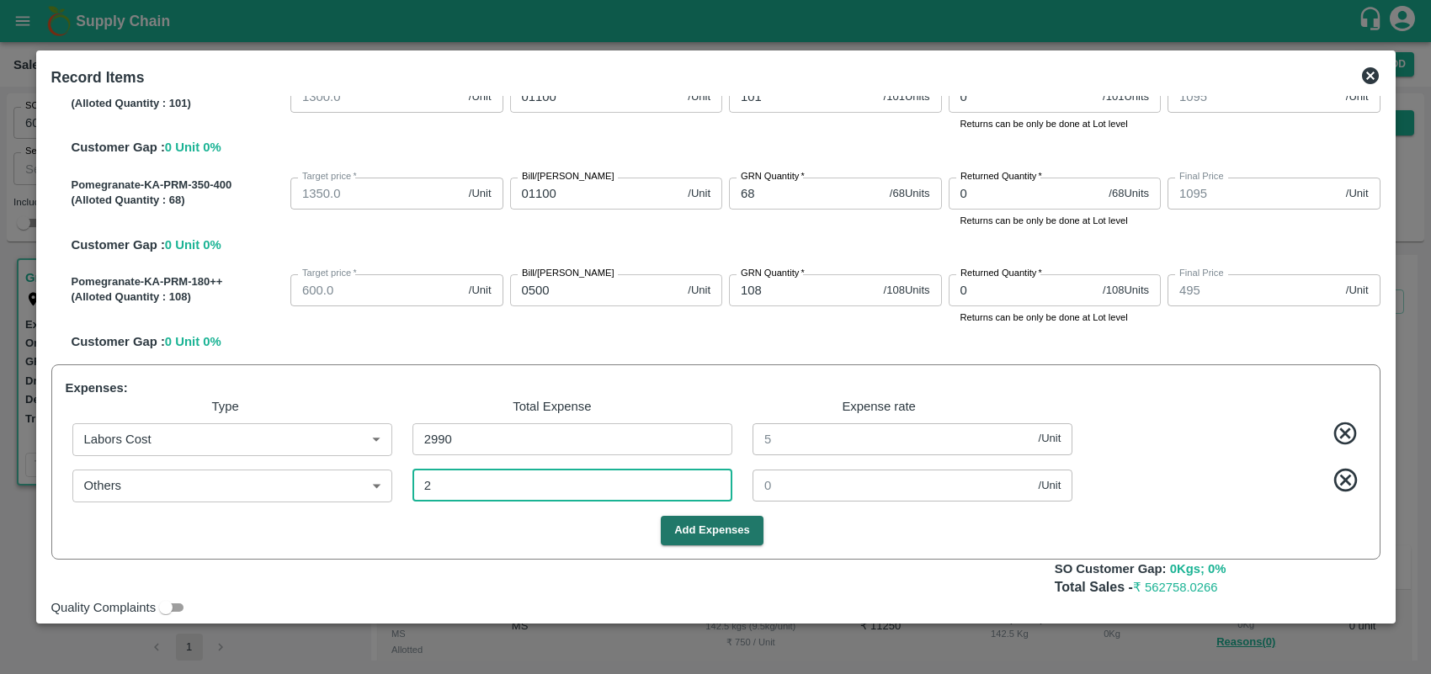
type input "1094.9967"
type input "494.9967"
type input "0.00334"
type input "25"
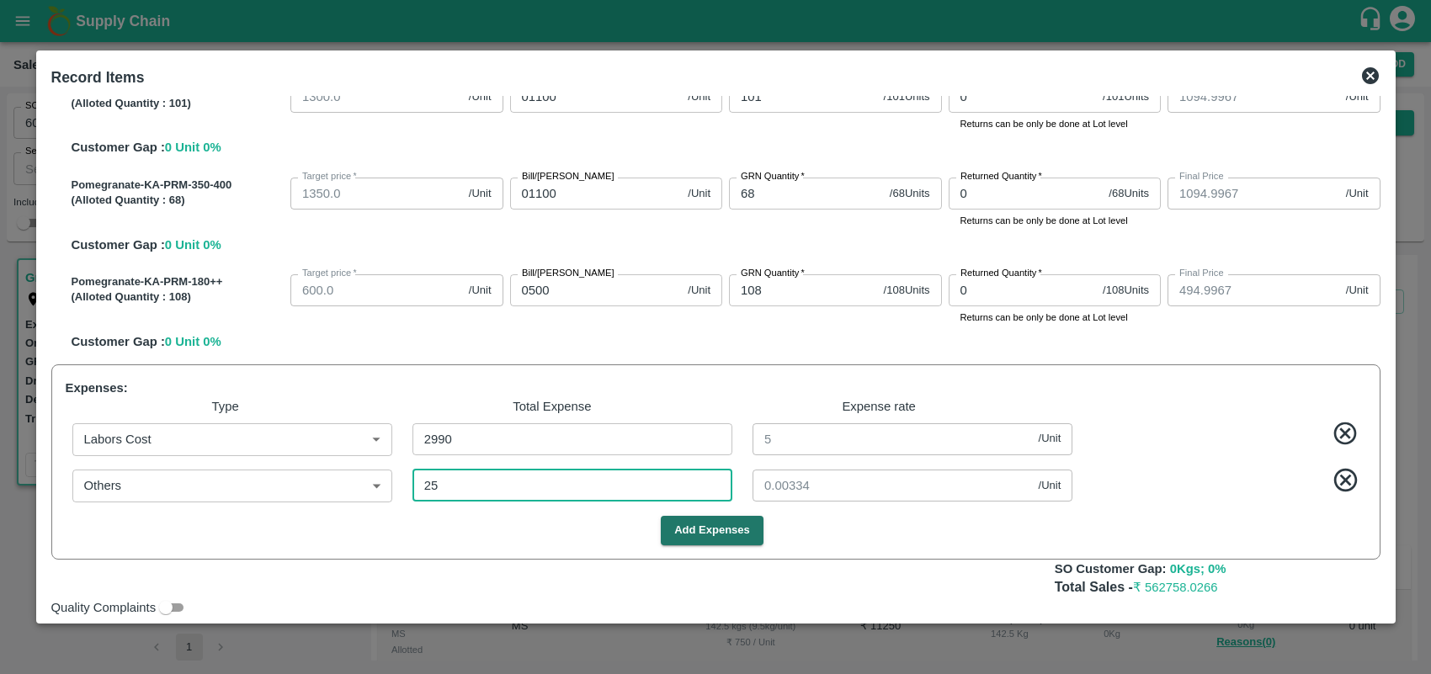
type input "744.9582"
type input "844.9582"
type input "944.9582"
type input "1044.9582"
type input "1094.9582"
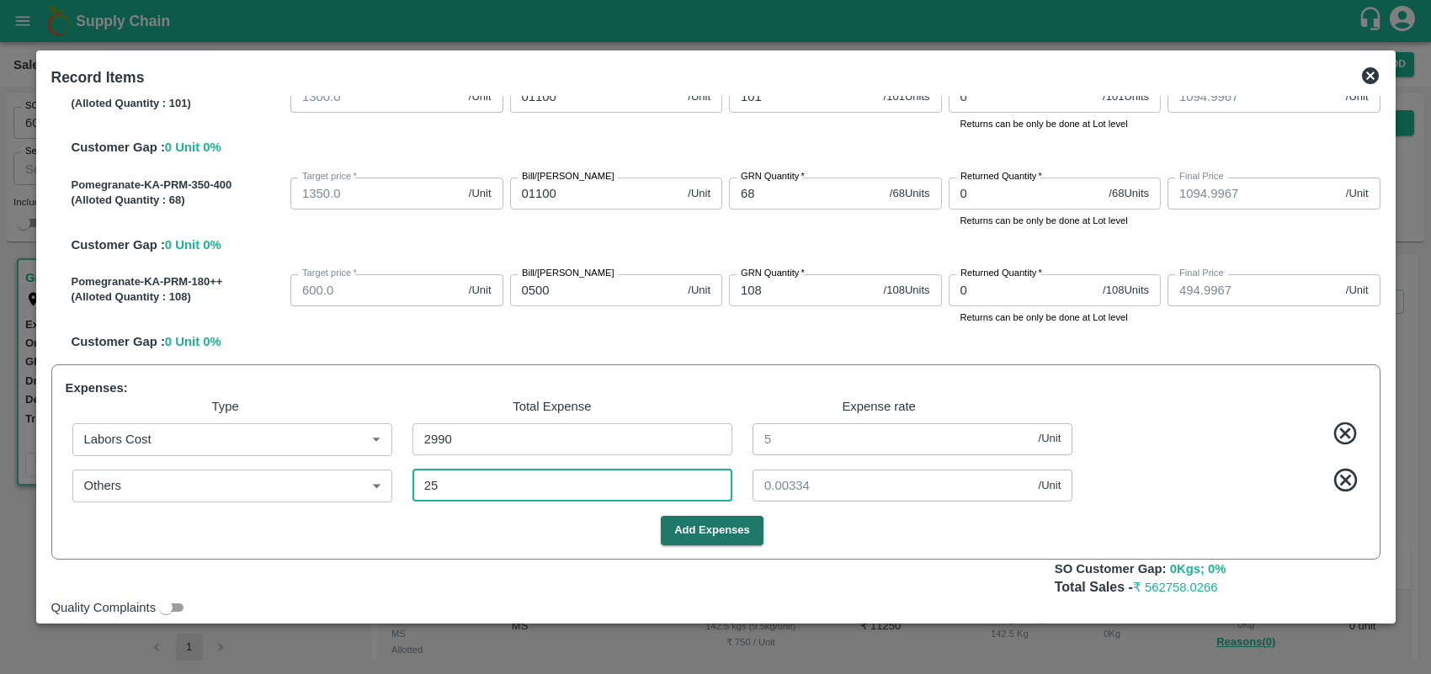
type input "1094.9582"
type input "494.9582"
type input "0.04181"
type input "25900"
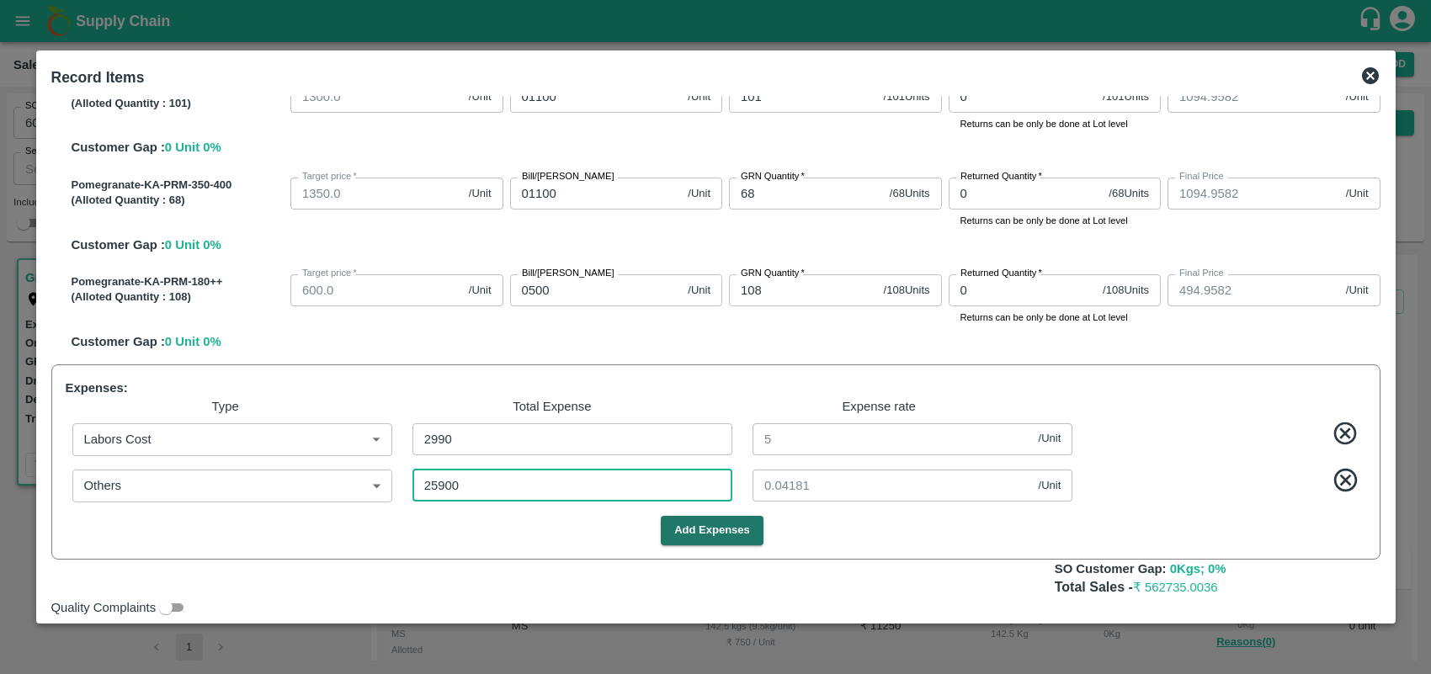
type input "701.689"
type input "801.689"
type input "901.689"
type input "1001.689"
type input "1051.689"
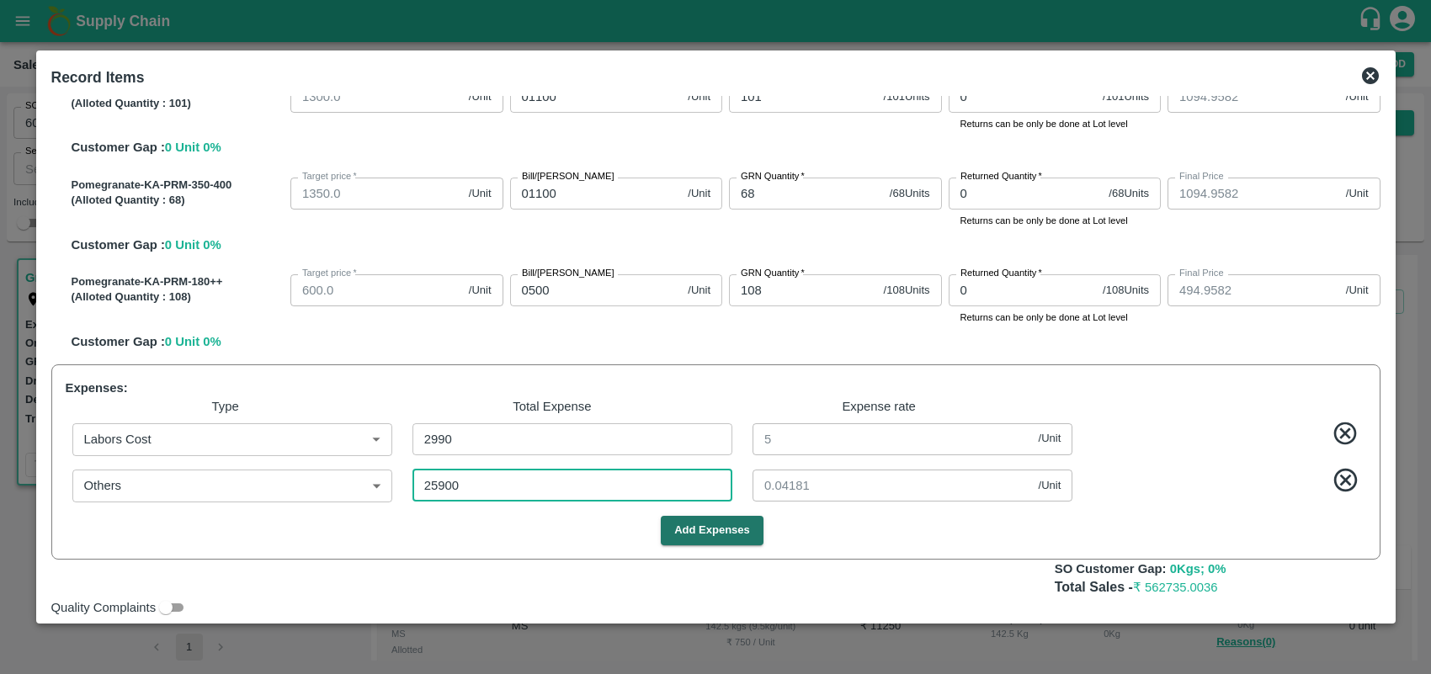
type input "1051.689"
type input "451.689"
type input "43.31104"
type input "25900"
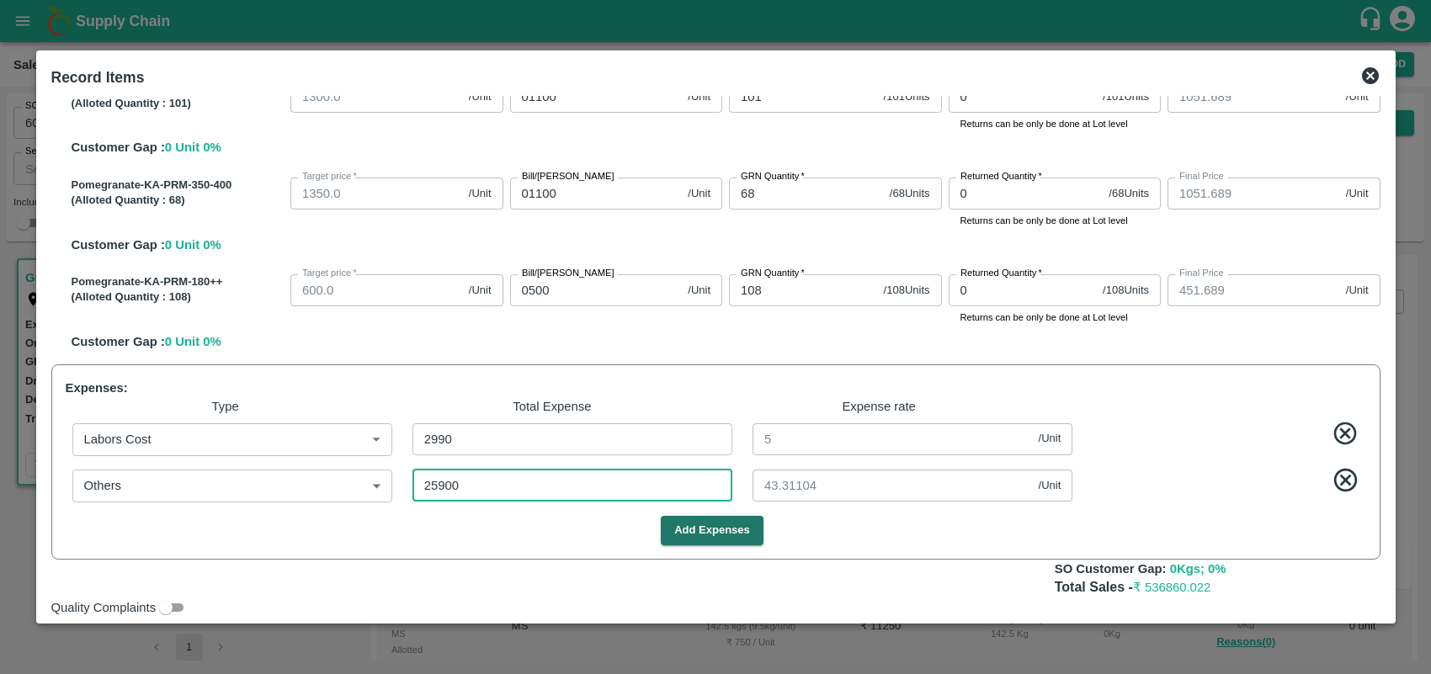
click at [568, 303] on input "0500" at bounding box center [596, 290] width 172 height 32
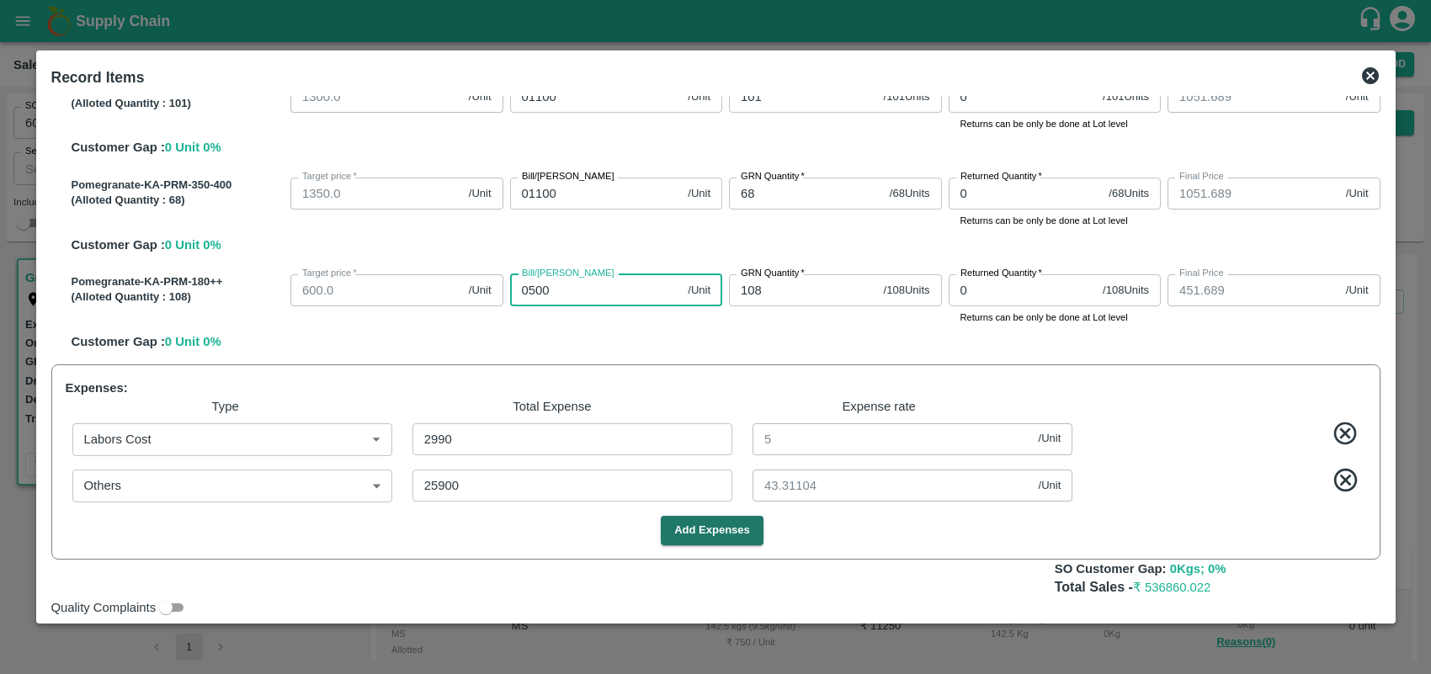
type input "050"
type input "1.689"
type input "05"
type input "-43.311"
type input "0"
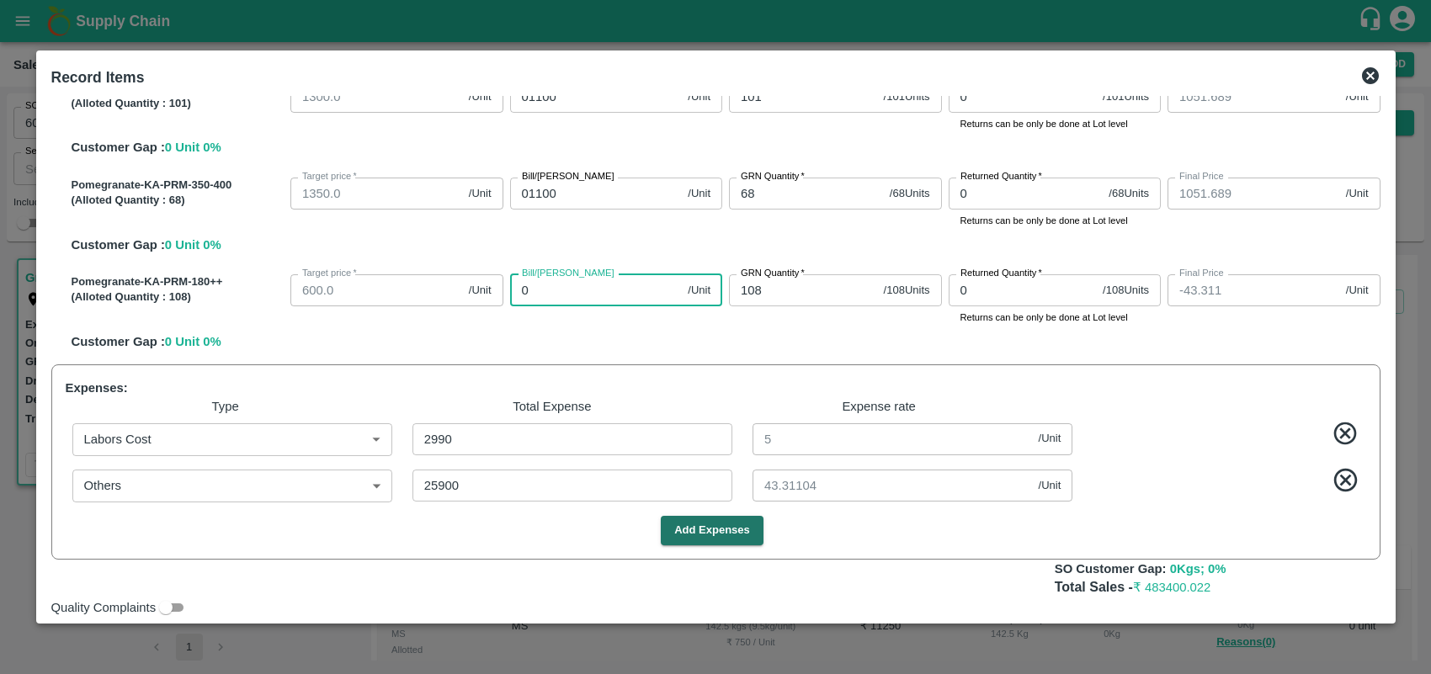
type input "-48.311"
type input "04"
type input "-44.311"
type input "0498"
type input "449.689"
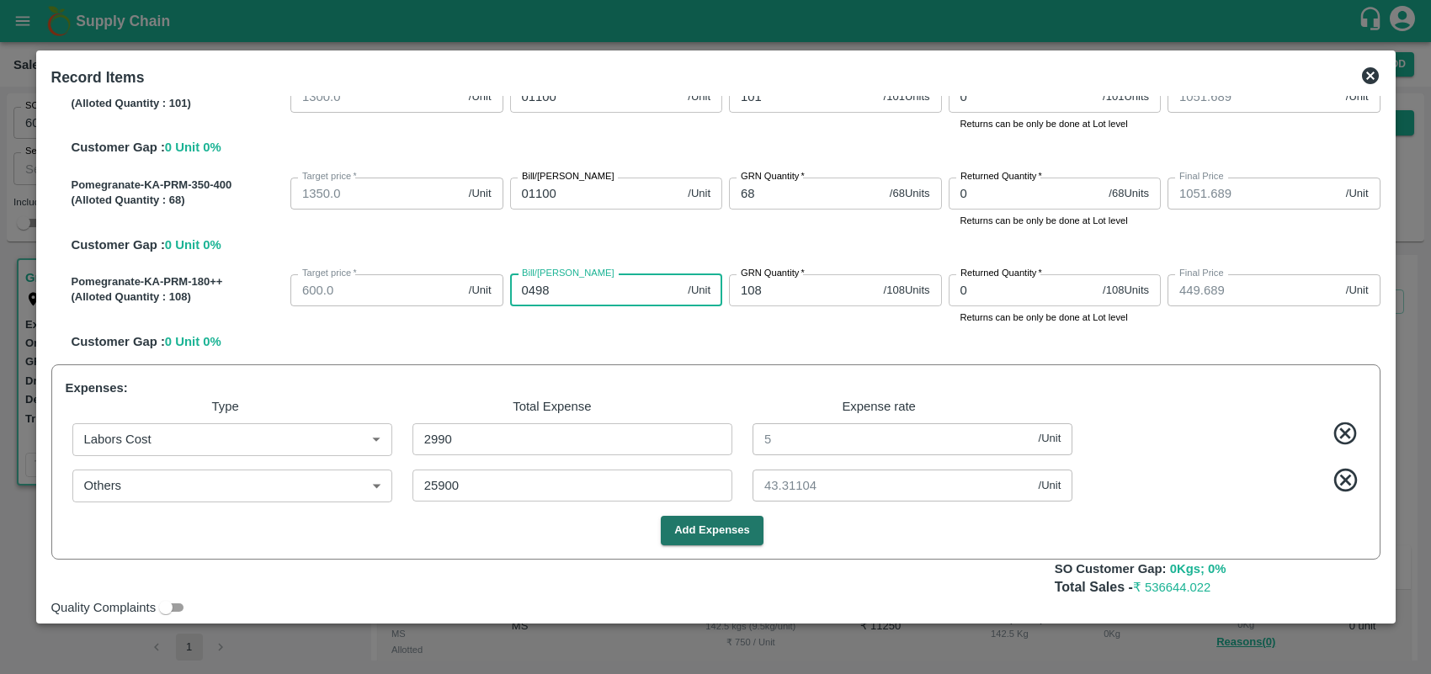
type input "049"
type input "0.689"
type input "04"
type input "-44.311"
type input "0"
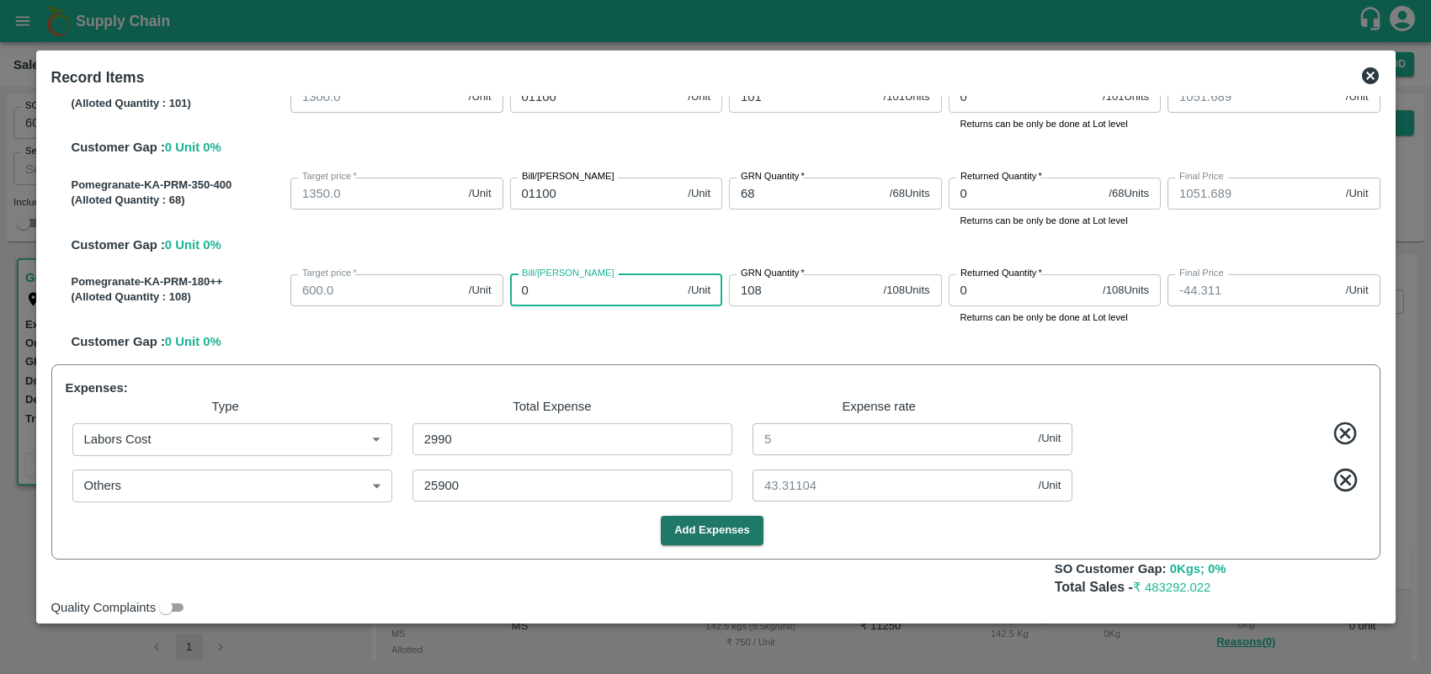
type input "-48.311"
type input "05"
type input "-43.311"
type input "0500"
type input "451.689"
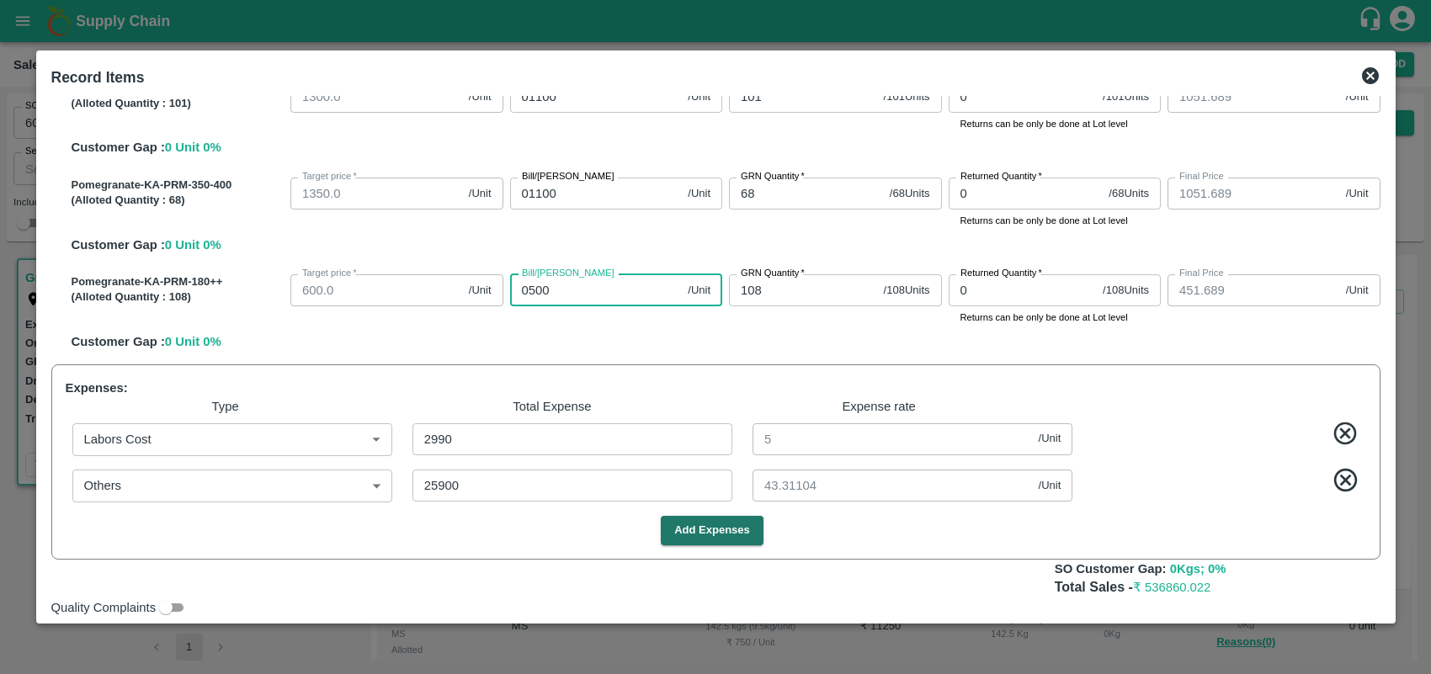
click at [615, 317] on div "Bill/[PERSON_NAME] 0500 /Unit Bill/[PERSON_NAME]" at bounding box center [613, 297] width 220 height 58
click at [1298, 338] on div "Pomegranate-KA-PRM-180++ (Alloted Quantity : 108 ) Target price   * 600.0 /Unit…" at bounding box center [723, 309] width 1316 height 83
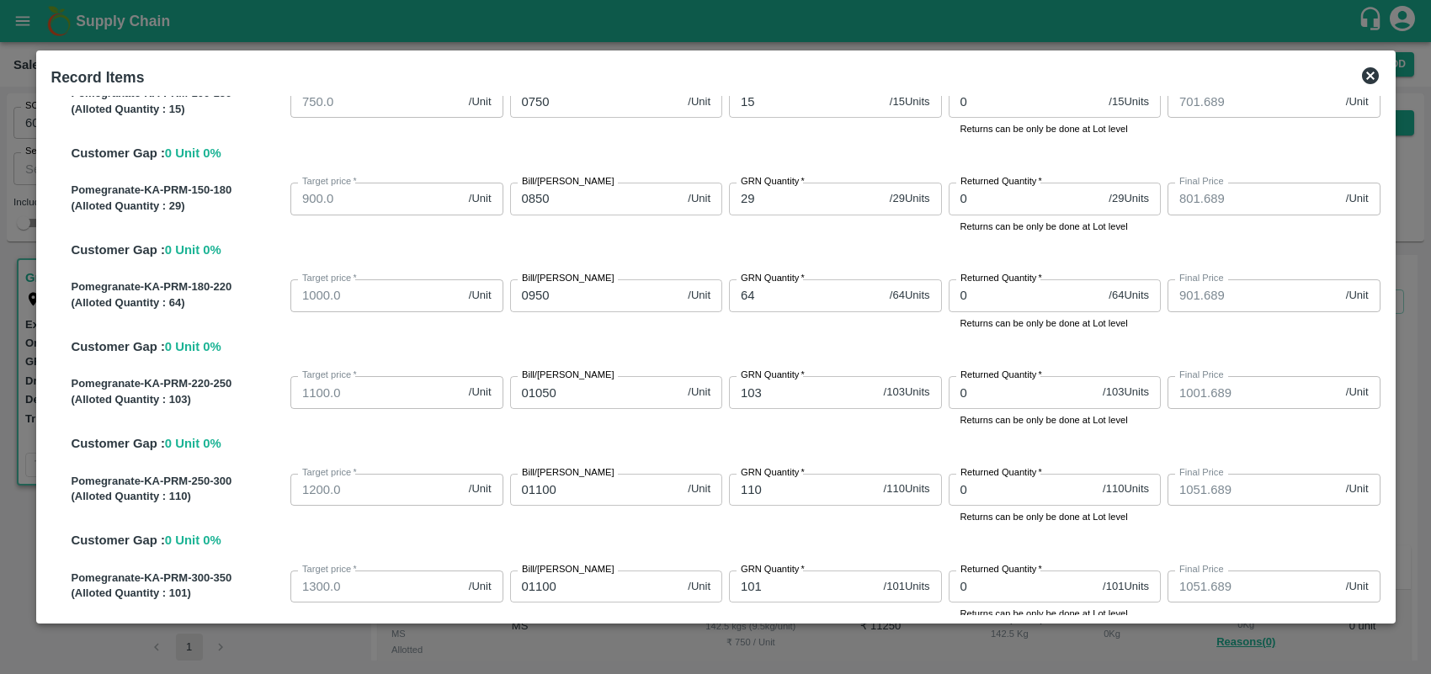
scroll to position [52, 0]
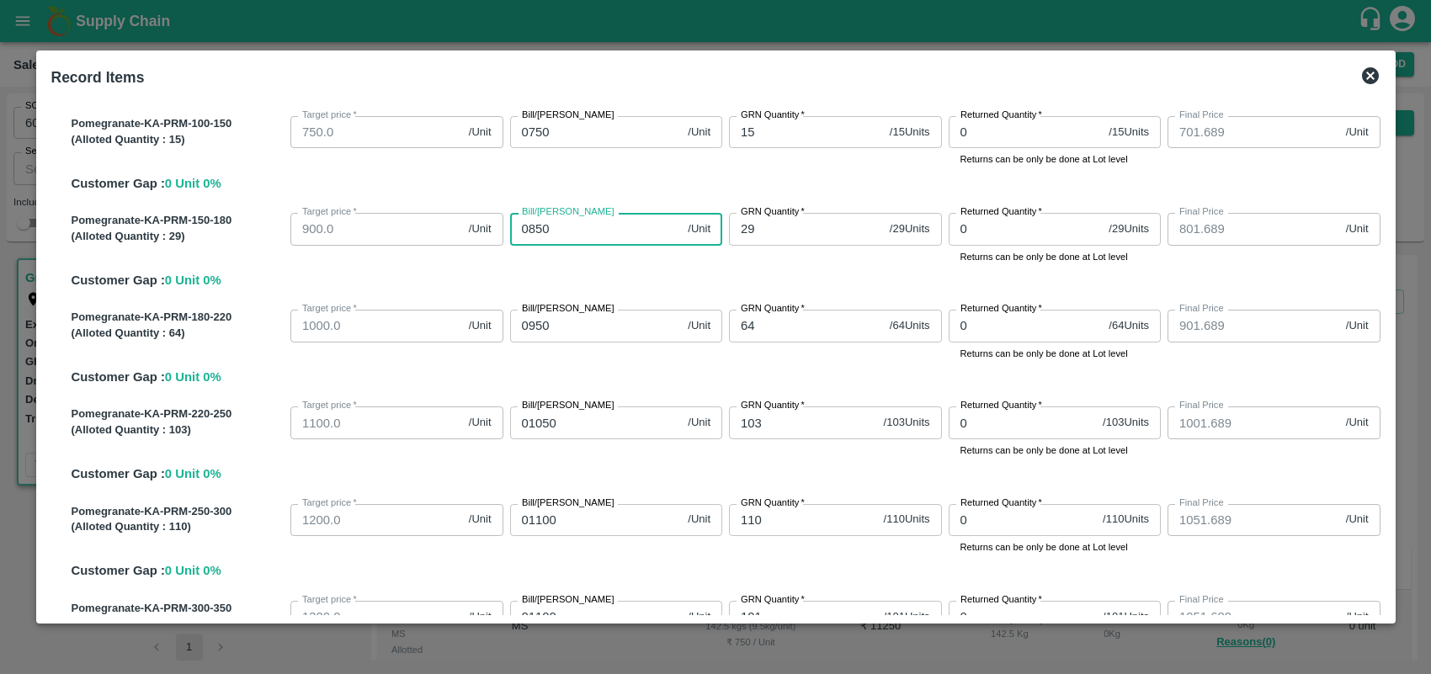
click at [562, 223] on input "0850" at bounding box center [596, 229] width 172 height 32
type input "08"
type input "-40.311"
type input "084"
type input "35.689"
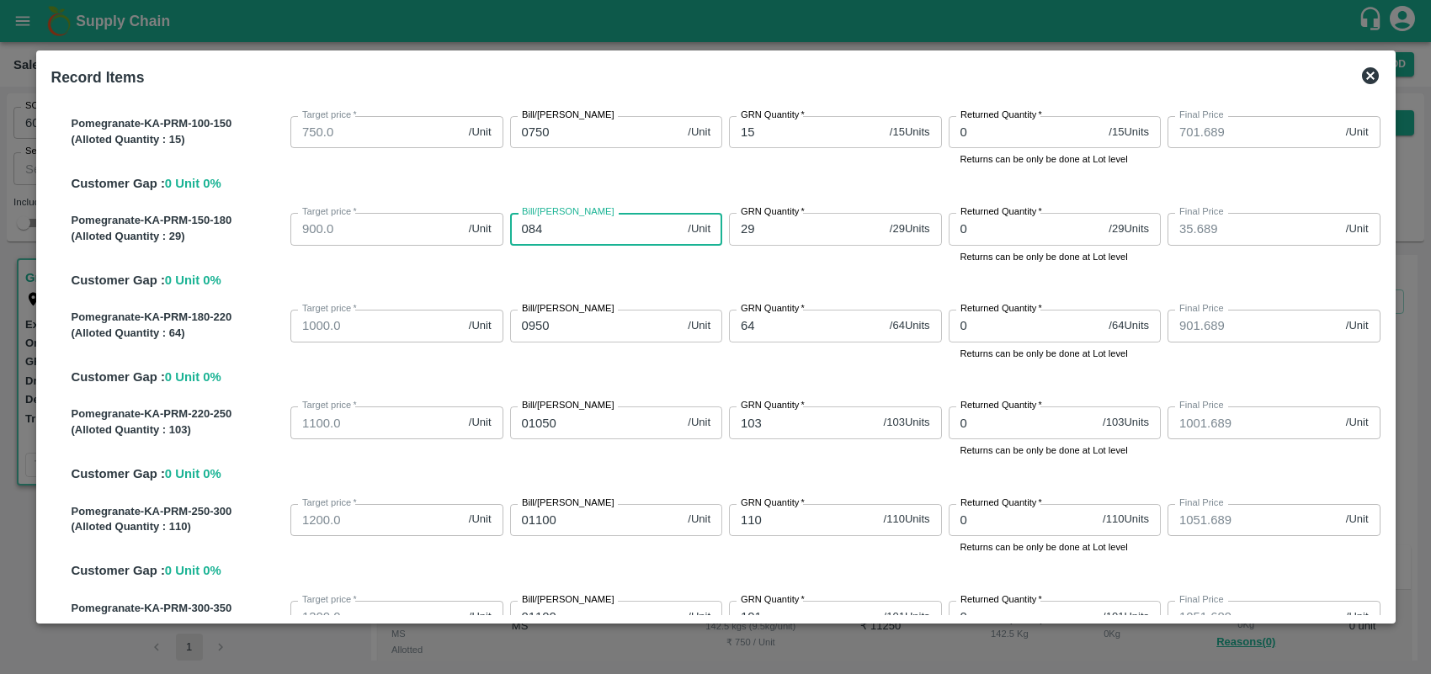
type input "0849"
type input "800.689"
click at [665, 271] on div "Pomegranate-KA-PRM-150-180 (Alloted Quantity : 29 ) Target price   * 900.0 /Uni…" at bounding box center [723, 247] width 1316 height 83
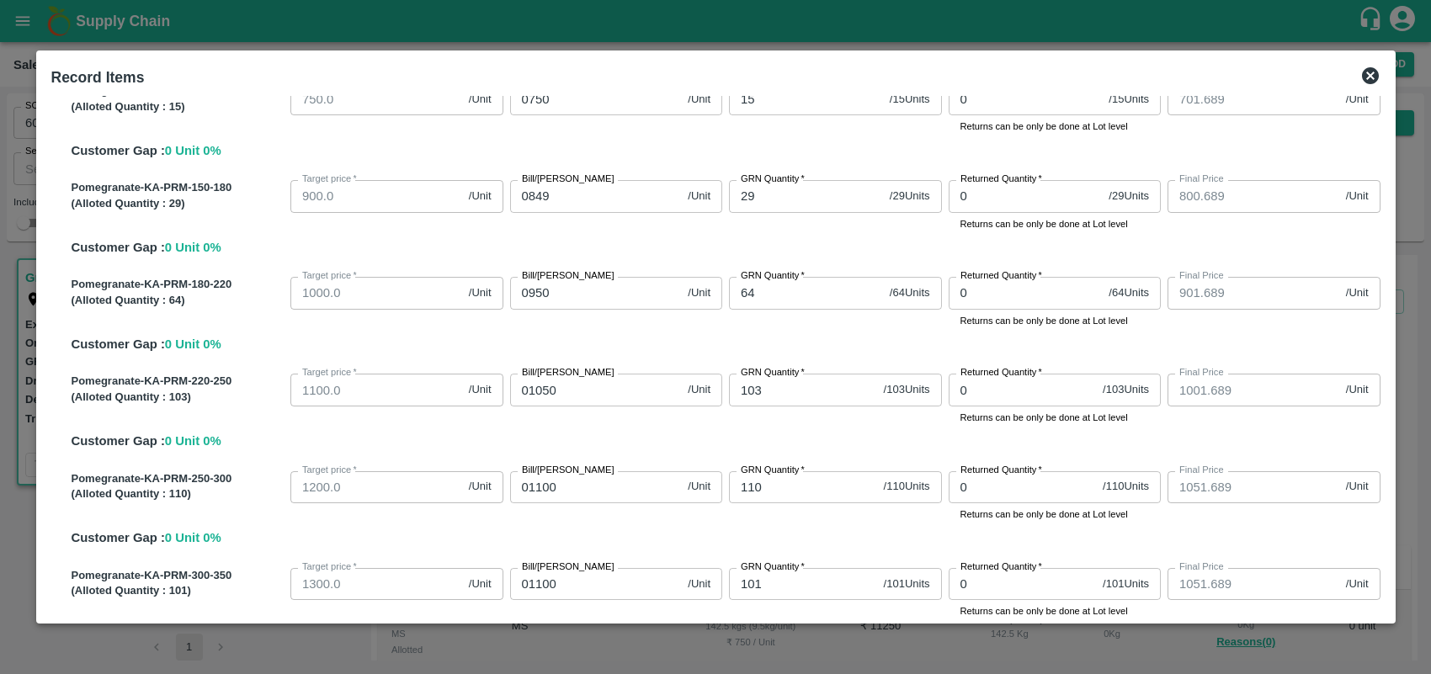
scroll to position [80, 0]
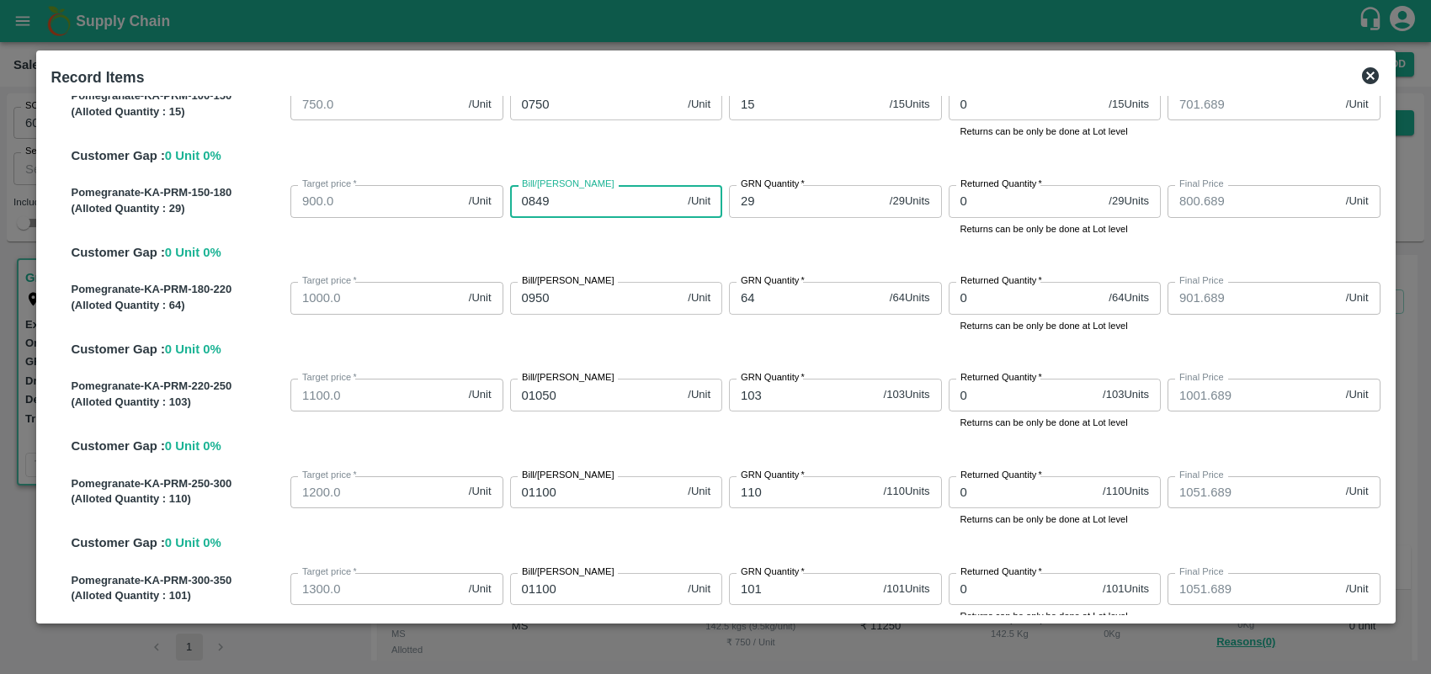
click at [604, 208] on input "0849" at bounding box center [596, 201] width 172 height 32
type input "084"
type input "35.689"
type input "0848"
type input "799.689"
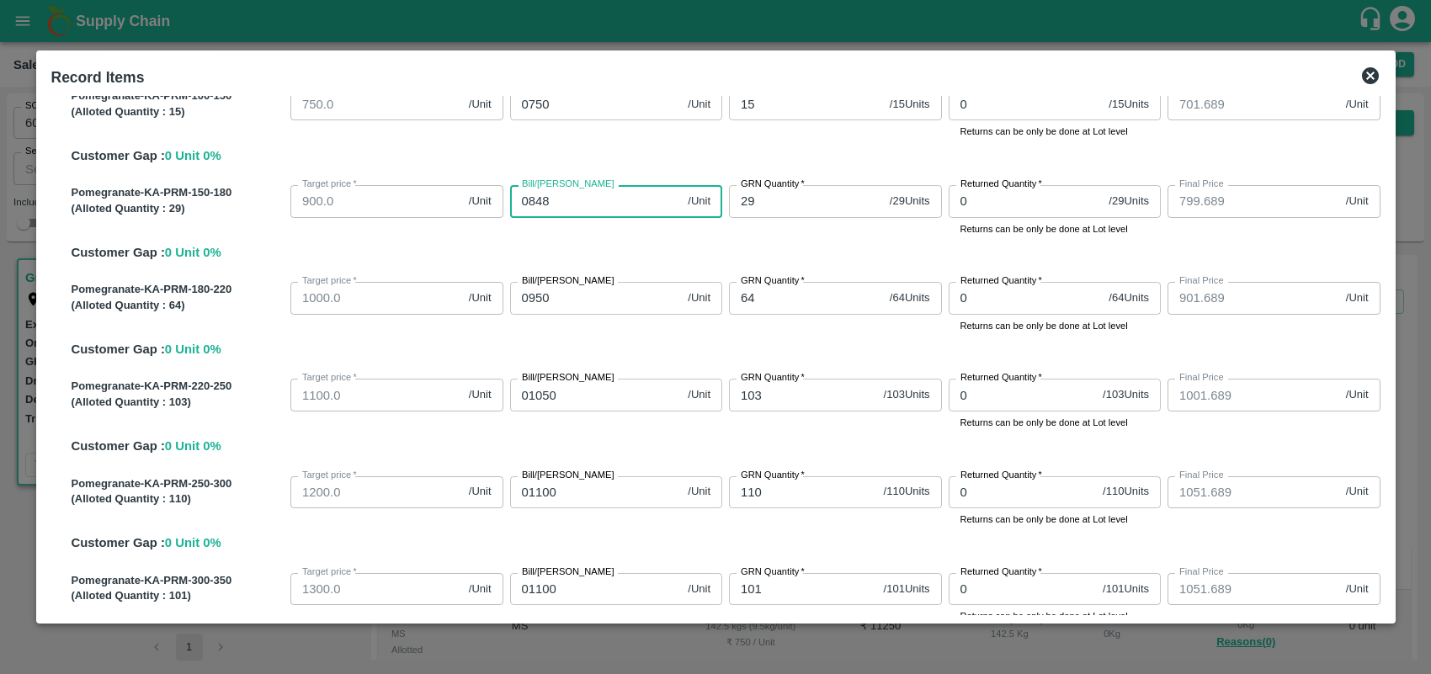
type input "0848"
click at [654, 284] on input "0950" at bounding box center [596, 298] width 172 height 32
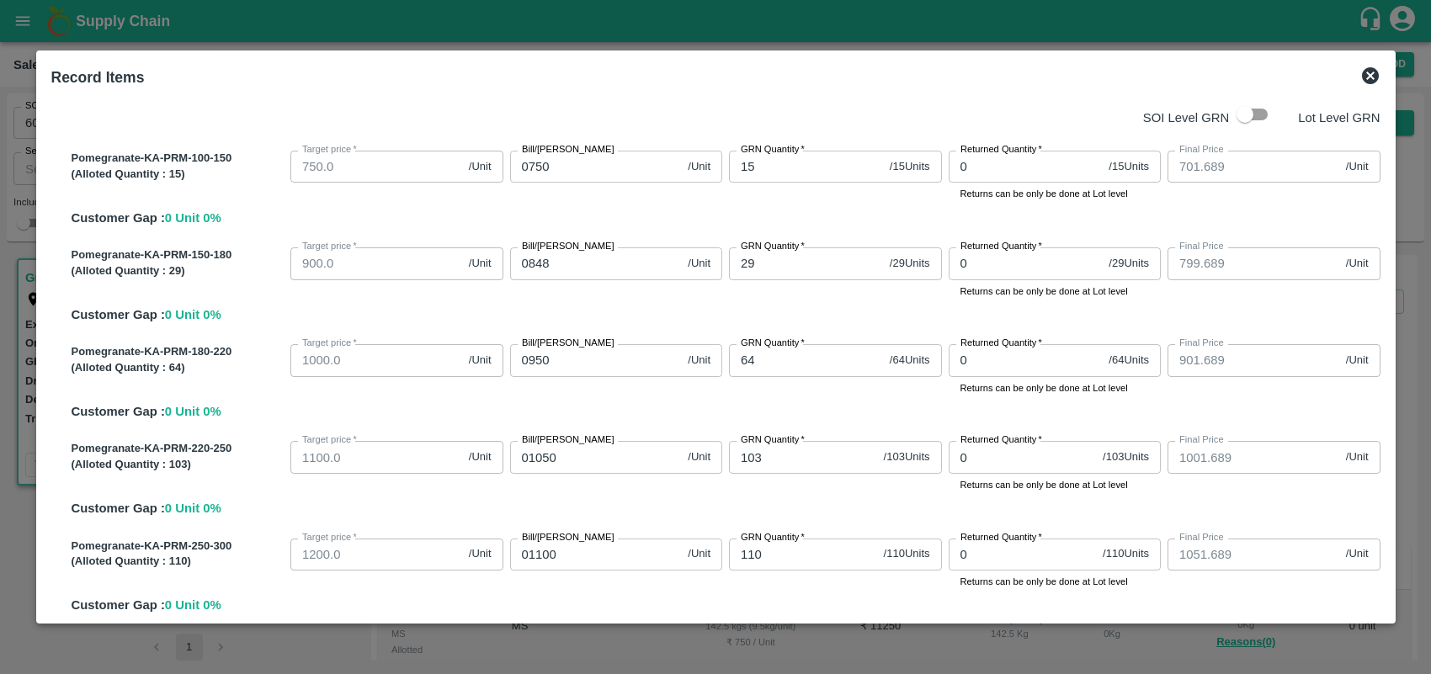
scroll to position [13, 0]
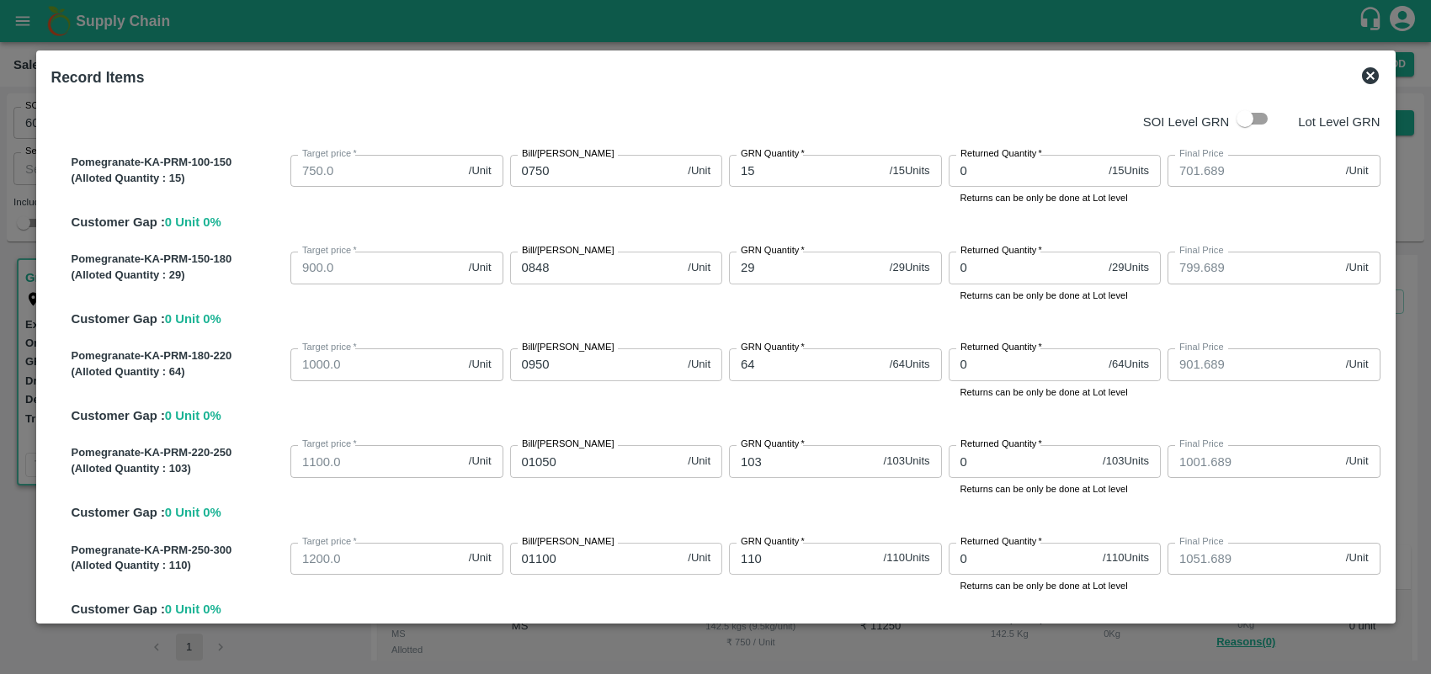
click at [621, 175] on input "0750" at bounding box center [596, 171] width 172 height 32
click at [654, 229] on div "Pomegranate-KA-PRM-100-150 (Alloted Quantity : 15 ) Target price   * 750.0 /Uni…" at bounding box center [723, 189] width 1316 height 83
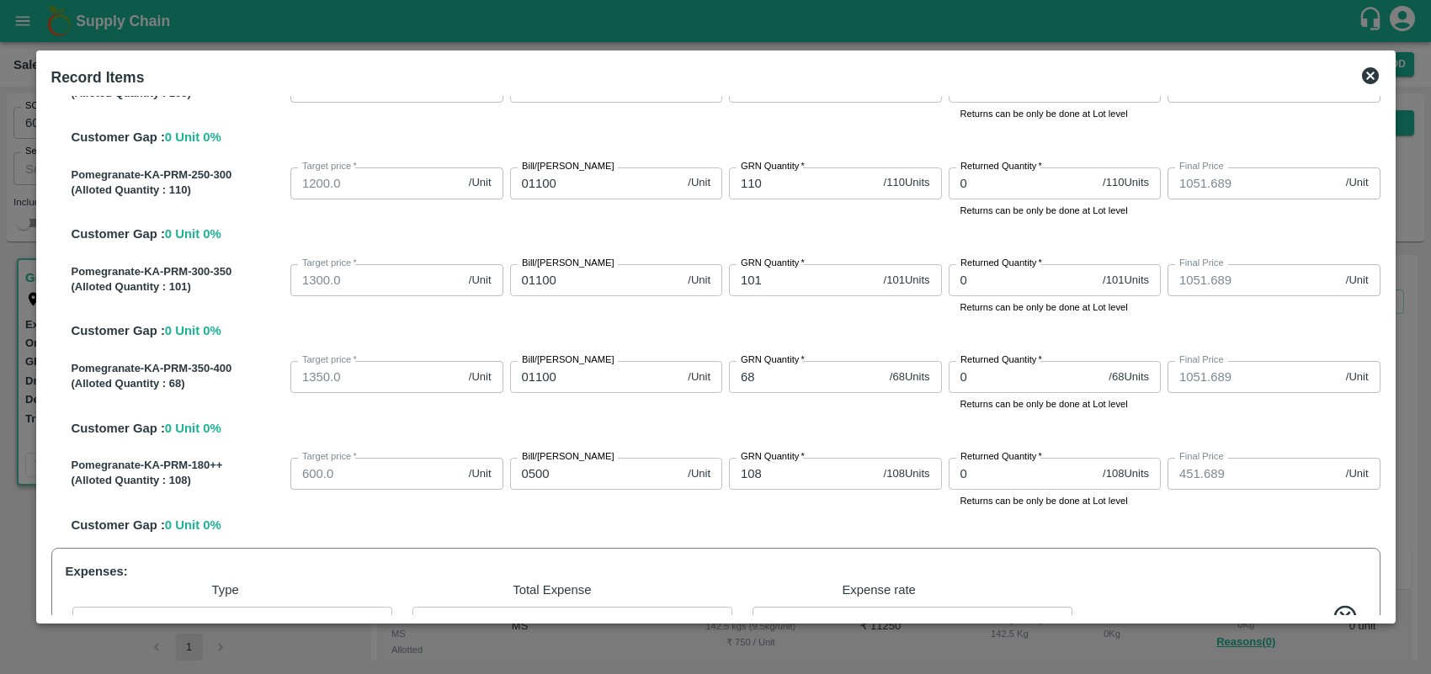
scroll to position [620, 0]
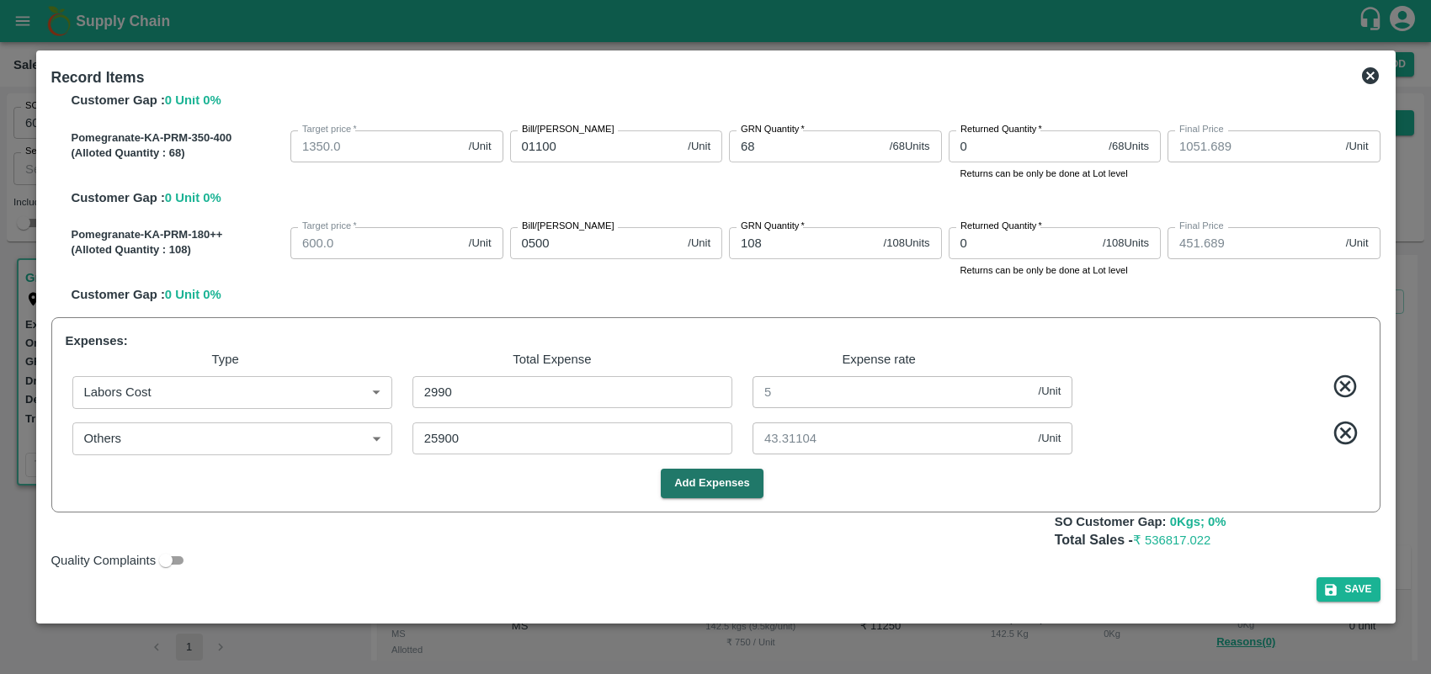
click at [1215, 575] on div "SOI Level GRN Lot Level GRN Pomegranate-KA-PRM-100-150 (Alloted Quantity : 15 )…" at bounding box center [716, 355] width 1343 height 519
click at [934, 535] on div "Total Sales - ₹ 536817.022" at bounding box center [715, 540] width 1329 height 19
click at [748, 482] on button "Add Expenses" at bounding box center [712, 483] width 103 height 29
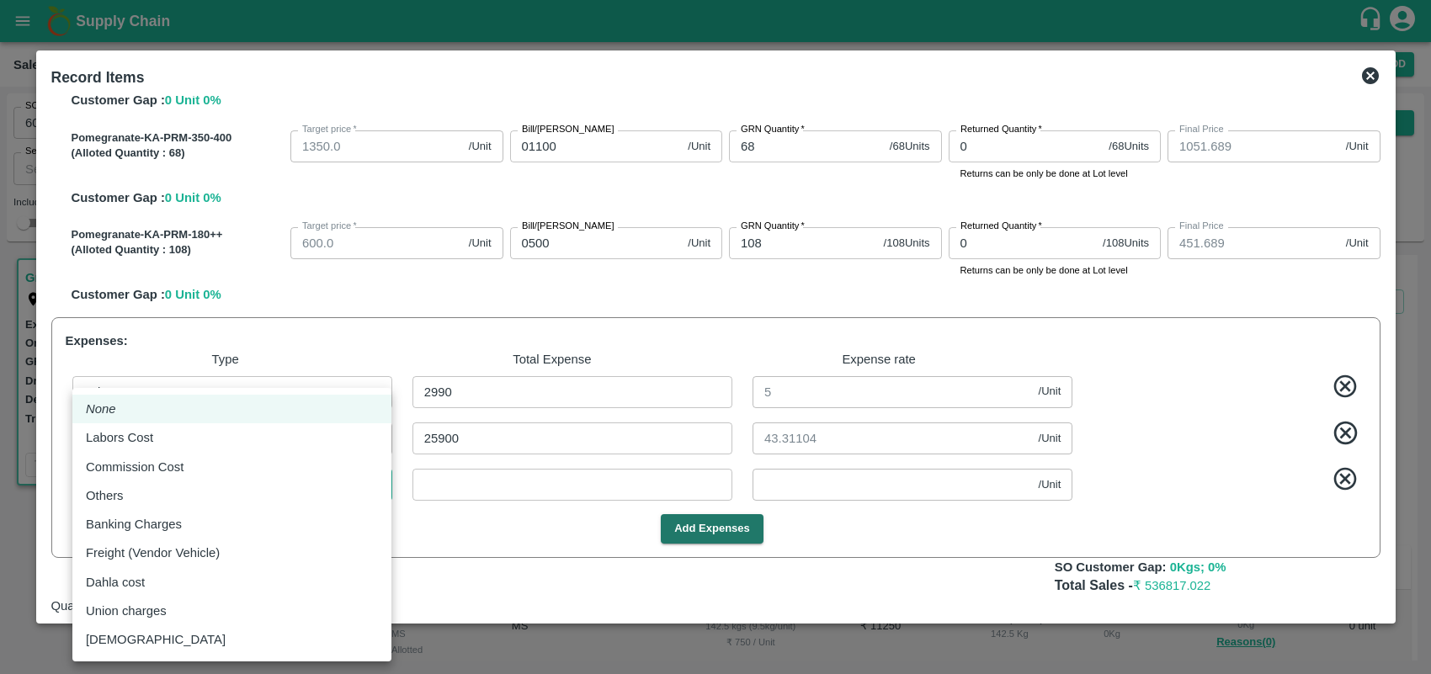
click at [341, 499] on body "Supply Chain Sales Orders Direct Customer Add SO ID 605869 SO ID Start Date Sta…" at bounding box center [715, 337] width 1431 height 674
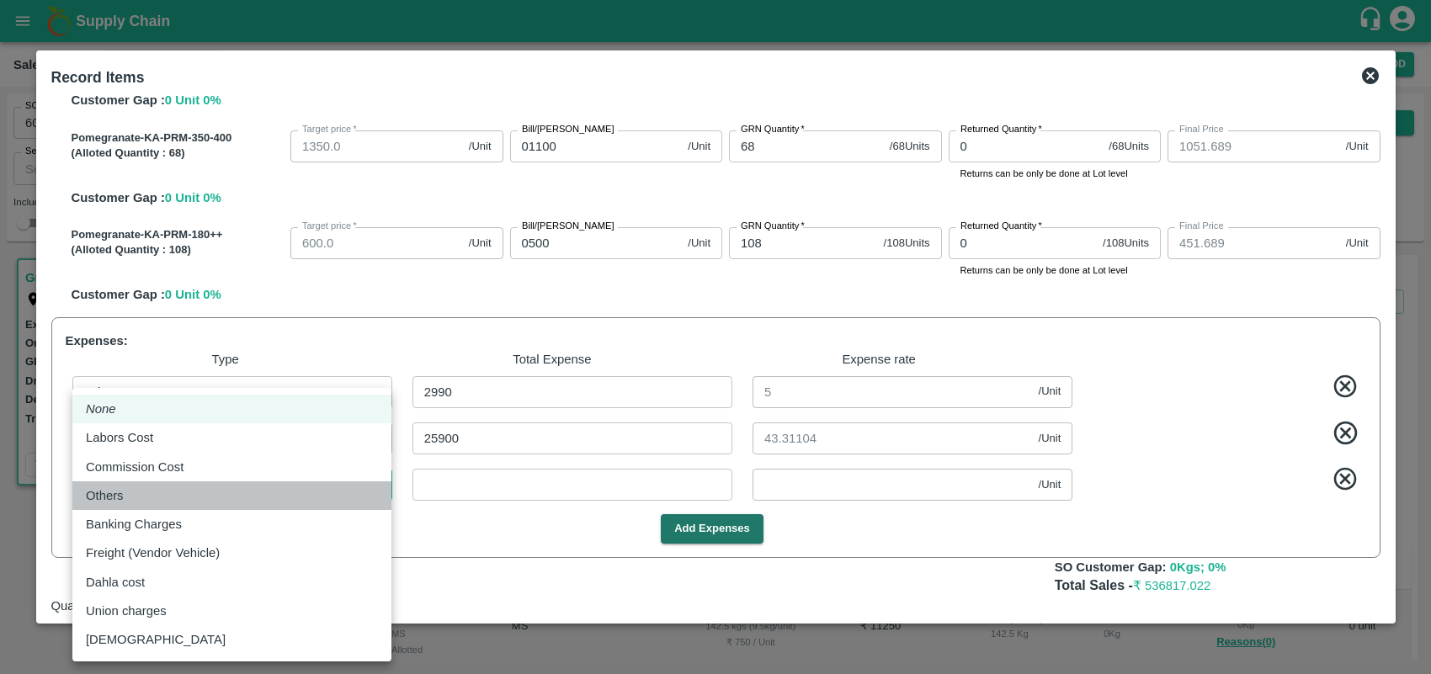
click at [181, 498] on div "Others" at bounding box center [232, 496] width 292 height 19
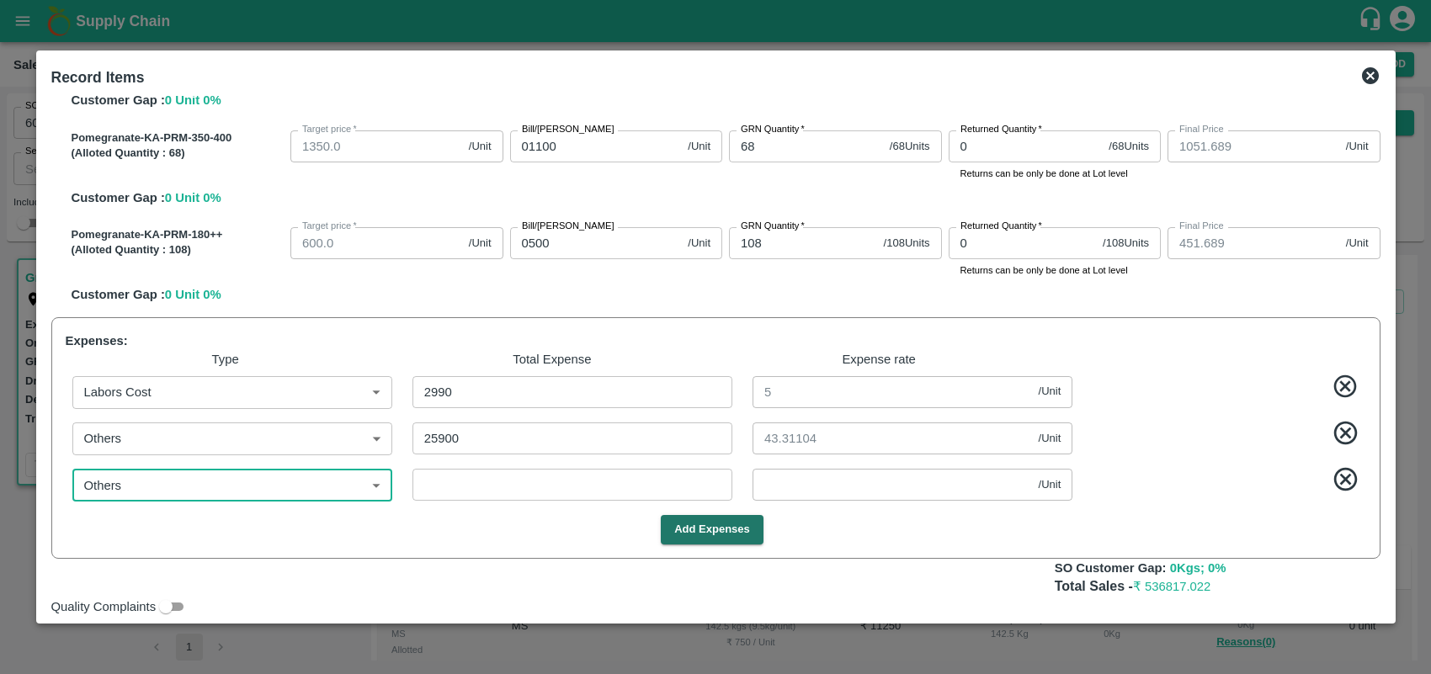
click at [529, 485] on input "number" at bounding box center [573, 485] width 320 height 32
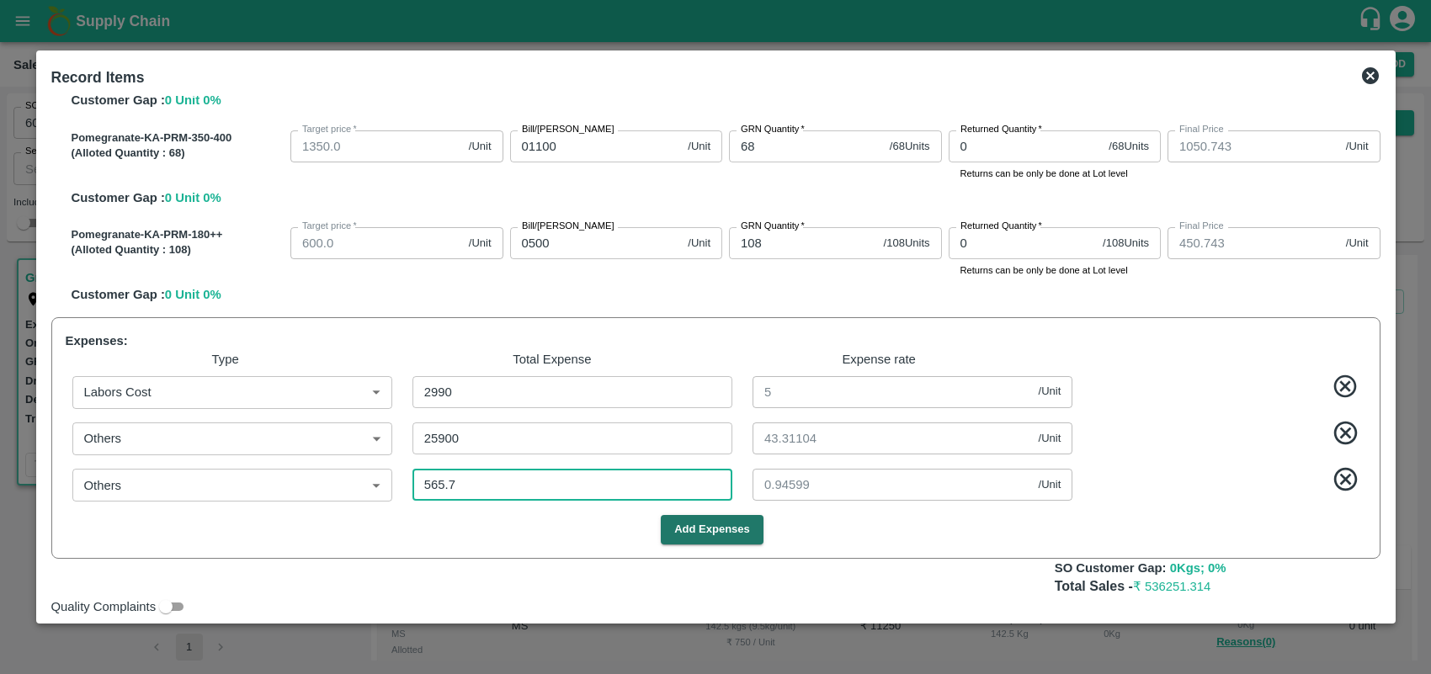
click at [964, 578] on div "Total Sales - ₹ 536251.314" at bounding box center [715, 587] width 1329 height 19
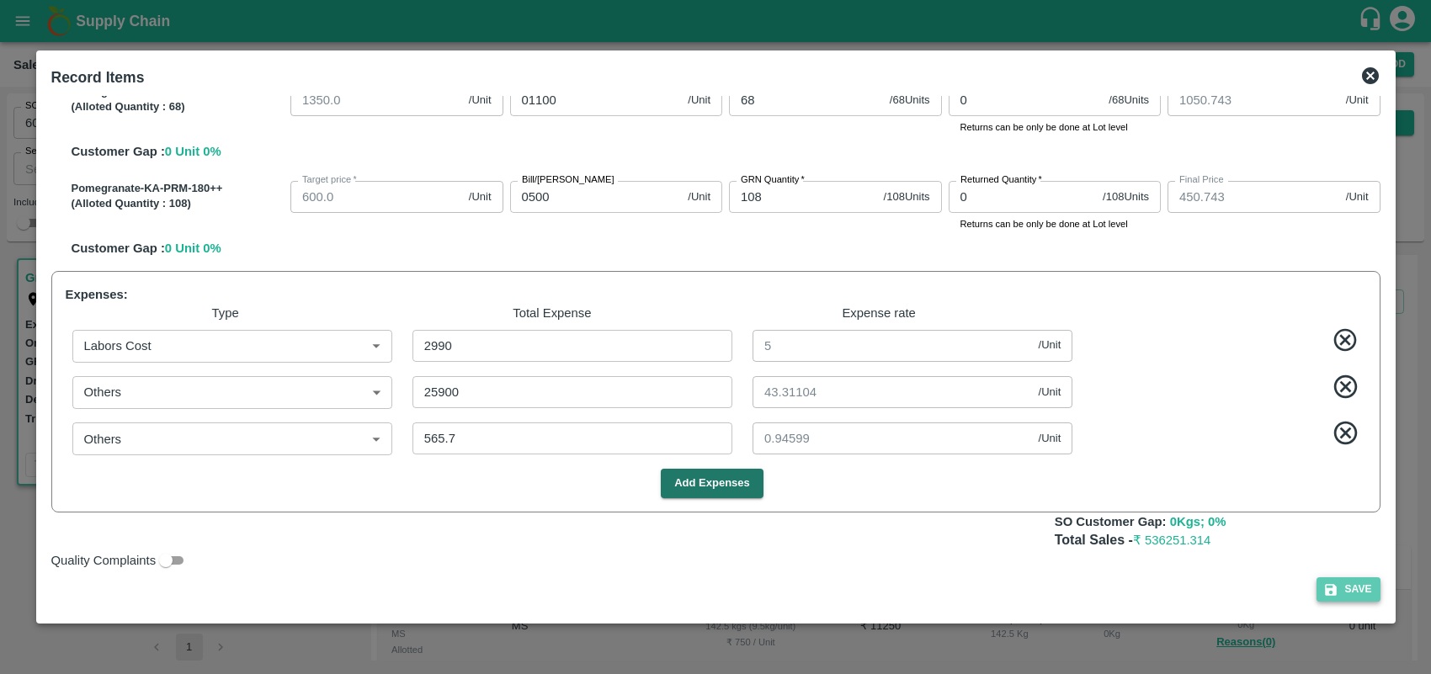
click at [1341, 594] on button "Save" at bounding box center [1349, 590] width 64 height 24
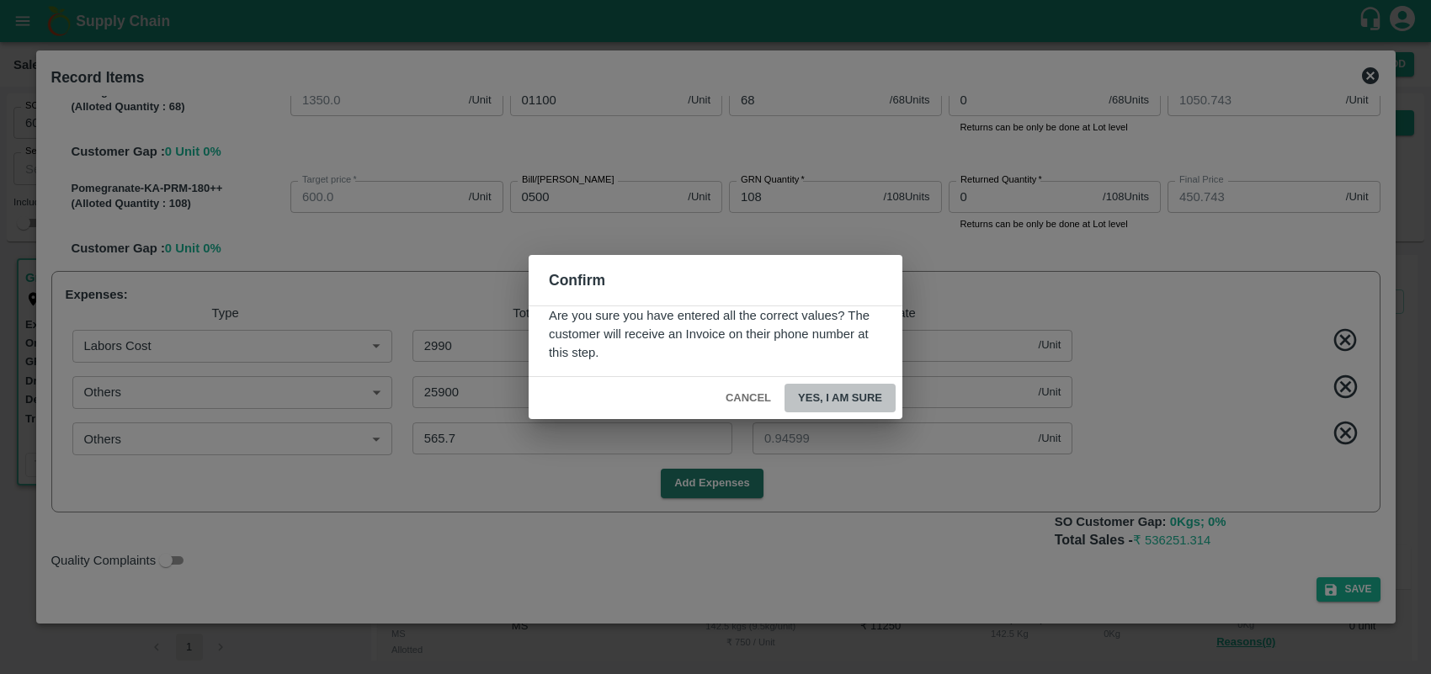
click at [840, 394] on button "Yes, I am sure" at bounding box center [840, 398] width 111 height 29
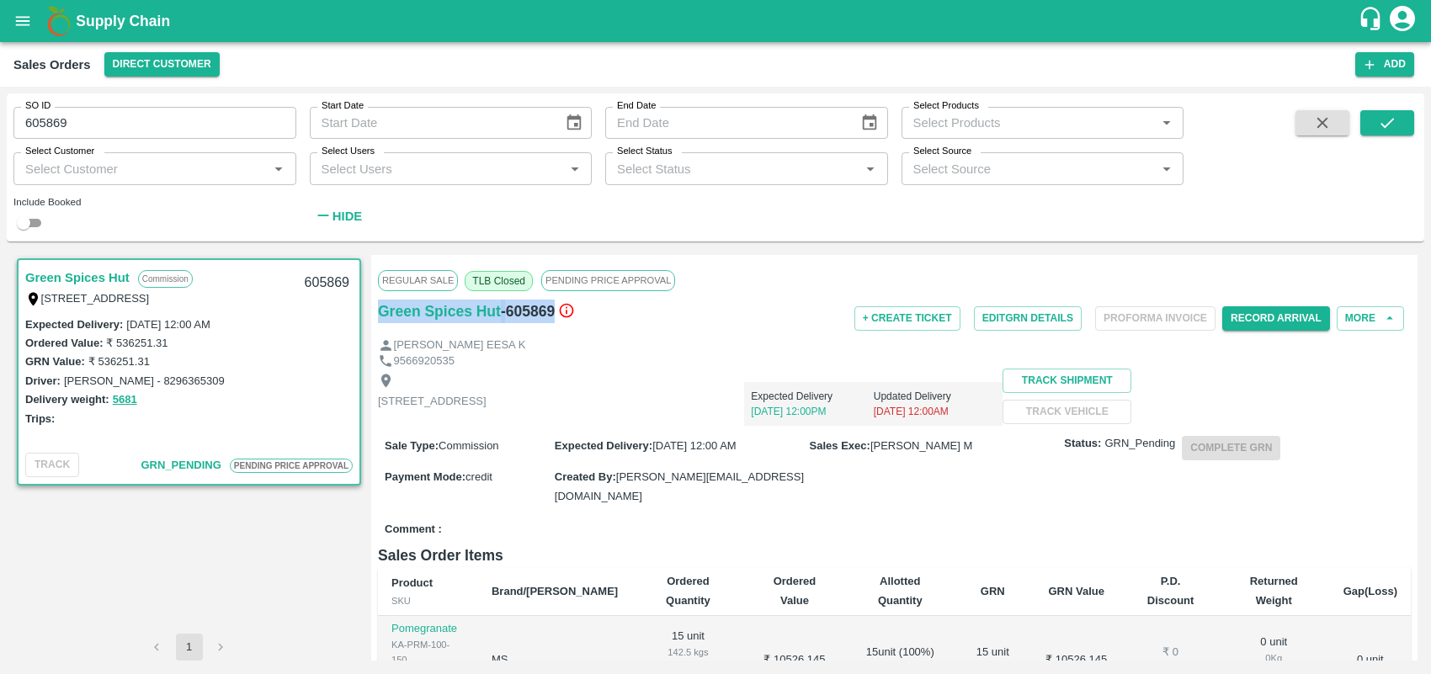
drag, startPoint x: 556, startPoint y: 312, endPoint x: 377, endPoint y: 333, distance: 179.7
click at [378, 333] on div "Green Spices Hut - 605869" at bounding box center [550, 319] width 344 height 38
copy div "Green Spices Hut - 605869"
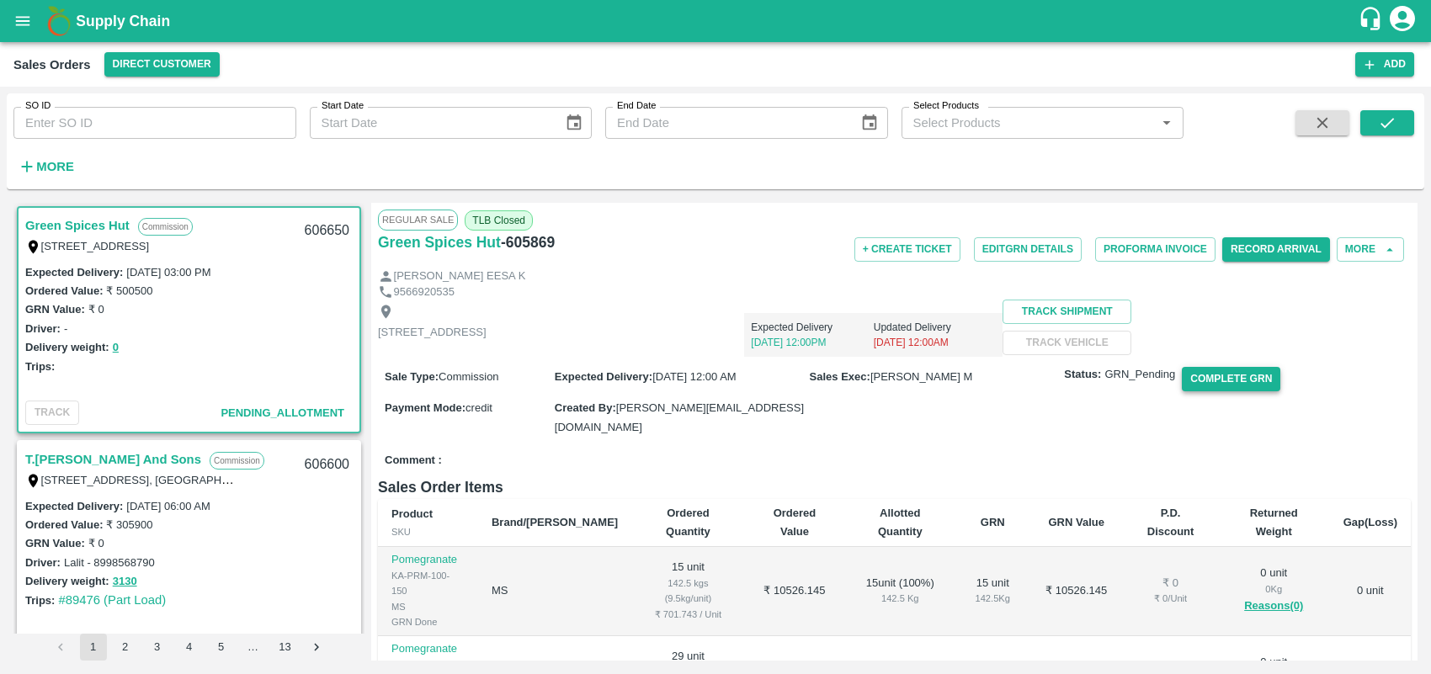
click at [1222, 391] on button "Complete GRN" at bounding box center [1231, 379] width 98 height 24
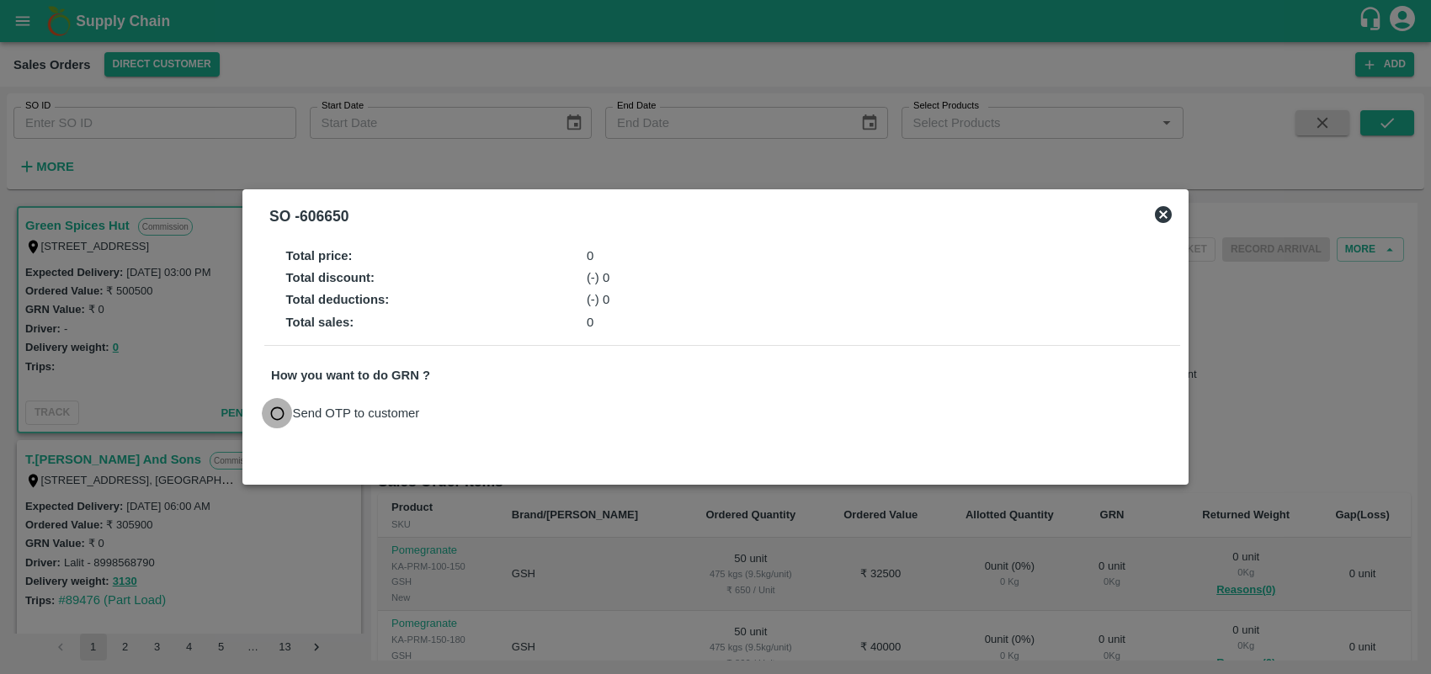
click at [278, 413] on input "Send OTP to customer" at bounding box center [277, 413] width 31 height 31
radio input "true"
click at [1164, 210] on icon at bounding box center [1163, 215] width 20 height 20
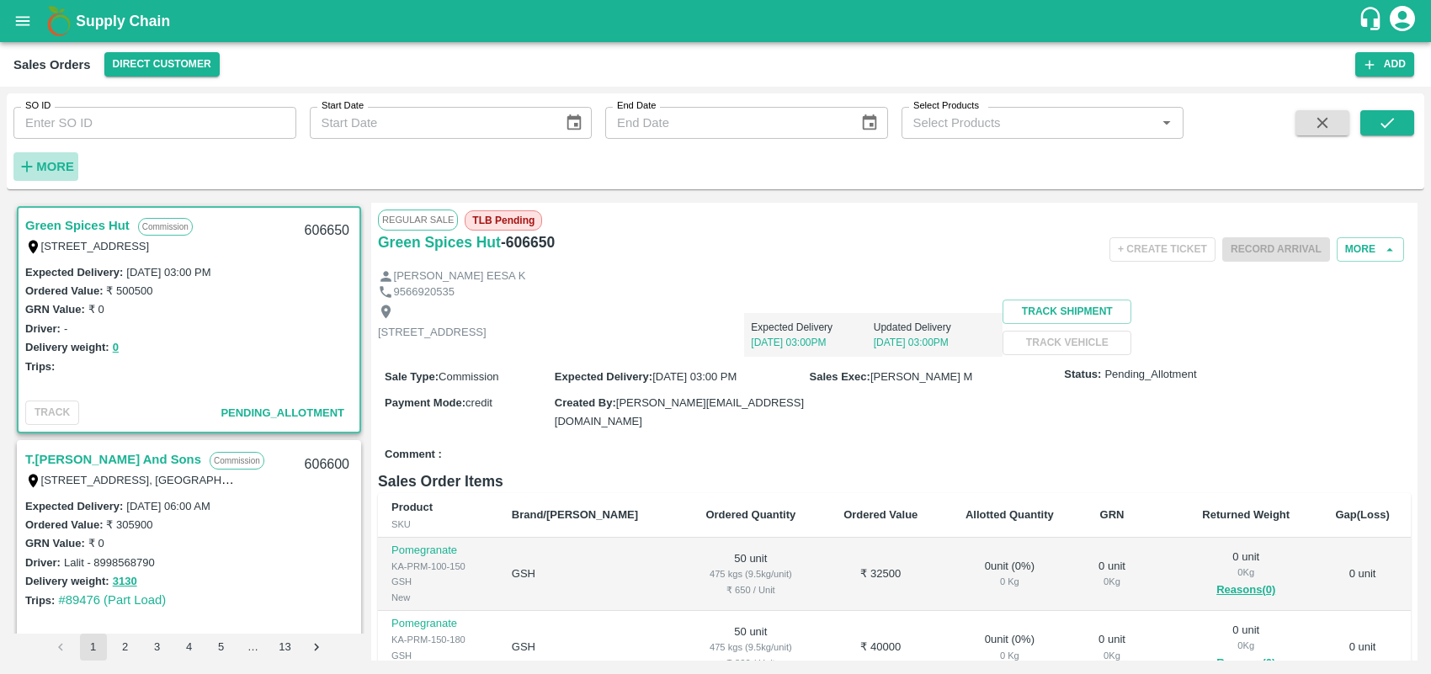
click at [42, 160] on strong "More" at bounding box center [55, 166] width 38 height 13
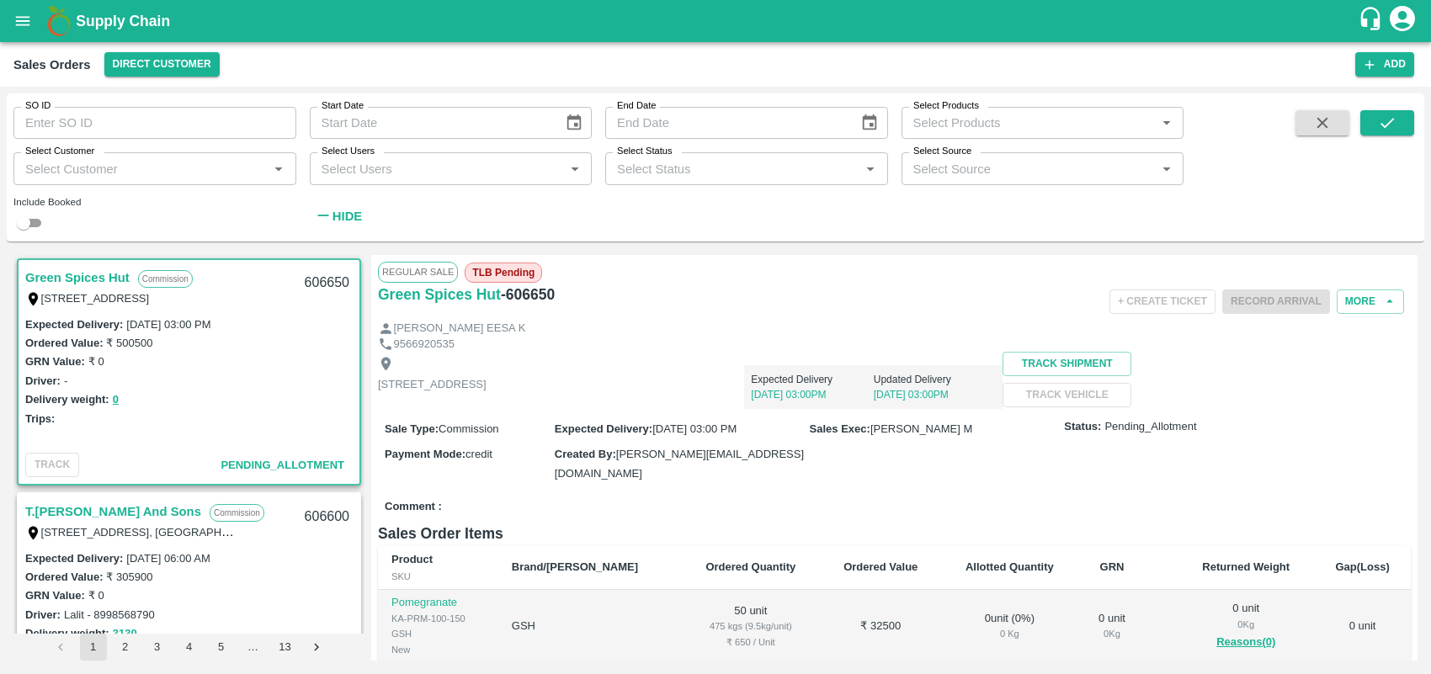
click at [179, 126] on input "SO ID" at bounding box center [154, 123] width 283 height 32
type input "605869"
click at [1398, 122] on button "submit" at bounding box center [1387, 122] width 54 height 25
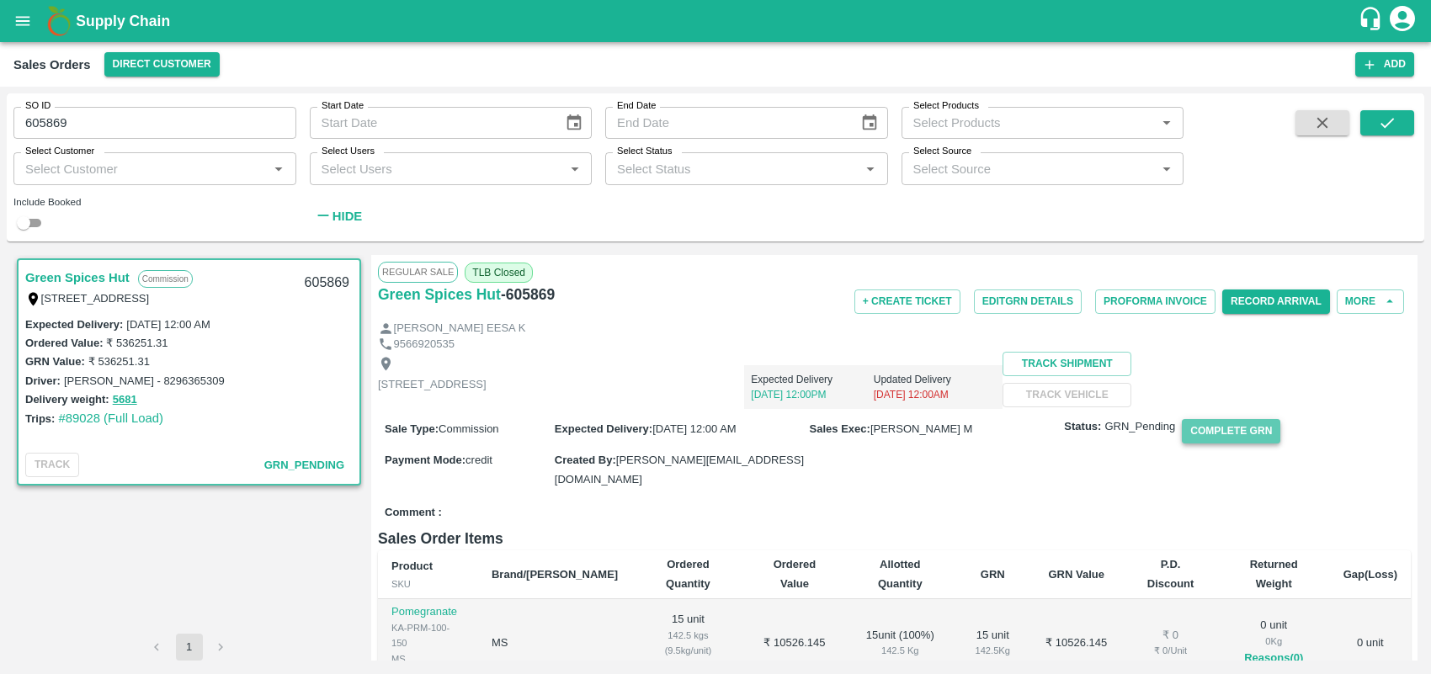
click at [1221, 444] on button "Complete GRN" at bounding box center [1231, 431] width 98 height 24
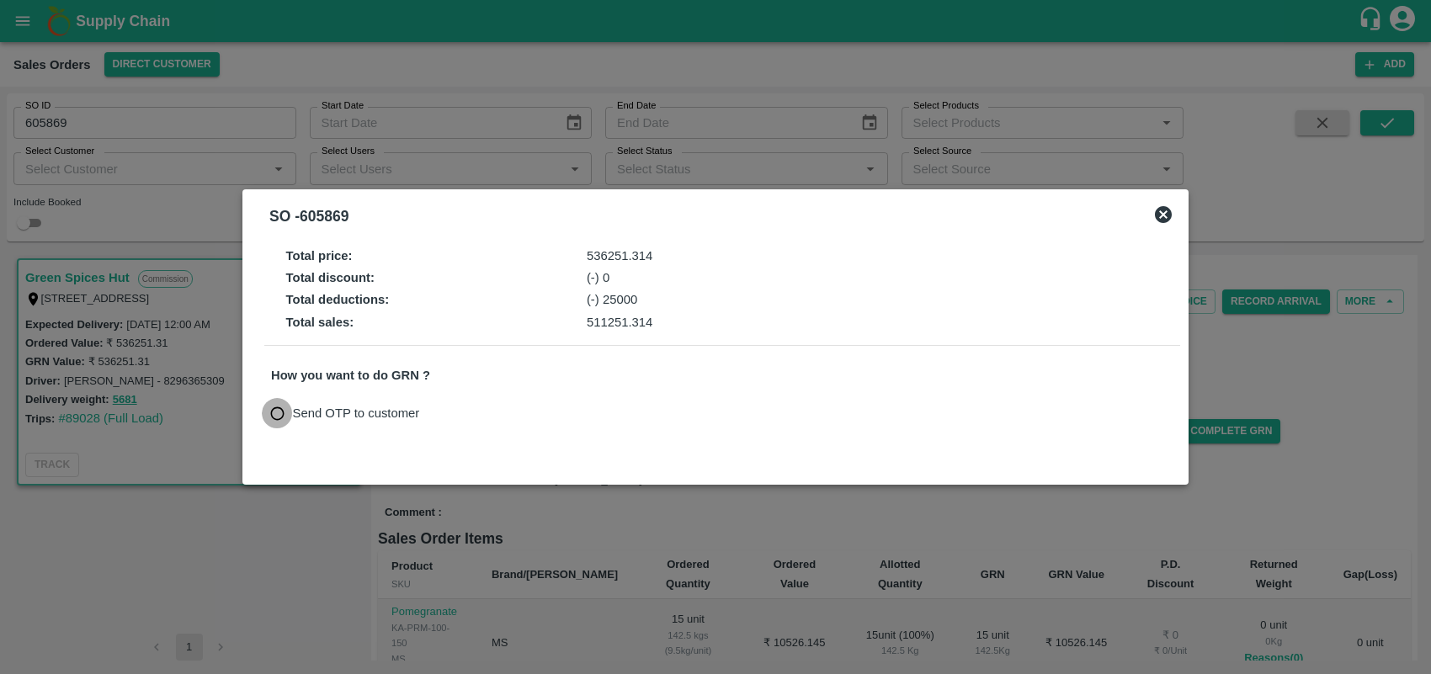
click at [276, 417] on input "Send OTP to customer" at bounding box center [277, 413] width 31 height 31
radio input "true"
click at [472, 413] on button "Send OTP" at bounding box center [467, 414] width 69 height 24
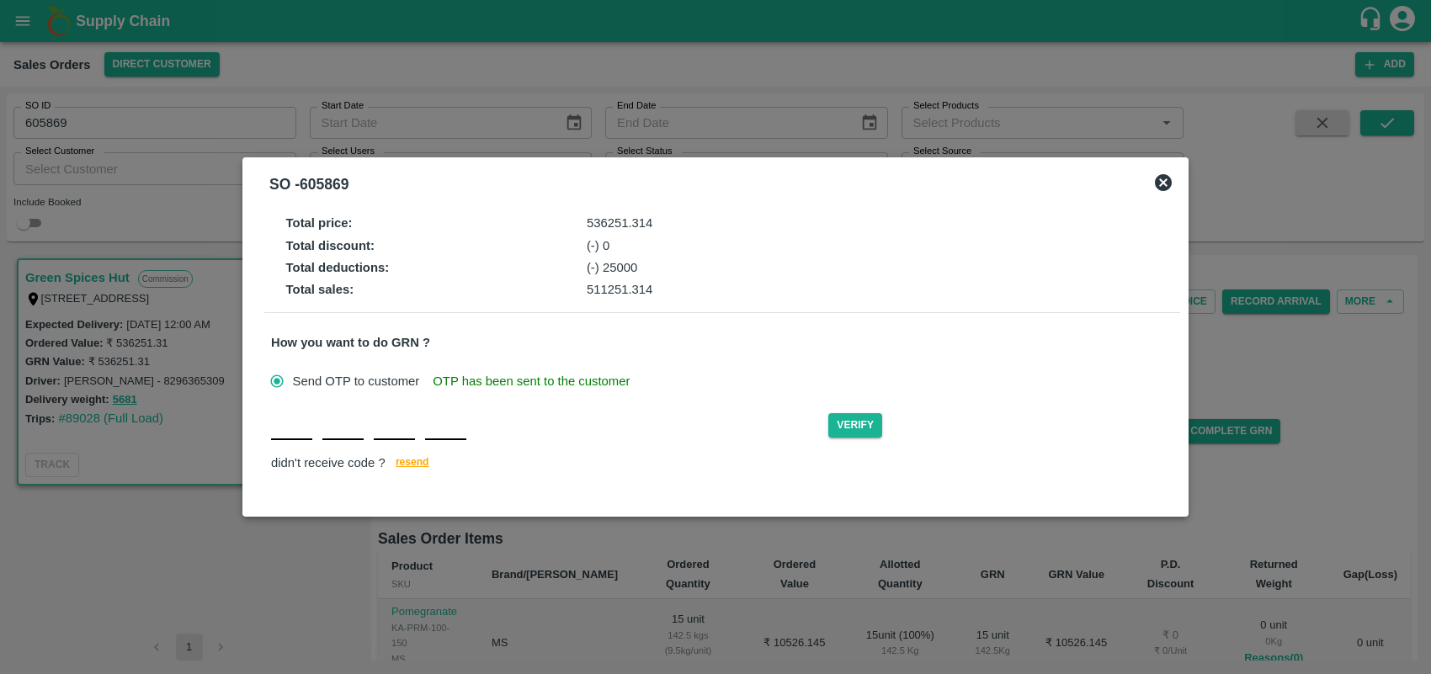
click at [301, 448] on div "Verify didn't receive code ? resend" at bounding box center [722, 442] width 902 height 65
click at [830, 103] on div at bounding box center [715, 337] width 1431 height 674
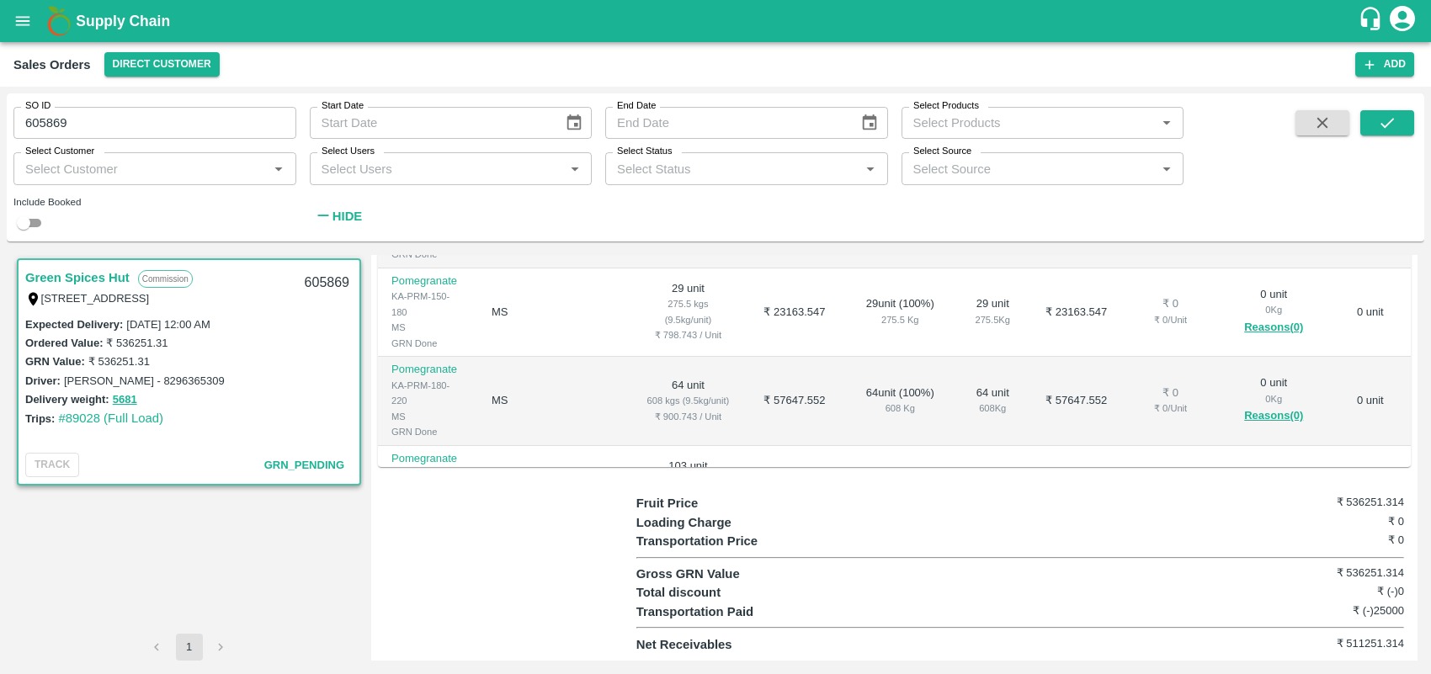
scroll to position [108, 0]
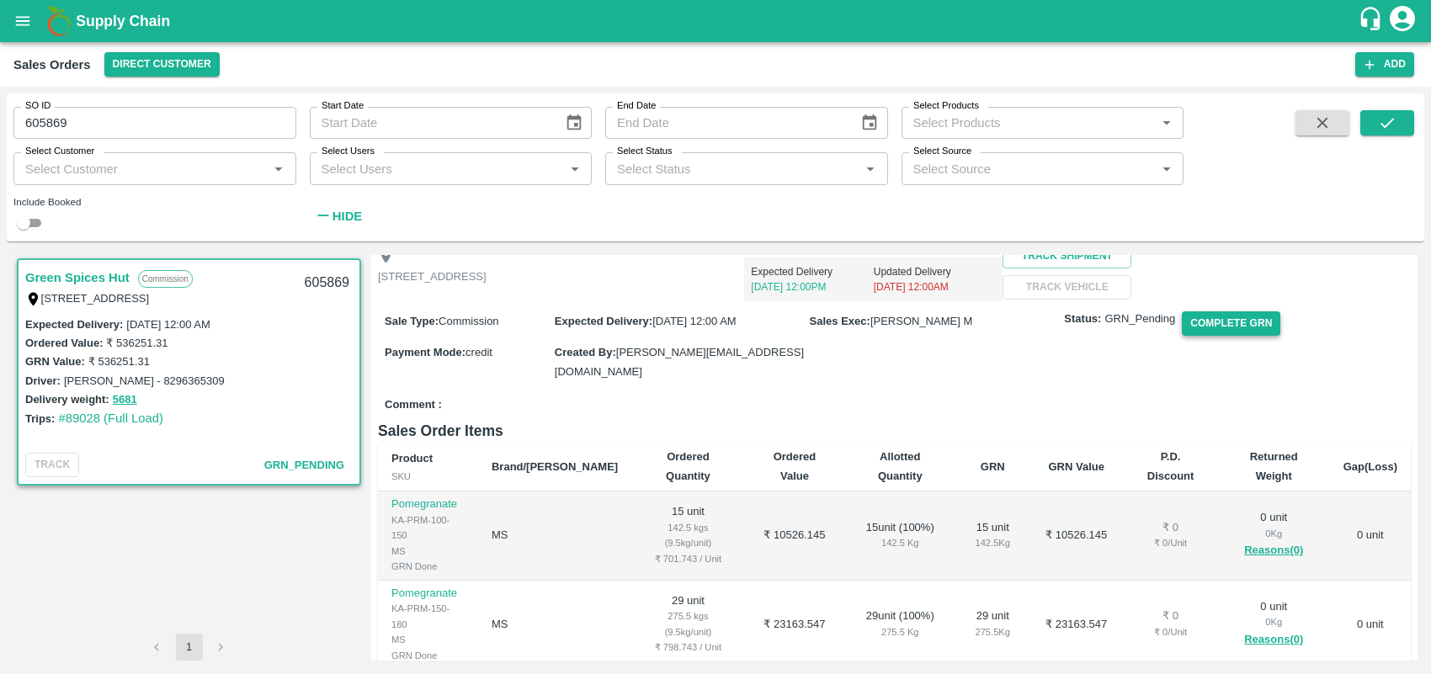
click at [1227, 336] on button "Complete GRN" at bounding box center [1231, 323] width 98 height 24
